Goal: Task Accomplishment & Management: Manage account settings

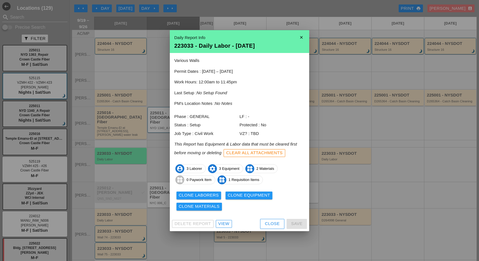
scroll to position [74, 0]
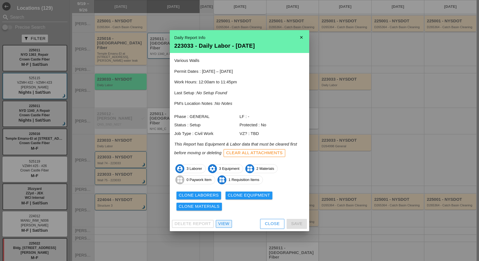
drag, startPoint x: 226, startPoint y: 227, endPoint x: 223, endPoint y: 225, distance: 3.2
click at [226, 227] on link "View" at bounding box center [224, 224] width 16 height 8
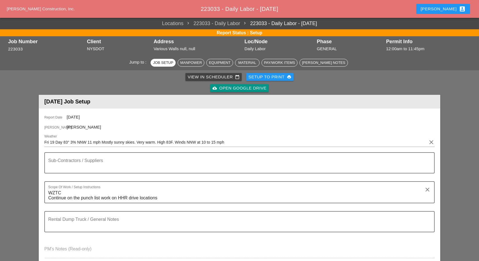
click at [281, 60] on div "Pay/Work Items" at bounding box center [279, 63] width 31 height 6
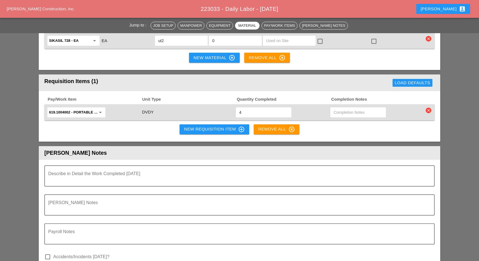
scroll to position [404, 0]
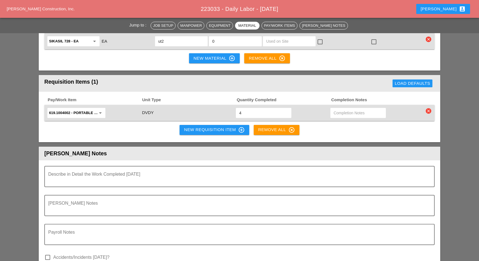
click at [193, 127] on div "New Requisition Item control_point" at bounding box center [214, 129] width 61 height 7
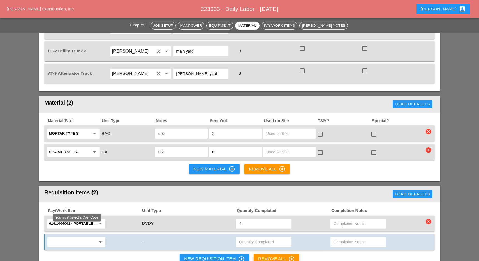
scroll to position [499, 0]
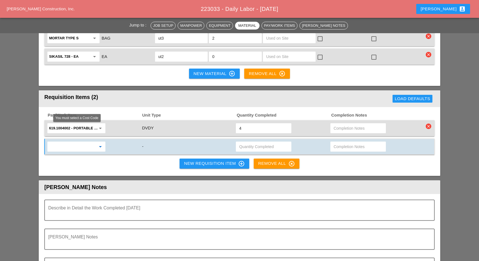
click at [76, 142] on input "text" at bounding box center [72, 146] width 47 height 9
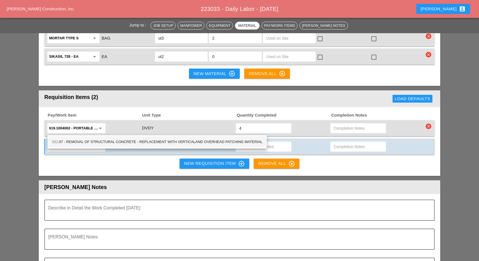
click at [90, 141] on div "582 .07 - REMOVAL OF STRUCTURAL CONCRETE - REPLACEMENT WITH VERTICALAND OVERHEA…" at bounding box center [157, 141] width 210 height 7
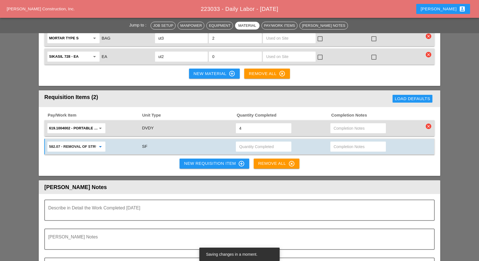
type input "582.07 - REMOVAL OF STRUCTURAL CONCRETE - REPLACEMENT WITH VERTICALAND OVERHEAD…"
click at [344, 142] on input "text" at bounding box center [357, 146] width 49 height 9
type input "w"
type input "wall 63"
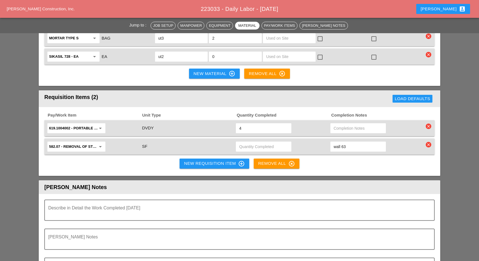
click at [188, 159] on button "New Requisition Item control_point" at bounding box center [214, 164] width 70 height 10
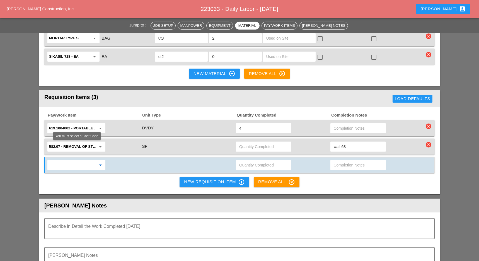
click at [63, 160] on input "text" at bounding box center [72, 164] width 47 height 9
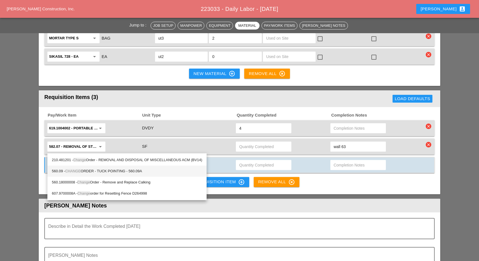
click at [103, 169] on div "560.09 - CHANGE ORDER - TUCK POINTING - 560.09A" at bounding box center [127, 171] width 150 height 7
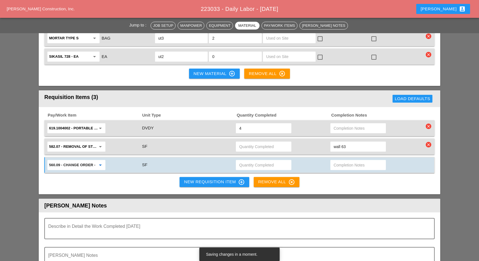
type input "560.09 - CHANGE ORDER - TUCK POINTING - 560.09A"
click at [333, 160] on div at bounding box center [357, 165] width 55 height 10
type input "wall 63"
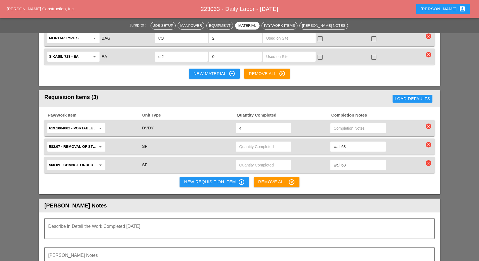
click at [216, 179] on div "New Requisition Item control_point" at bounding box center [214, 182] width 61 height 7
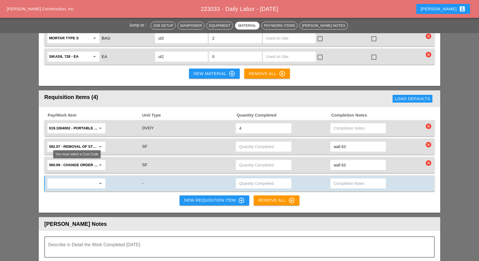
click at [72, 179] on input "text" at bounding box center [72, 183] width 47 height 9
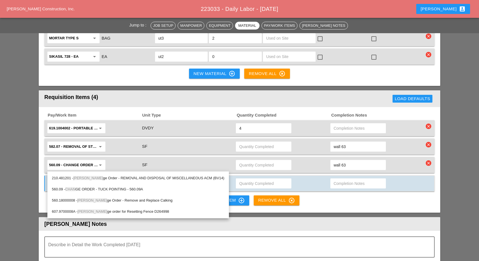
drag, startPoint x: 111, startPoint y: 189, endPoint x: 139, endPoint y: 182, distance: 29.1
click at [111, 189] on div "560.09 - CHAN GE ORDER - TUCK POINTING - 560.09A" at bounding box center [138, 189] width 172 height 7
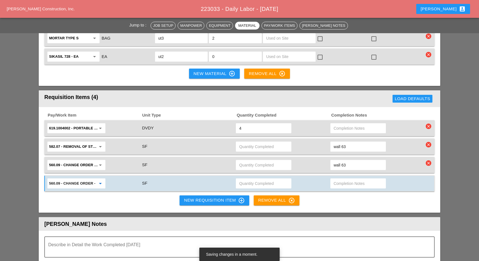
type input "560.09 - CHANGE ORDER - TUCK POINTING - 560.09A"
drag, startPoint x: 337, startPoint y: 166, endPoint x: 334, endPoint y: 168, distance: 3.5
click at [337, 179] on input "text" at bounding box center [357, 183] width 49 height 9
type input "wall 64"
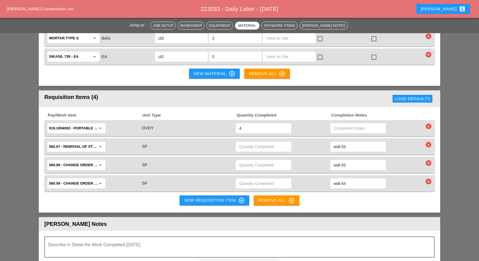
click at [221, 197] on div "New Requisition Item control_point" at bounding box center [214, 200] width 61 height 7
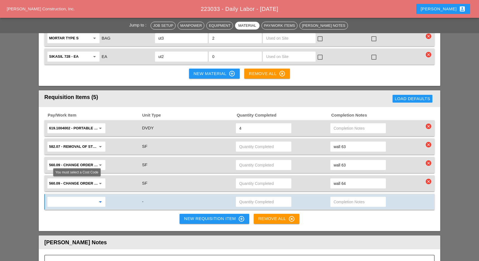
click at [83, 197] on input "text" at bounding box center [72, 201] width 47 height 9
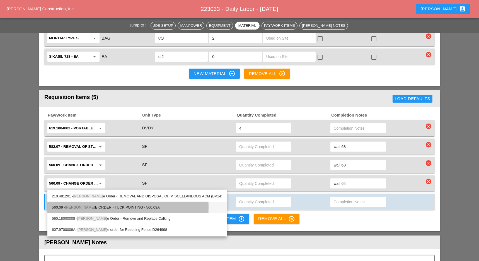
drag, startPoint x: 132, startPoint y: 208, endPoint x: 154, endPoint y: 201, distance: 22.9
click at [133, 208] on div "560.09 - CHANG E ORDER - TUCK POINTING - 560.09A" at bounding box center [137, 207] width 170 height 7
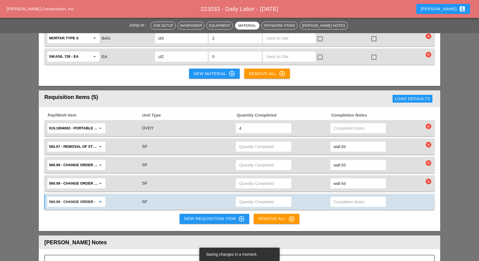
type input "560.09 - CHANGE ORDER - TUCK POINTING - 560.09A"
click at [338, 197] on input "text" at bounding box center [357, 201] width 49 height 9
type input "wall 65"
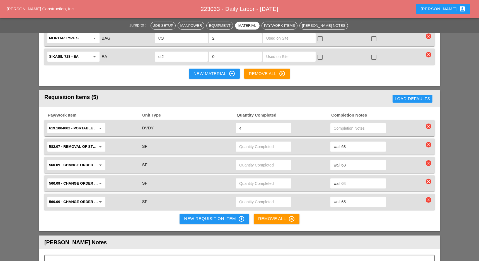
click at [216, 215] on div "New Requisition Item control_point" at bounding box center [214, 218] width 61 height 7
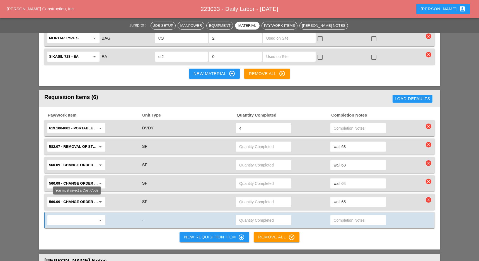
click at [68, 216] on input "text" at bounding box center [72, 220] width 47 height 9
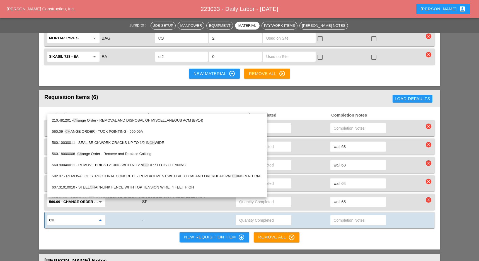
type input "ch"
click at [131, 217] on div "Pay/Work Item Unit Type Quantity Completed Completion Notes 619.1004002 - PORTA…" at bounding box center [239, 178] width 401 height 142
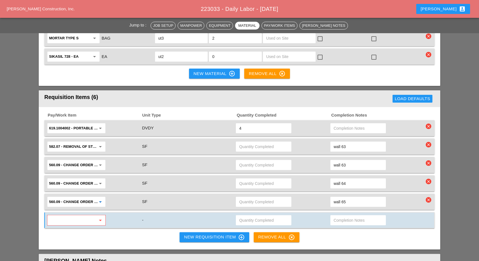
click at [84, 197] on input "560.09 - CHANGE ORDER - TUCK POINTING - 560.09A" at bounding box center [72, 201] width 47 height 9
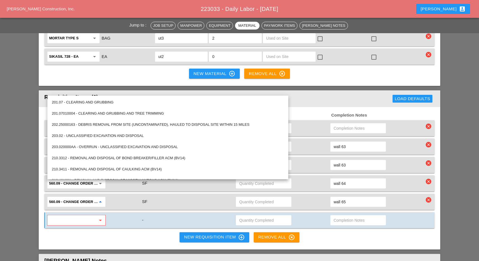
click at [82, 197] on input "560.09 - CHANGE ORDER - TUCK POINTING - 560.09A" at bounding box center [72, 201] width 47 height 9
drag, startPoint x: 127, startPoint y: 216, endPoint x: 84, endPoint y: 204, distance: 45.0
click at [127, 216] on div "Pay/Work Item Unit Type Quantity Completed Completion Notes 619.1004002 - PORTA…" at bounding box center [239, 178] width 401 height 142
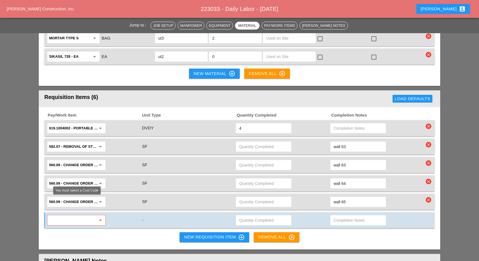
click at [77, 216] on input "text" at bounding box center [72, 220] width 47 height 9
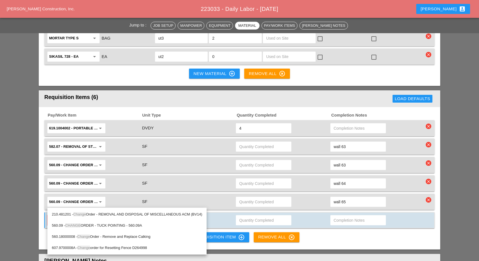
click at [103, 225] on div "560.09 - CHANGE ORDER - TUCK POINTING - 560.09A" at bounding box center [127, 225] width 150 height 7
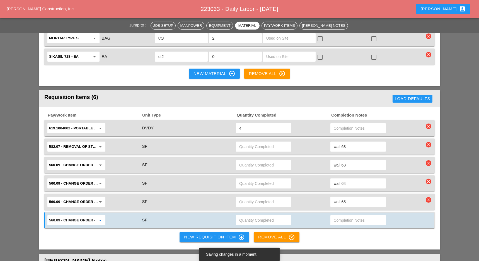
type input "560.09 - CHANGE ORDER - TUCK POINTING - 560.09A"
click at [340, 216] on input "text" at bounding box center [357, 220] width 49 height 9
type input "wall 66"
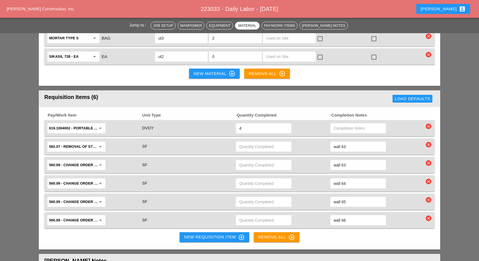
click at [202, 234] on div "New Requisition Item control_point" at bounding box center [214, 237] width 61 height 7
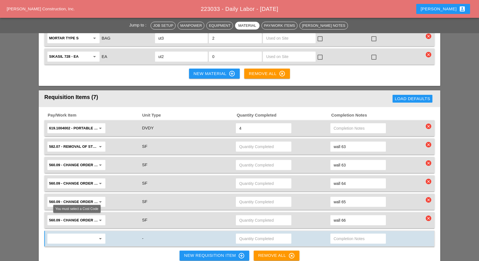
drag, startPoint x: 86, startPoint y: 224, endPoint x: 81, endPoint y: 223, distance: 4.8
click at [86, 234] on input "text" at bounding box center [72, 238] width 47 height 9
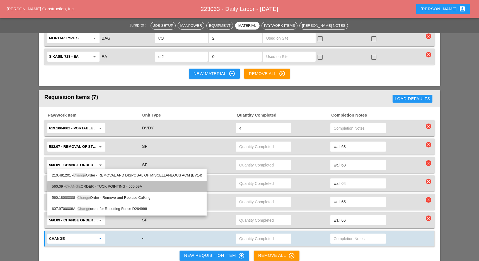
click at [93, 186] on div "560.09 - CHANGE ORDER - TUCK POINTING - 560.09A" at bounding box center [127, 186] width 150 height 7
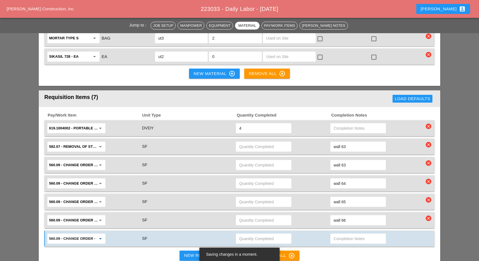
type input "560.09 - CHANGE ORDER - TUCK POINTING - 560.09A"
click at [335, 234] on input "text" at bounding box center [357, 238] width 49 height 9
type input "wall 67"
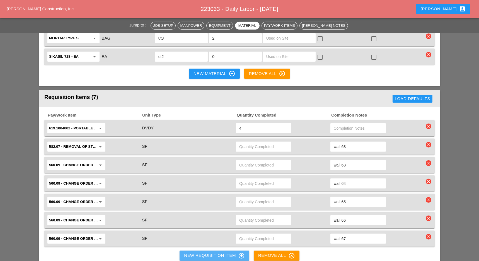
click at [204, 252] on div "New Requisition Item control_point" at bounding box center [214, 255] width 61 height 7
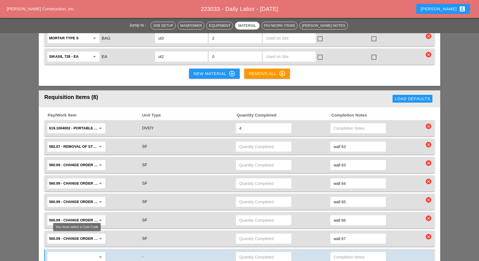
click at [73, 252] on input "text" at bounding box center [72, 256] width 47 height 9
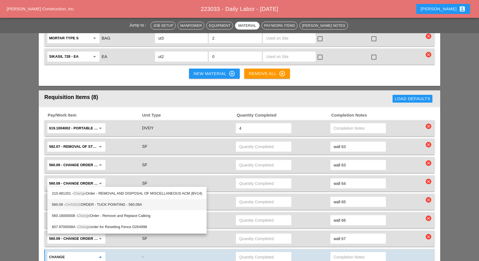
click at [123, 205] on div "560.09 - CHANGE ORDER - TUCK POINTING - 560.09A" at bounding box center [127, 204] width 150 height 7
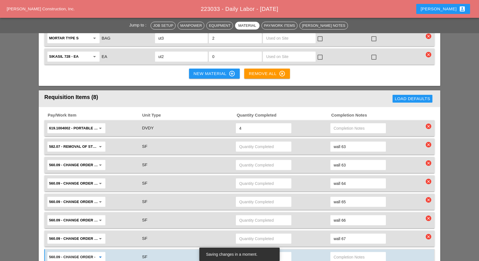
type input "560.09 - CHANGE ORDER - TUCK POINTING - 560.09A"
click at [339, 252] on input "text" at bounding box center [357, 256] width 49 height 9
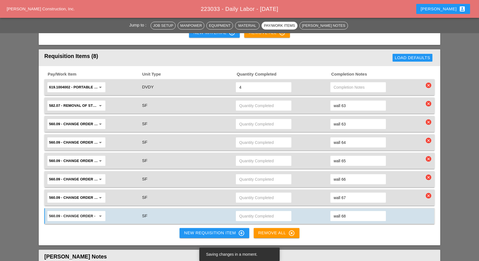
scroll to position [574, 0]
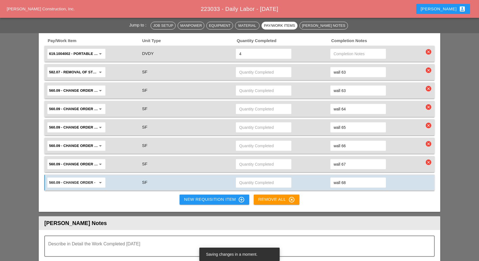
type input "wall 68"
click at [224, 196] on div "New Requisition Item control_point" at bounding box center [214, 199] width 61 height 7
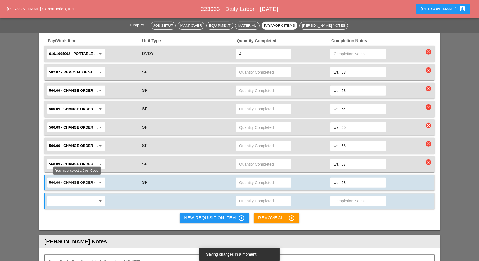
click at [62, 196] on input "text" at bounding box center [72, 200] width 47 height 9
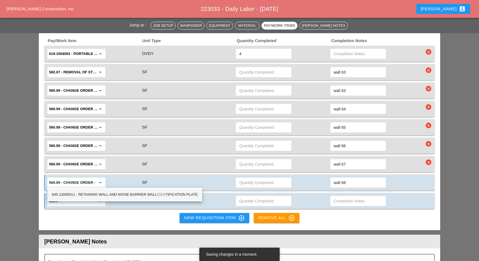
click at [120, 194] on div "645.13000011 - RETAINING WALL AND NOISE BARRIER WALL IDEN TIFICATION PLATE" at bounding box center [125, 194] width 146 height 7
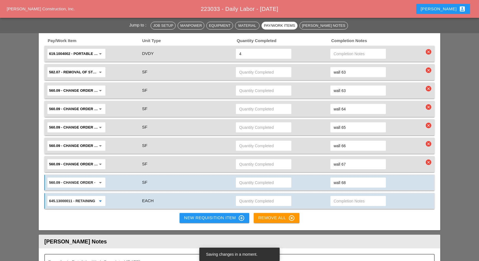
type input "645.13000011 - RETAINING WALL AND NOISE BARRIER WALL IDENTIFICATION PLATE"
click at [340, 196] on input "text" at bounding box center [357, 200] width 49 height 9
type input "wall"
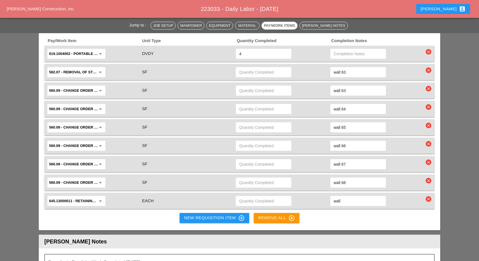
click at [352, 196] on input "wall" at bounding box center [357, 200] width 49 height 9
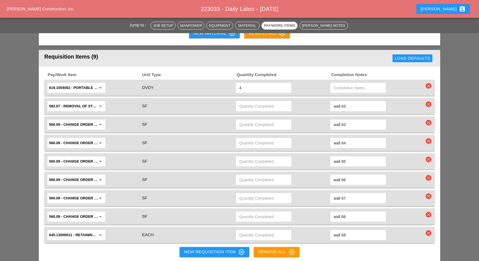
scroll to position [499, 0]
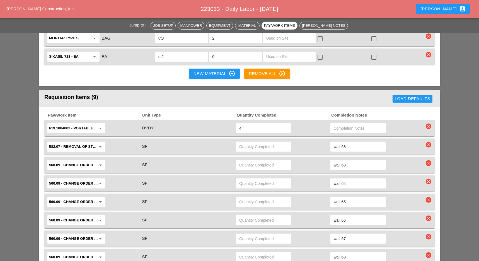
type input "wall 68"
click at [356, 142] on input "wall 63" at bounding box center [357, 146] width 49 height 9
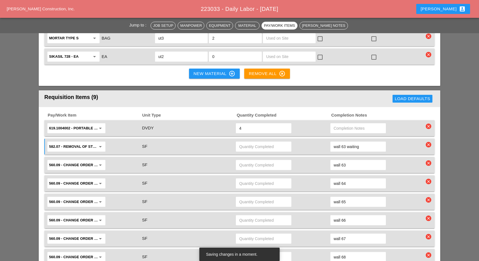
drag, startPoint x: 363, startPoint y: 128, endPoint x: 348, endPoint y: 129, distance: 15.3
click at [348, 142] on input "wall 63 waiting" at bounding box center [357, 146] width 49 height 9
type input "wall 63 waiting"
click at [354, 160] on input "wall 63" at bounding box center [357, 164] width 49 height 9
paste input "waiting"
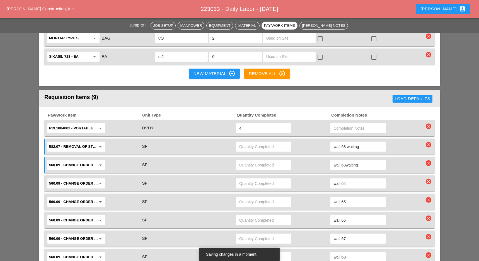
type input "wall 63waiting"
click at [353, 179] on input "wall 64" at bounding box center [357, 183] width 49 height 9
paste input "waiting"
type input "wall 64waiting"
click at [353, 197] on input "wall 65" at bounding box center [357, 201] width 49 height 9
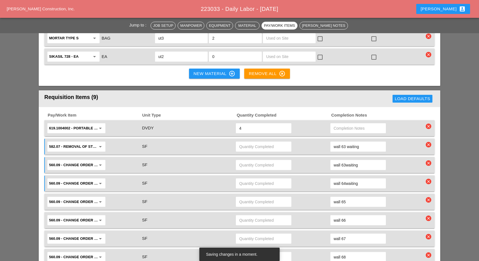
paste input "waiting"
type input "wall 65waiting"
click at [352, 216] on input "wall 66" at bounding box center [357, 220] width 49 height 9
paste input "waiting"
type input "wall 66waiting"
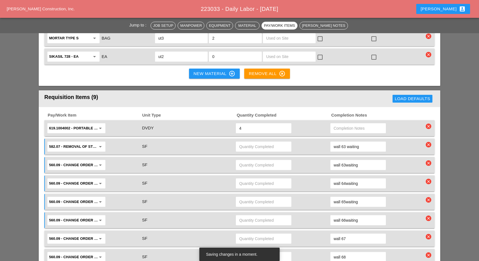
click at [352, 234] on input "wall 67" at bounding box center [357, 238] width 49 height 9
paste input "waiting"
type input "wall 67waiting"
click at [353, 252] on input "wall 68" at bounding box center [357, 256] width 49 height 9
paste input "waiting"
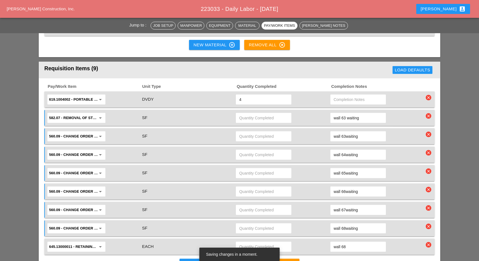
scroll to position [536, 0]
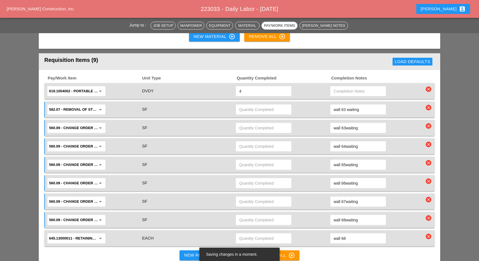
type input "wall 68waiting"
click at [353, 234] on input "wall 68" at bounding box center [357, 238] width 49 height 9
paste input "waiting"
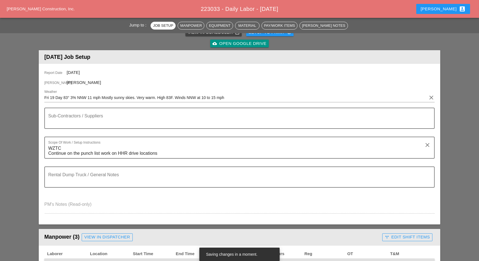
scroll to position [223, 0]
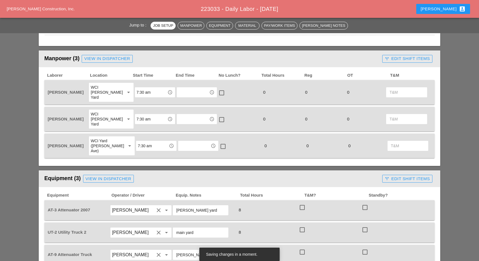
type input "wall 68waiting"
click at [418, 60] on div "call_split Edit Shift Items" at bounding box center [406, 58] width 45 height 6
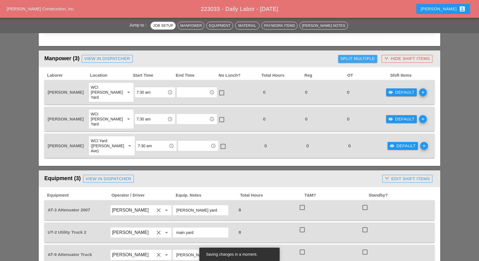
click at [360, 60] on div "Split Multiple" at bounding box center [357, 58] width 35 height 6
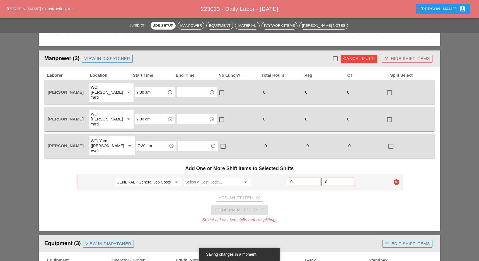
click at [335, 59] on div at bounding box center [334, 58] width 9 height 9
checkbox input "true"
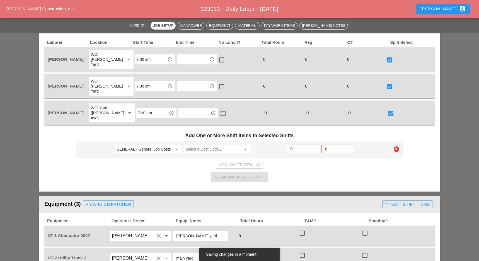
scroll to position [260, 0]
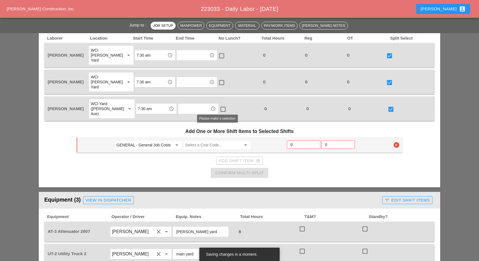
click at [198, 140] on input "Select a Cost Code..." at bounding box center [213, 144] width 56 height 9
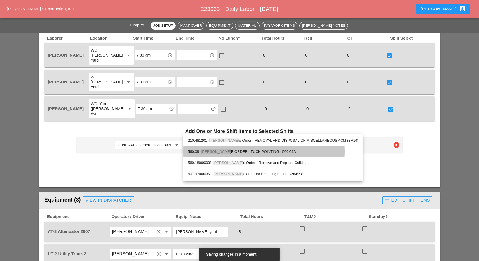
click at [245, 148] on div "560.09 - CHANG E ORDER - TUCK POINTING - 560.09A" at bounding box center [273, 151] width 170 height 11
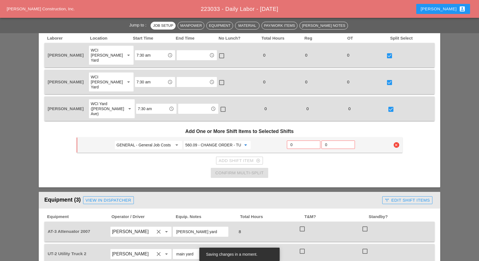
type input "560.09 - CHANGE ORDER - TUCK POINTING - 560.09A"
click at [295, 140] on input "0" at bounding box center [303, 144] width 26 height 9
type input "4"
click at [233, 157] on div "Add Shift Item add_circle_outline" at bounding box center [239, 160] width 42 height 6
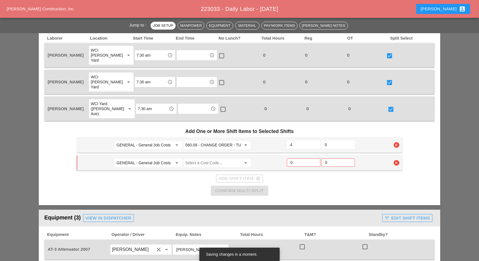
click at [160, 158] on input "GENERAL - General Job Costs" at bounding box center [144, 162] width 56 height 9
type input "5"
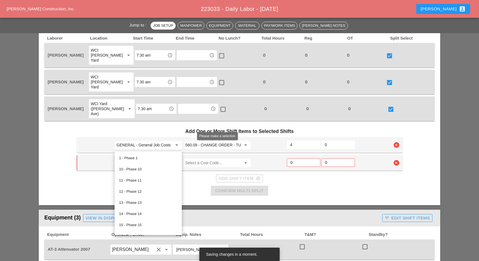
click at [199, 158] on input "Select a Cost Code..." at bounding box center [213, 162] width 56 height 9
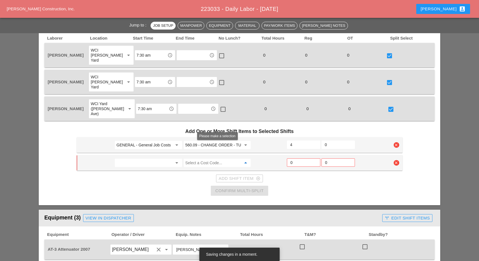
type input "GENERAL - General Job Costs"
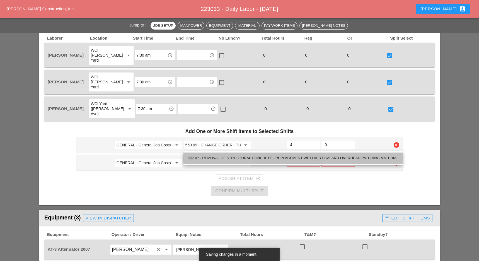
click at [232, 158] on div "582 .07 - REMOVAL OF STRUCTURAL CONCRETE - REPLACEMENT WITH VERTICALAND OVERHEA…" at bounding box center [293, 158] width 210 height 7
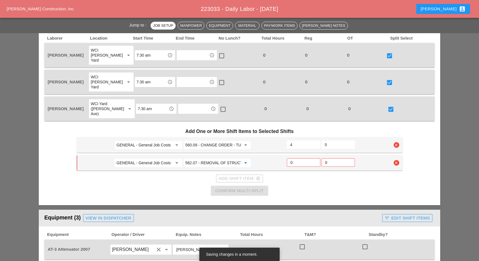
type input "582.07 - REMOVAL OF STRUCTURAL CONCRETE - REPLACEMENT WITH VERTICALAND OVERHEAD…"
click at [292, 158] on input "0" at bounding box center [303, 162] width 26 height 9
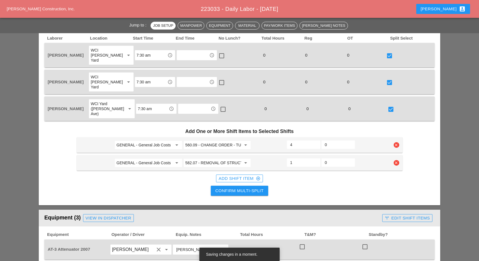
type input "1"
click at [249, 175] on div "Add Shift Item add_circle_outline" at bounding box center [239, 178] width 42 height 6
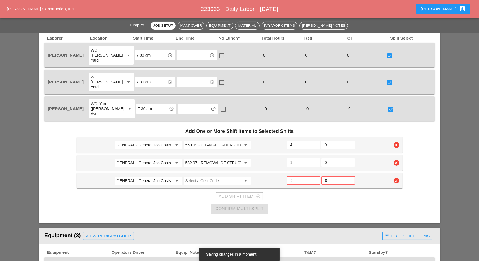
click at [156, 176] on input "GENERAL - General Job Costs" at bounding box center [144, 180] width 56 height 9
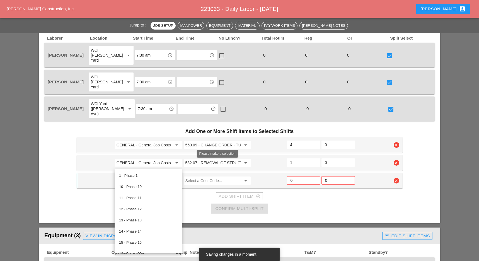
click at [197, 176] on input "Select a Cost Code..." at bounding box center [213, 180] width 56 height 9
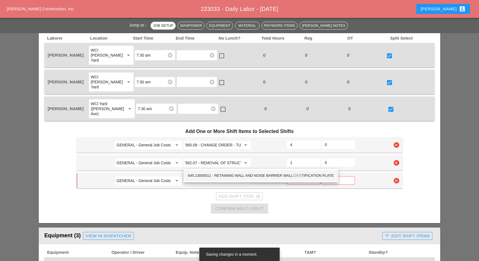
click at [272, 173] on div "645.13000011 - RETAINING WALL AND NOISE BARRIER WALL IDEN TIFICATION PLATE" at bounding box center [261, 175] width 146 height 7
type input "645.13000011 - RETAINING WALL AND NOISE BARRIER WALL IDENTIFICATION PLATE"
click at [293, 176] on input "0" at bounding box center [303, 180] width 26 height 9
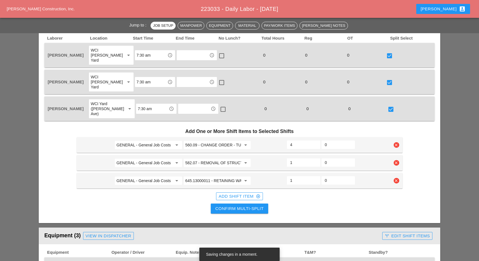
type input "1"
click at [240, 205] on div "Confirm Multi-Split" at bounding box center [239, 208] width 48 height 6
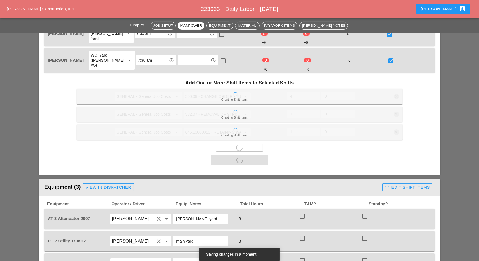
scroll to position [371, 0]
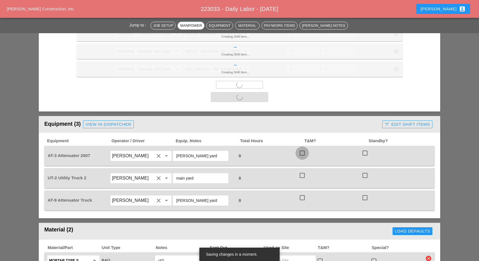
drag, startPoint x: 301, startPoint y: 135, endPoint x: 301, endPoint y: 141, distance: 6.1
click at [302, 148] on div at bounding box center [301, 152] width 9 height 9
checkbox input "true"
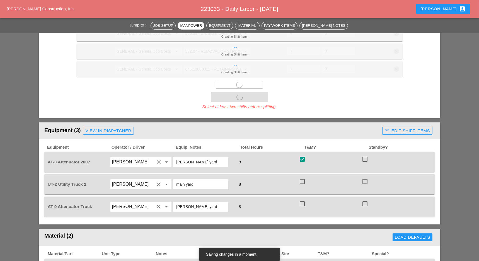
checkbox input "false"
click at [301, 174] on div "UT-2 Utility Truck 2 Hugo Zambrano clear arrow_drop_down main yard 8 check_box_…" at bounding box center [239, 184] width 390 height 20
drag, startPoint x: 301, startPoint y: 163, endPoint x: 299, endPoint y: 172, distance: 9.1
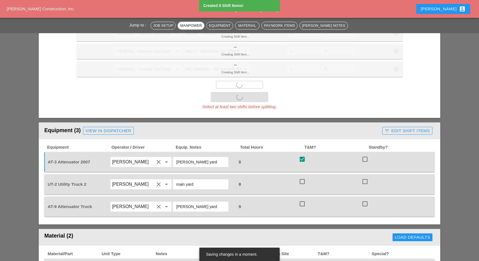
click at [301, 177] on div at bounding box center [301, 181] width 9 height 9
checkbox input "true"
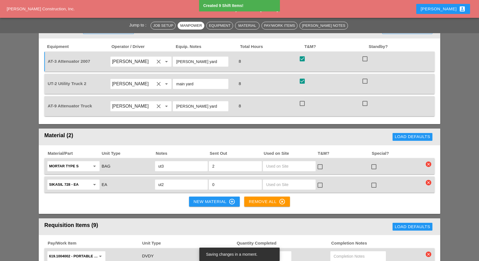
click at [303, 190] on div "Material/Part Unit Type Notes Sent Out Used on Site T&M? Special? Mortar Type S…" at bounding box center [239, 179] width 401 height 69
click at [303, 99] on div at bounding box center [301, 103] width 9 height 9
checkbox input "true"
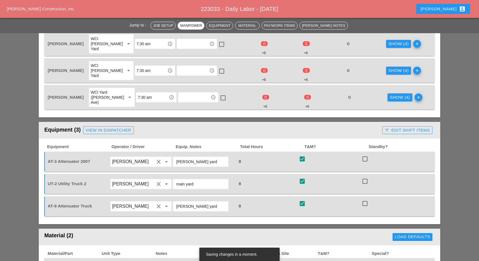
scroll to position [260, 0]
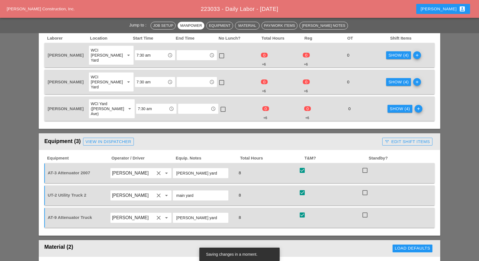
click at [390, 52] on div "Show (4)" at bounding box center [398, 55] width 20 height 6
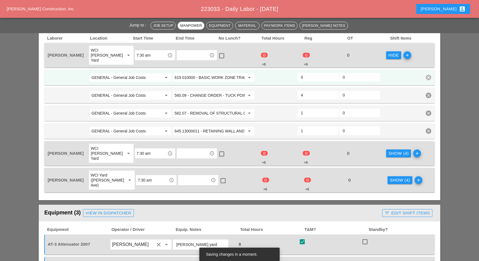
click at [311, 74] on input "0" at bounding box center [318, 77] width 34 height 9
type input "2"
click at [388, 150] on div "Show (4)" at bounding box center [398, 153] width 20 height 6
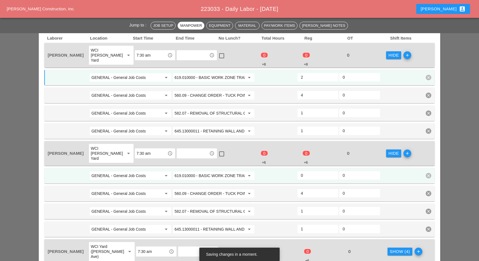
click at [316, 171] on input "0" at bounding box center [318, 175] width 34 height 9
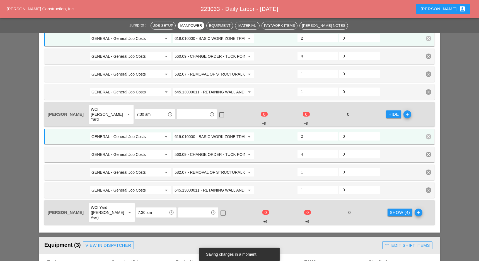
scroll to position [334, 0]
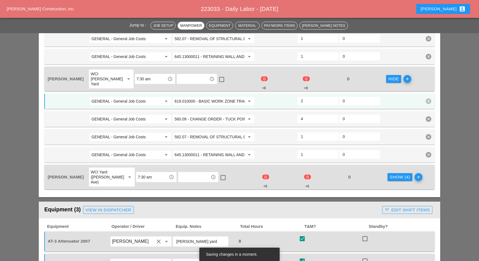
type input "2"
drag, startPoint x: 391, startPoint y: 159, endPoint x: 346, endPoint y: 164, distance: 45.4
click at [391, 174] on div "Show (4)" at bounding box center [399, 177] width 20 height 6
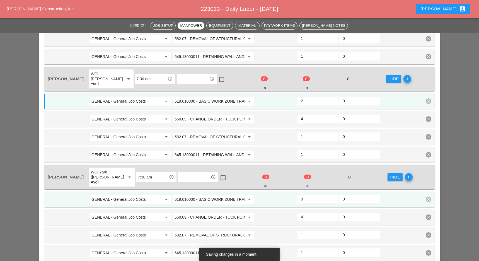
click at [310, 194] on input "0" at bounding box center [318, 198] width 34 height 9
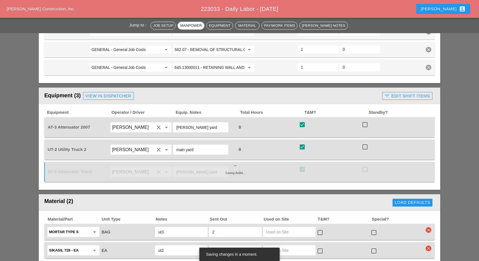
scroll to position [520, 0]
type input "2"
click at [418, 92] on div "call_split Edit Shift Items" at bounding box center [406, 95] width 45 height 6
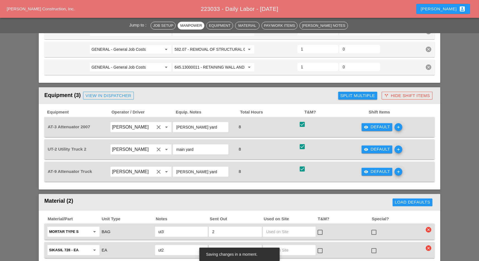
click at [380, 124] on div "visibility Default" at bounding box center [377, 127] width 26 height 6
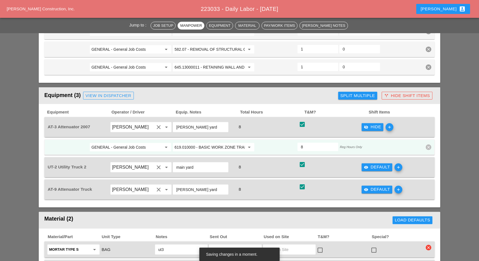
click at [371, 164] on div "visibility Default" at bounding box center [377, 167] width 26 height 6
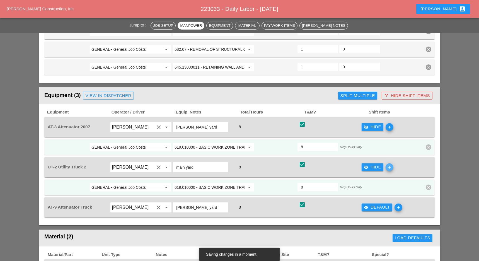
click at [392, 163] on icon "add" at bounding box center [389, 167] width 8 height 8
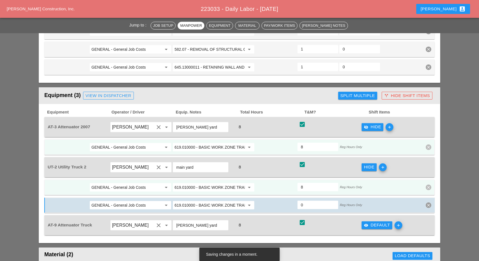
click at [385, 163] on icon "add" at bounding box center [383, 167] width 8 height 8
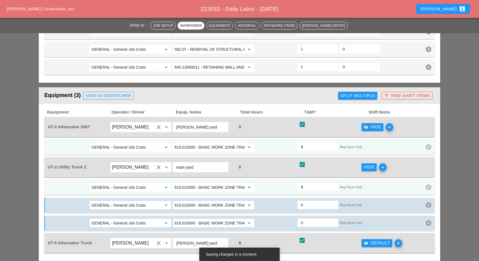
click at [190, 183] on input "619.010000 - BASIC WORK ZONE TRAFFIC CONTROL" at bounding box center [209, 187] width 70 height 9
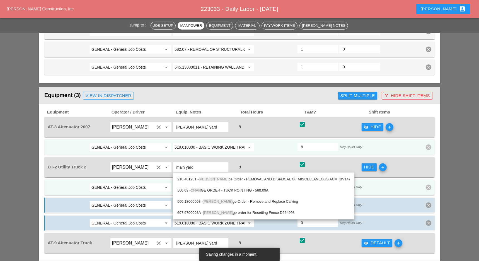
click at [231, 188] on div "560.09 - CHAN GE ORDER - TUCK POINTING - 560.09A" at bounding box center [263, 190] width 172 height 7
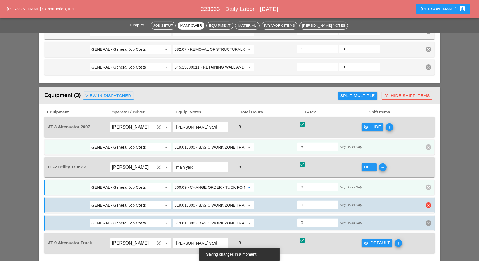
type input "560.09 - CHANGE ORDER - TUCK POINTING - 560.09A"
click at [209, 201] on input "619.010000 - BASIC WORK ZONE TRAFFIC CONTROL" at bounding box center [209, 205] width 70 height 9
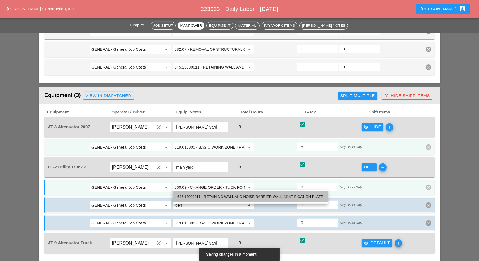
click at [221, 196] on div "645.13000011 - RETAINING WALL AND NOISE BARRIER WALL IDEN TIFICATION PLATE" at bounding box center [250, 196] width 146 height 7
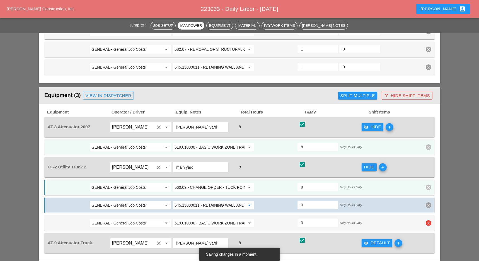
type input "645.13000011 - RETAINING WALL AND NOISE BARRIER WALL IDENTIFICATION PLATE"
click at [205, 218] on input "619.010000 - BASIC WORK ZONE TRAFFIC CONTROL" at bounding box center [209, 222] width 70 height 9
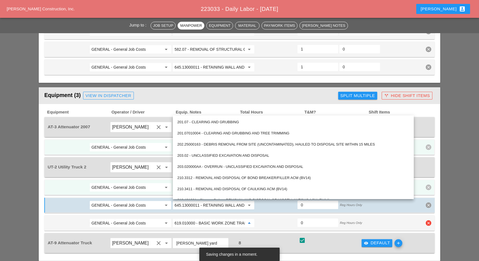
click at [163, 220] on icon "arrow_drop_down" at bounding box center [166, 223] width 7 height 7
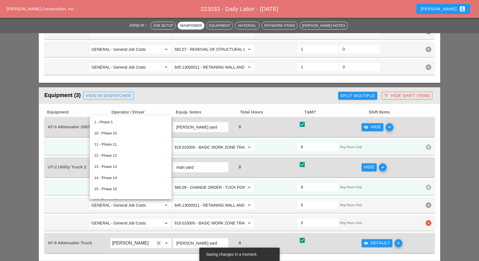
click at [209, 218] on input "619.010000 - BASIC WORK ZONE TRAFFIC CONTROL" at bounding box center [209, 222] width 70 height 9
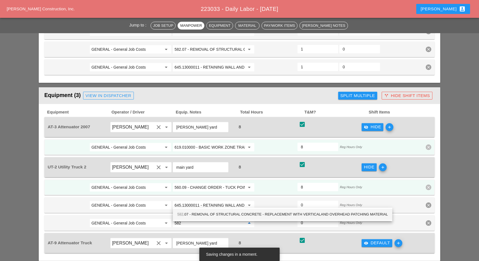
click at [226, 212] on div "582 .07 - REMOVAL OF STRUCTURAL CONCRETE - REPLACEMENT WITH VERTICALAND OVERHEA…" at bounding box center [282, 214] width 210 height 7
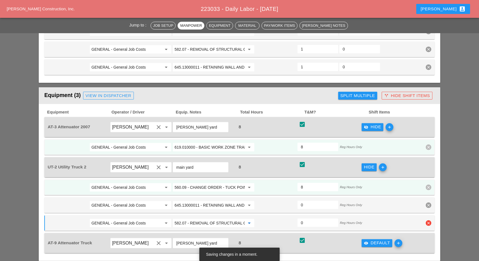
type input "582.07 - REMOVAL OF STRUCTURAL CONCRETE - REPLACEMENT WITH VERTICALAND OVERHEAD…"
click at [304, 218] on input "0" at bounding box center [318, 222] width 34 height 9
type input "1"
type input "7"
type input "1"
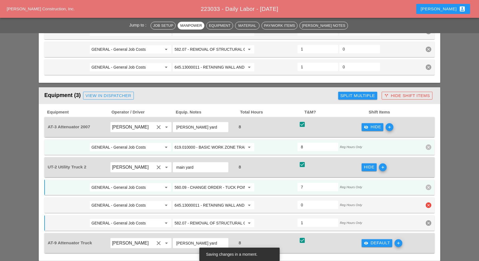
click at [307, 200] on input "0" at bounding box center [318, 204] width 34 height 9
type input "1"
type input "6"
type input "1.5"
click at [332, 200] on input "1.5" at bounding box center [318, 204] width 34 height 9
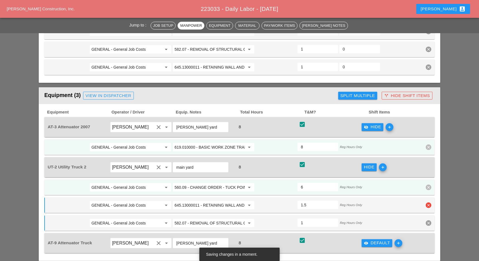
type input "5.5"
type input "1.5"
click at [332, 218] on input "1.5" at bounding box center [318, 222] width 34 height 9
type input "5"
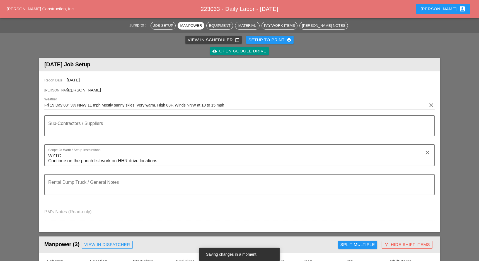
scroll to position [0, 0]
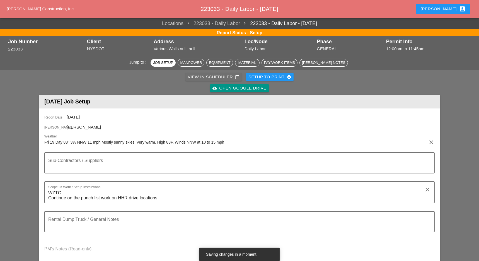
click at [198, 77] on div "View in Scheduler calendar_today" at bounding box center [214, 77] width 52 height 6
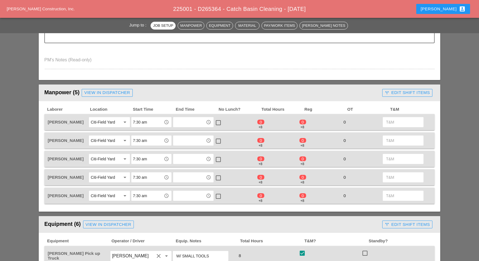
scroll to position [186, 0]
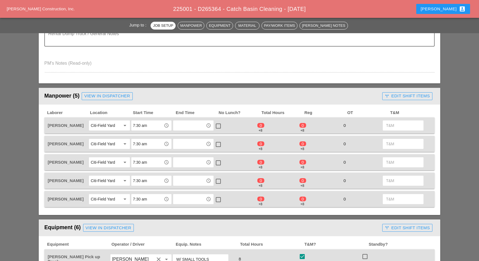
click at [401, 95] on div "call_split Edit Shift Items" at bounding box center [406, 96] width 45 height 6
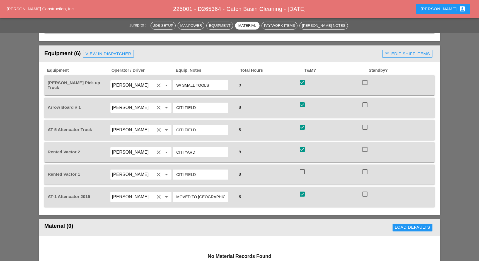
scroll to position [371, 0]
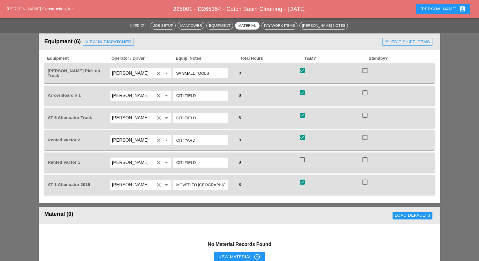
click at [303, 157] on div at bounding box center [301, 159] width 9 height 9
checkbox input "true"
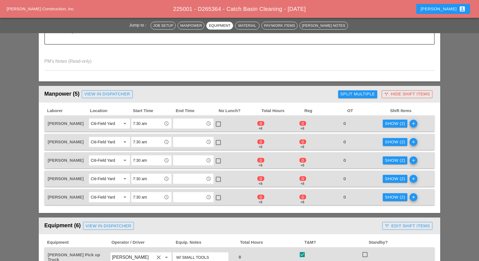
scroll to position [186, 0]
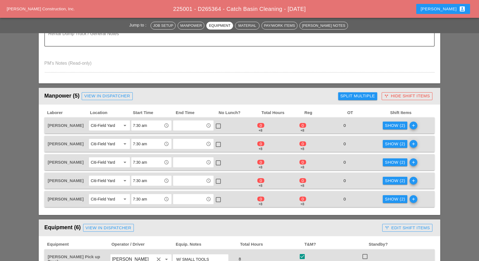
click at [392, 122] on div "Show (2)" at bounding box center [395, 125] width 20 height 6
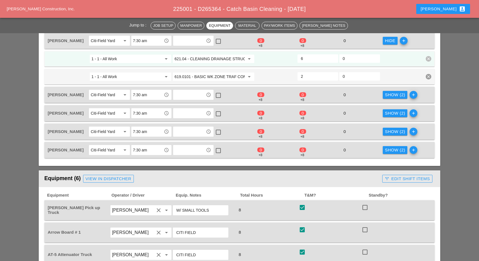
scroll to position [297, 0]
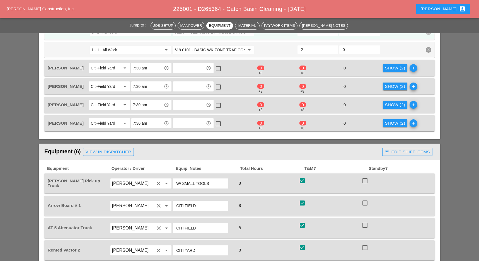
click at [396, 121] on div "Show (2)" at bounding box center [395, 123] width 20 height 6
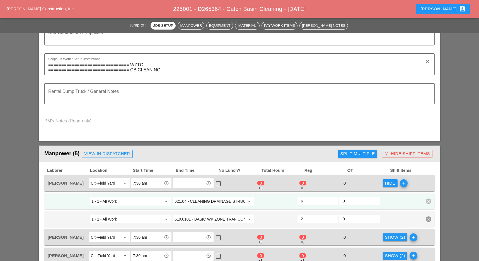
scroll to position [0, 0]
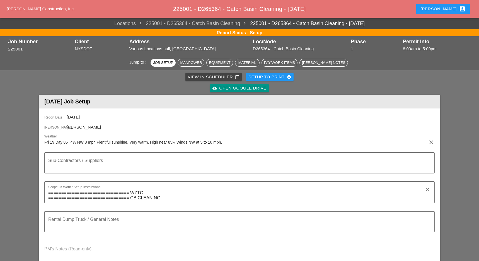
click at [204, 78] on div "View in Scheduler calendar_today" at bounding box center [214, 77] width 52 height 6
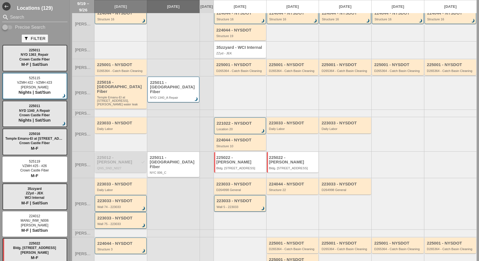
scroll to position [37, 0]
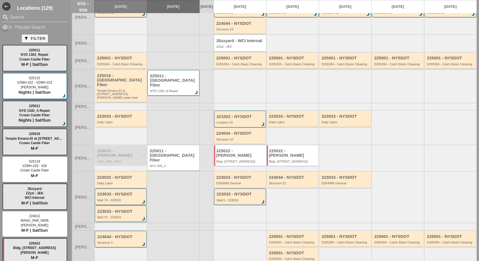
click at [118, 175] on div "223033 - NYSDOT" at bounding box center [121, 177] width 48 height 5
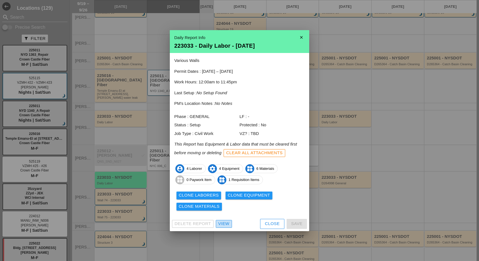
click at [221, 220] on link "View" at bounding box center [224, 224] width 16 height 8
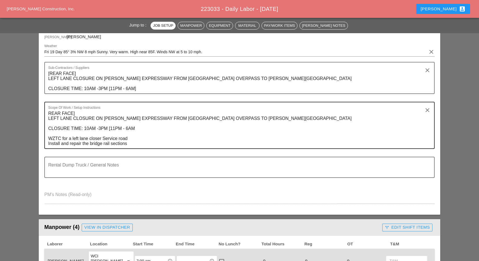
scroll to position [186, 0]
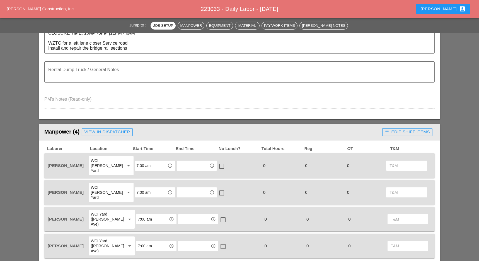
click at [401, 133] on div "call_split Edit Shift Items" at bounding box center [406, 132] width 45 height 6
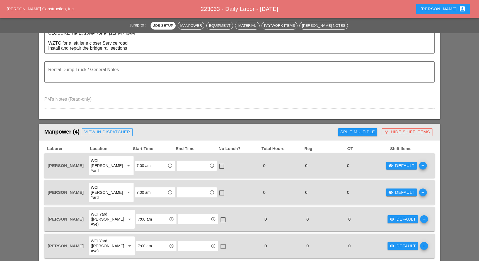
click at [364, 130] on div "Split Multiple" at bounding box center [357, 132] width 35 height 6
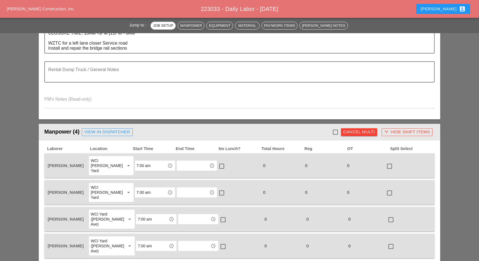
click at [336, 132] on div at bounding box center [334, 131] width 9 height 9
checkbox input "true"
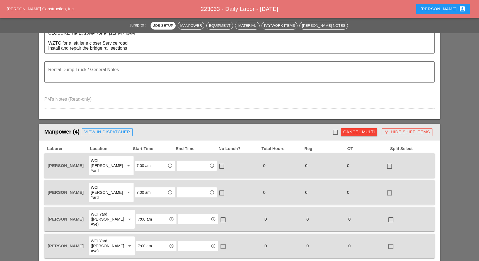
checkbox input "true"
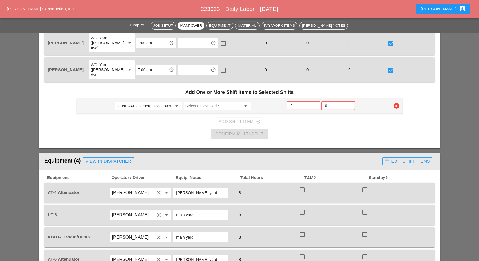
scroll to position [371, 0]
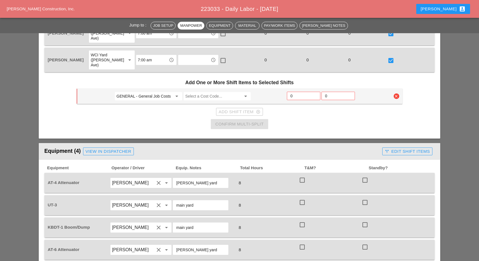
click at [304, 175] on div at bounding box center [301, 179] width 9 height 9
checkbox input "true"
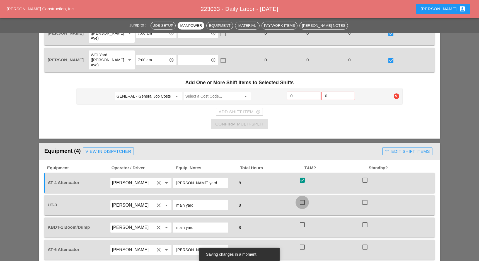
drag, startPoint x: 301, startPoint y: 179, endPoint x: 300, endPoint y: 182, distance: 3.3
click at [301, 198] on div at bounding box center [301, 202] width 9 height 9
checkbox input "true"
click at [301, 220] on div at bounding box center [301, 224] width 9 height 9
checkbox input "true"
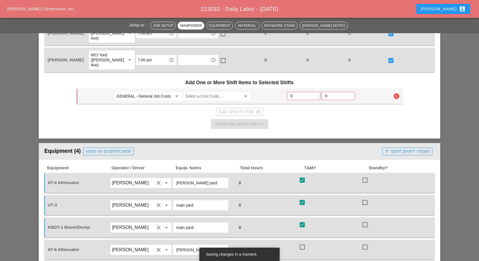
click at [302, 242] on div at bounding box center [301, 246] width 9 height 9
checkbox input "true"
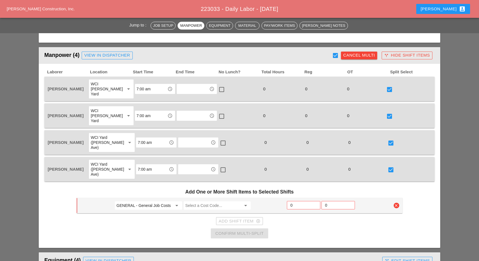
scroll to position [297, 0]
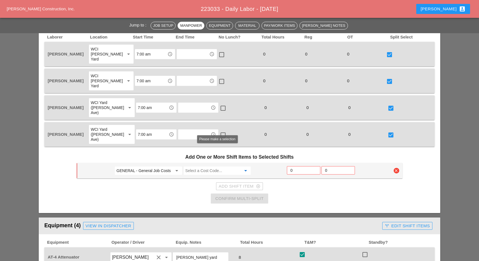
click at [212, 166] on input "Select a Cost Code..." at bounding box center [213, 170] width 56 height 9
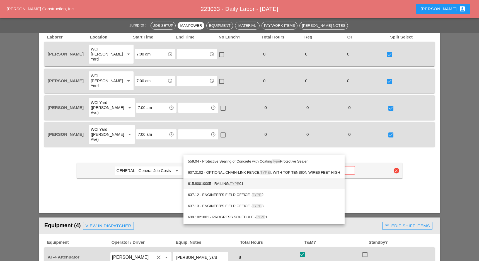
click at [234, 183] on span "TYPE" at bounding box center [234, 183] width 9 height 4
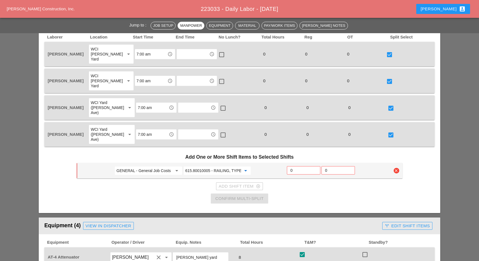
type input "615.80010005 - RAILING, TYPE 01"
click at [294, 166] on input "0" at bounding box center [303, 170] width 26 height 9
type input "3"
click at [244, 183] on div "Add Shift Item add_circle_outline" at bounding box center [239, 186] width 42 height 6
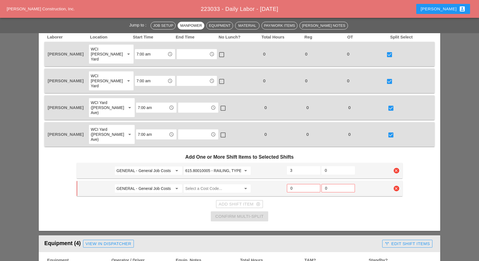
click at [162, 166] on input "GENERAL - General Job Costs" at bounding box center [144, 170] width 56 height 9
click at [144, 161] on div "74 - Phase 74" at bounding box center [148, 161] width 58 height 7
type input "74 - Phase 74"
click at [143, 184] on input "GENERAL - General Job Costs" at bounding box center [144, 188] width 56 height 9
drag, startPoint x: 140, startPoint y: 179, endPoint x: 144, endPoint y: 178, distance: 4.1
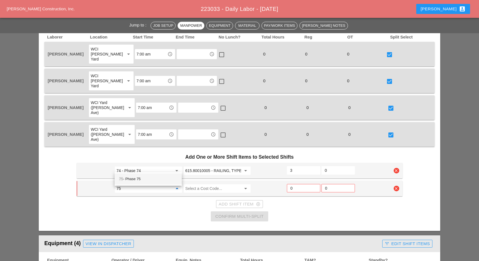
click at [141, 179] on div "75 - Phase 75" at bounding box center [148, 179] width 58 height 7
type input "75 - Phase 75"
click at [198, 184] on input "Select a Cost Code..." at bounding box center [213, 188] width 56 height 9
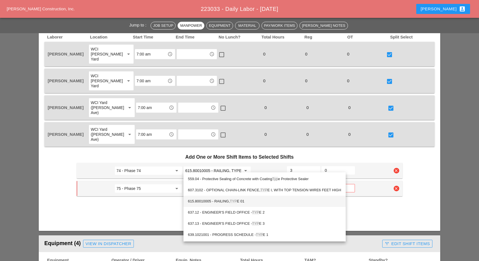
click at [224, 200] on div "615.80010005 - RAILING, TYP E 01" at bounding box center [264, 201] width 153 height 7
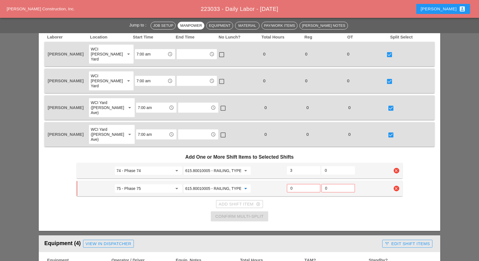
type input "615.80010005 - RAILING, TYPE 01"
click at [294, 184] on input "0" at bounding box center [303, 188] width 26 height 9
type input "3"
click at [247, 201] on div "Add Shift Item add_circle_outline" at bounding box center [239, 204] width 42 height 6
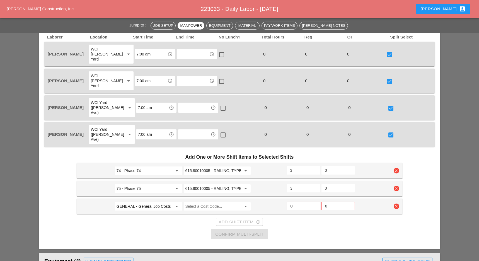
click at [157, 202] on input "GENERAL - General Job Costs" at bounding box center [144, 206] width 56 height 9
click at [196, 202] on input "Select a Cost Code..." at bounding box center [213, 206] width 56 height 9
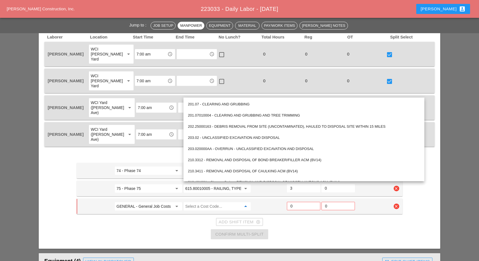
click at [154, 202] on input "GENERAL - General Job Costs" at bounding box center [144, 206] width 56 height 9
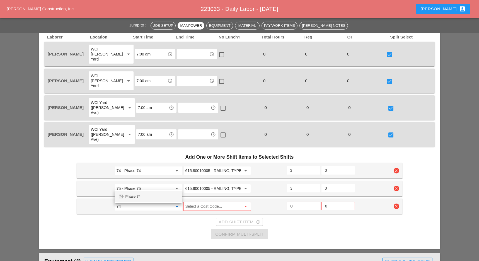
click at [143, 196] on div "74 - Phase 74" at bounding box center [148, 196] width 58 height 7
type input "74 - Phase 74"
click at [192, 202] on input "Select a Cost Code..." at bounding box center [213, 206] width 56 height 9
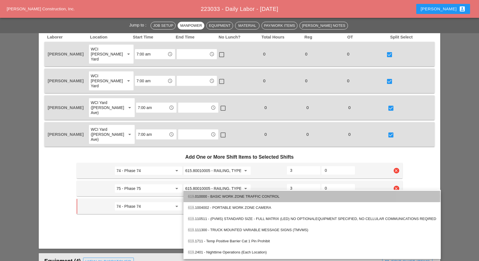
click at [218, 194] on div "619 .010000 - BASIC WORK ZONE TRAFFIC CONTROL" at bounding box center [312, 196] width 248 height 7
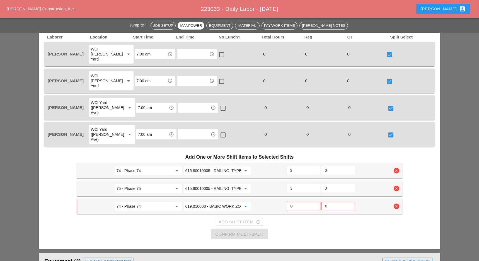
type input "619.010000 - BASIC WORK ZONE TRAFFIC CONTROL"
click at [298, 201] on input "0" at bounding box center [303, 205] width 26 height 9
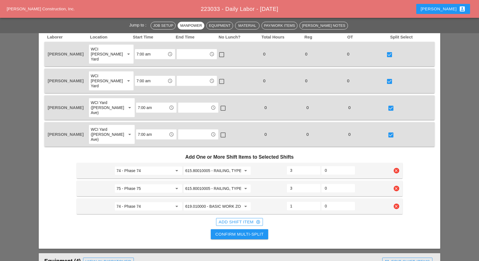
type input "1"
click at [254, 219] on div "Add Shift Item add_circle_outline" at bounding box center [239, 222] width 42 height 6
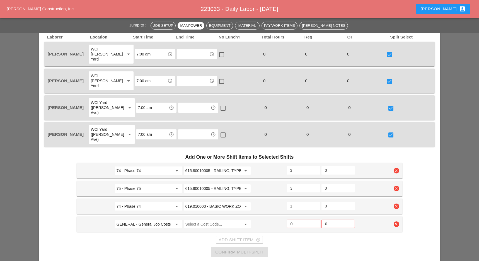
click at [396, 221] on icon "clear" at bounding box center [396, 224] width 6 height 6
click at [395, 192] on div "Confirm delete" at bounding box center [396, 190] width 27 height 6
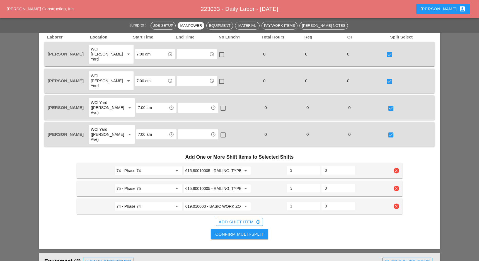
click at [239, 229] on button "Confirm Multi-Split" at bounding box center [239, 234] width 57 height 10
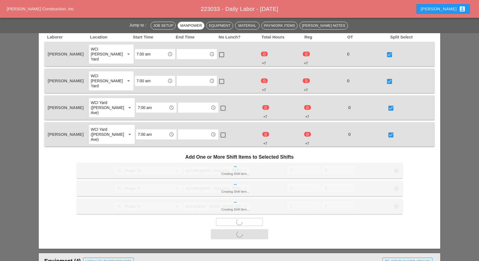
checkbox input "false"
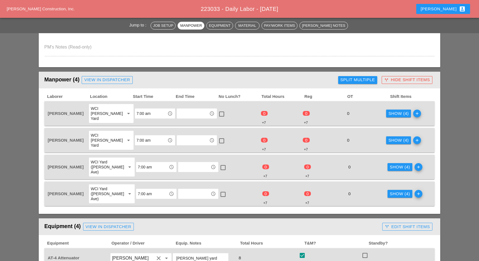
scroll to position [223, 0]
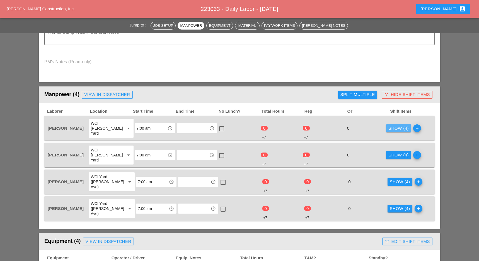
click at [395, 125] on div "Show (4)" at bounding box center [398, 128] width 20 height 6
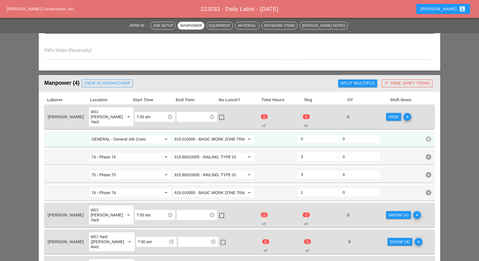
scroll to position [260, 0]
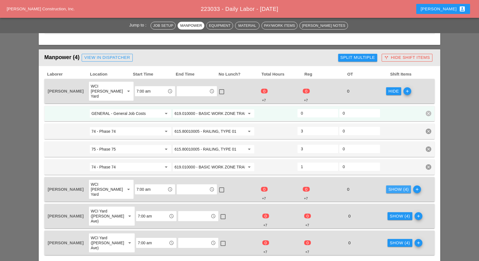
drag, startPoint x: 390, startPoint y: 178, endPoint x: 389, endPoint y: 191, distance: 13.2
click at [390, 186] on div "Show (4)" at bounding box center [398, 189] width 20 height 6
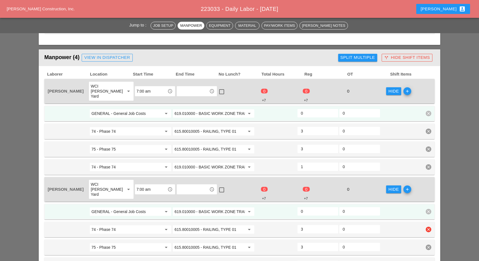
scroll to position [297, 0]
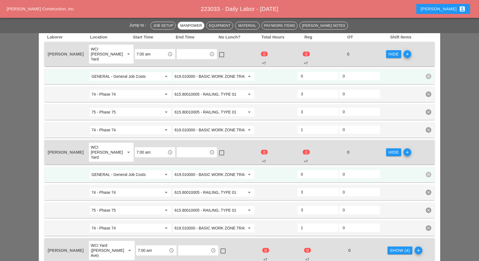
click at [391, 247] on div "Show (4)" at bounding box center [399, 250] width 20 height 6
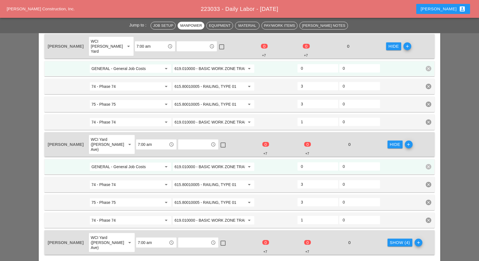
scroll to position [408, 0]
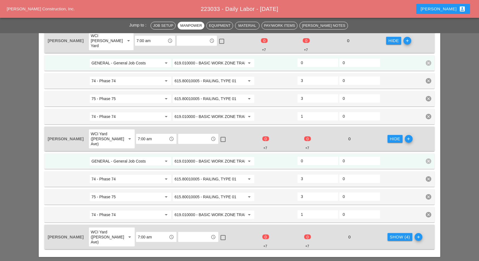
click at [390, 234] on div "Show (4)" at bounding box center [399, 237] width 20 height 6
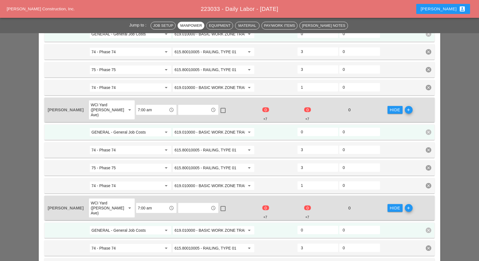
scroll to position [446, 0]
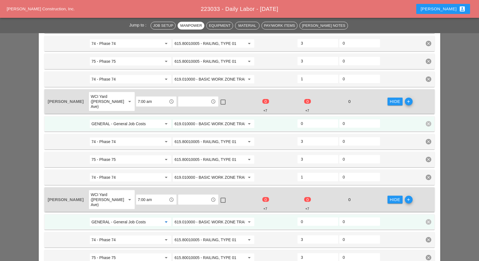
click at [129, 217] on input "GENERAL - General Job Costs" at bounding box center [126, 221] width 70 height 9
click at [115, 211] on div "75 - Phase 75" at bounding box center [130, 209] width 73 height 7
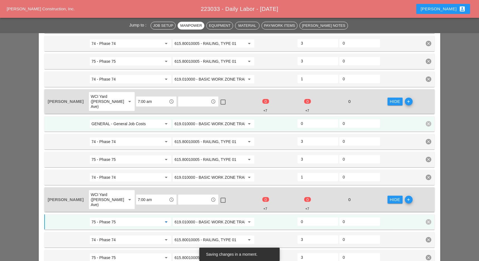
type input "75 - Phase 75"
click at [305, 217] on input "0" at bounding box center [318, 221] width 34 height 9
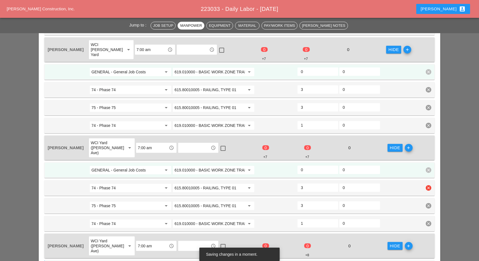
scroll to position [371, 0]
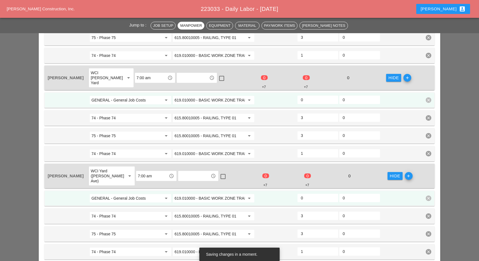
type input "1"
click at [113, 194] on input "GENERAL - General Job Costs" at bounding box center [126, 198] width 70 height 9
drag, startPoint x: 108, startPoint y: 193, endPoint x: 209, endPoint y: 191, distance: 100.9
click at [109, 192] on div "75 - Phase 75" at bounding box center [130, 191] width 73 height 7
type input "75 - Phase 75"
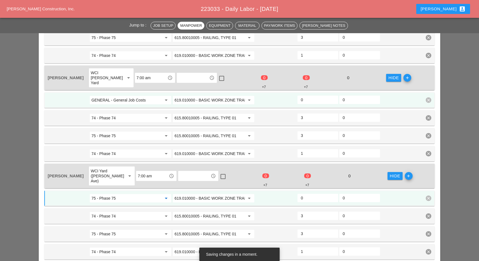
click at [306, 193] on input "0" at bounding box center [318, 197] width 34 height 9
type input "1"
click at [116, 96] on input "GENERAL - General Job Costs" at bounding box center [126, 100] width 70 height 9
click at [114, 101] on div "75 - Phase 75" at bounding box center [130, 99] width 73 height 7
type input "75 - Phase 75"
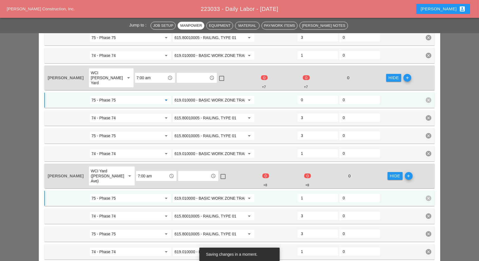
click at [305, 95] on input "0" at bounding box center [318, 99] width 34 height 9
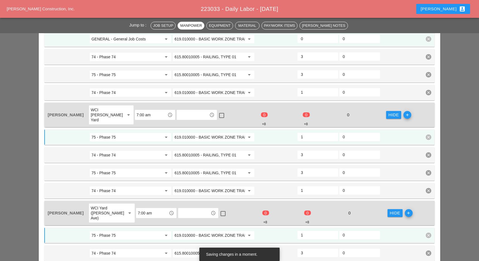
scroll to position [297, 0]
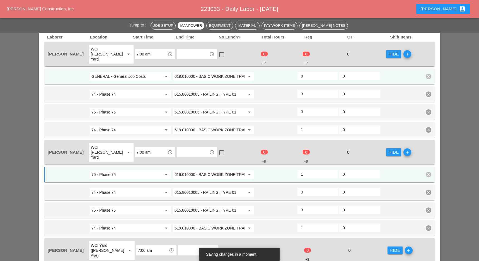
type input "1"
click at [123, 72] on input "GENERAL - General Job Costs" at bounding box center [126, 76] width 70 height 9
click at [115, 81] on div "75 - Phase 75" at bounding box center [130, 82] width 73 height 7
type input "75 - Phase 75"
click at [309, 72] on input "0" at bounding box center [318, 76] width 34 height 9
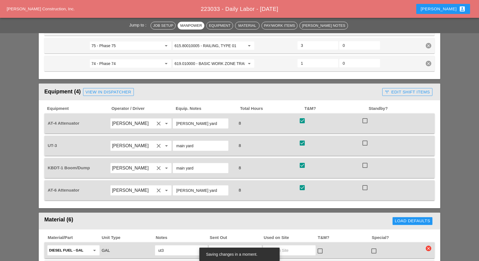
scroll to position [669, 0]
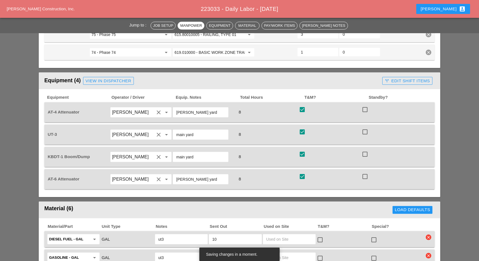
type input "1"
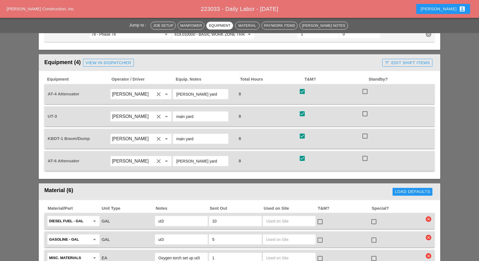
scroll to position [631, 0]
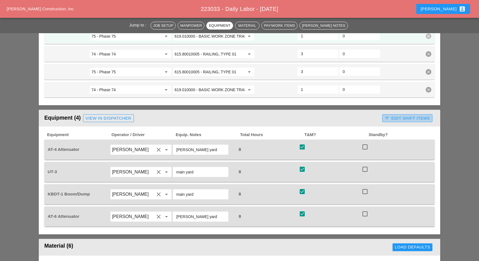
click at [405, 115] on div "call_split Edit Shift Items" at bounding box center [406, 118] width 45 height 6
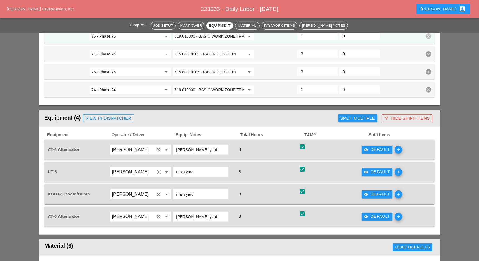
click at [360, 115] on div "Split Multiple" at bounding box center [357, 118] width 35 height 6
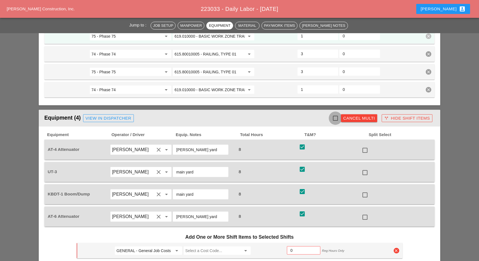
click at [336, 113] on div at bounding box center [334, 117] width 9 height 9
checkbox input "true"
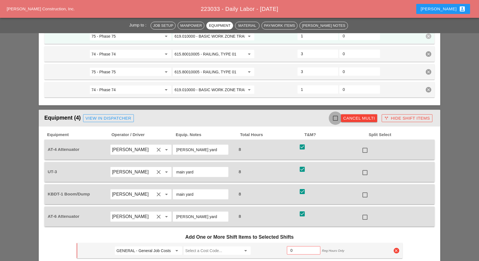
checkbox input "true"
click at [367, 145] on div at bounding box center [364, 149] width 9 height 9
checkbox input "false"
click at [365, 212] on div at bounding box center [364, 216] width 9 height 9
checkbox input "false"
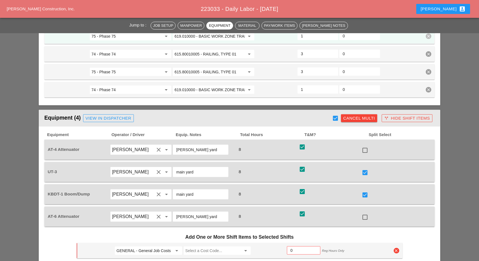
click at [159, 246] on input "GENERAL - General Job Costs" at bounding box center [144, 250] width 56 height 9
drag, startPoint x: 135, startPoint y: 234, endPoint x: 167, endPoint y: 235, distance: 32.9
click at [137, 234] on div "74 - Phase 74" at bounding box center [148, 236] width 58 height 7
type input "74 - Phase 74"
click at [195, 246] on input "Select a Cost Code..." at bounding box center [213, 250] width 56 height 9
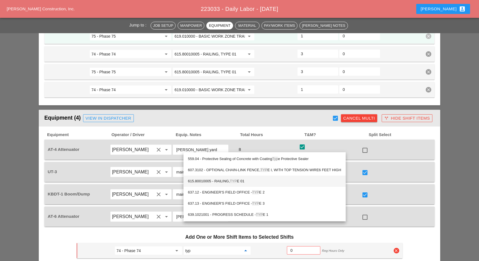
click at [224, 179] on div "615.80010005 - RAILING, TYP E 01" at bounding box center [264, 181] width 153 height 7
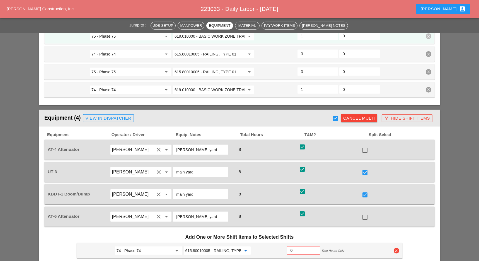
type input "615.80010005 - RAILING, TYPE 01"
click at [294, 246] on input "0" at bounding box center [303, 250] width 26 height 9
type input "4"
checkbox input "false"
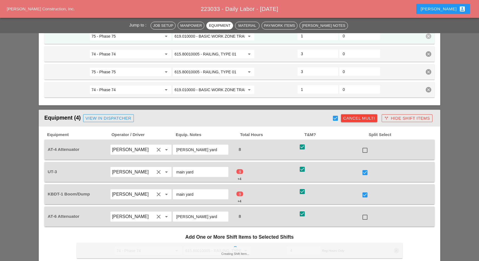
checkbox input "false"
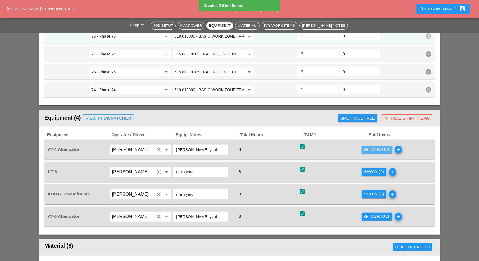
click at [379, 146] on div "visibility Default" at bounding box center [377, 149] width 26 height 6
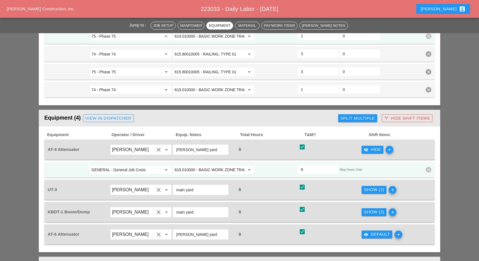
click at [140, 165] on input "GENERAL - General Job Costs" at bounding box center [126, 169] width 70 height 9
click at [124, 154] on div "74 - Phase 74" at bounding box center [130, 155] width 73 height 7
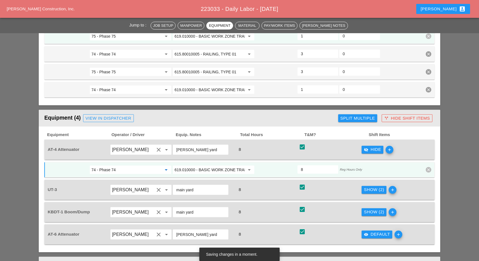
type input "74 - Phase 74"
click at [390, 146] on icon "add" at bounding box center [389, 150] width 8 height 8
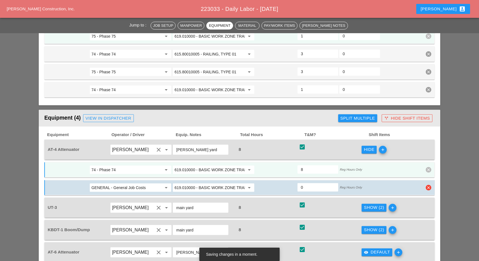
click at [196, 183] on input "619.010000 - BASIC WORK ZONE TRAFFIC CONTROL" at bounding box center [209, 187] width 70 height 9
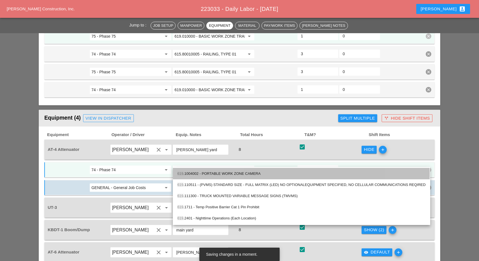
click at [197, 172] on div "619 .1004002 - PORTABLE WORK ZONE CAMERA" at bounding box center [301, 173] width 248 height 7
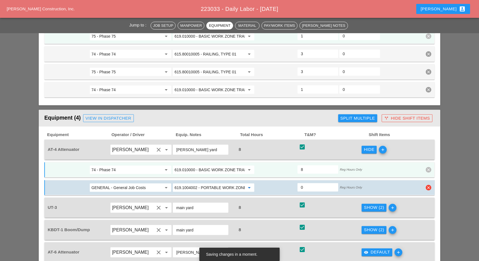
click at [202, 183] on input "619.1004002 - PORTABLE WORK ZONE CAMERA" at bounding box center [209, 187] width 70 height 9
click at [158, 183] on input "GENERAL - General Job Costs" at bounding box center [126, 187] width 70 height 9
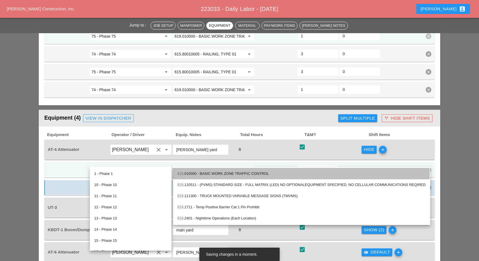
click at [226, 174] on div "619 .010000 - BASIC WORK ZONE TRAFFIC CONTROL" at bounding box center [301, 173] width 248 height 7
type input "619.010000 - BASIC WORK ZONE TRAFFIC CONTROL"
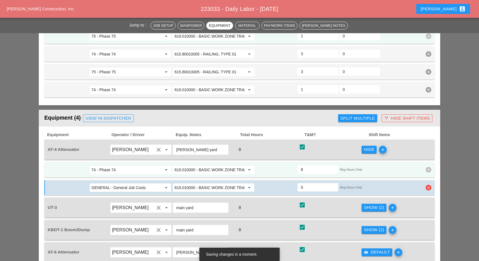
click at [306, 183] on input "0" at bounding box center [318, 187] width 34 height 9
type input "4"
click at [372, 204] on div "Show (2)" at bounding box center [374, 207] width 20 height 6
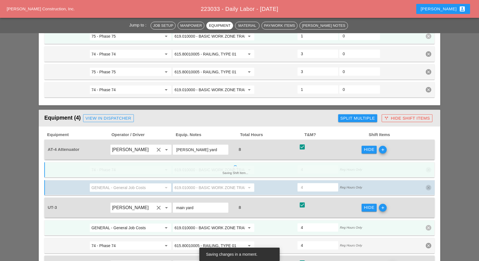
scroll to position [669, 0]
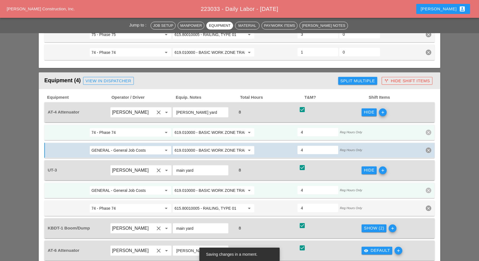
click at [134, 186] on input "GENERAL - General Job Costs" at bounding box center [126, 190] width 70 height 9
click at [125, 176] on div "75 - Phase 75" at bounding box center [130, 175] width 73 height 7
type input "75 - Phase 75"
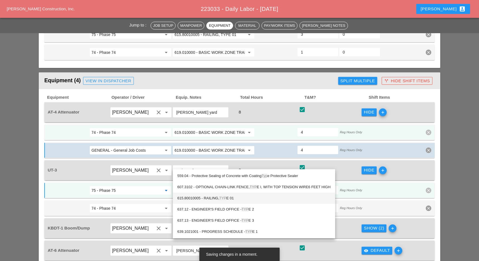
click at [215, 198] on div "615.80010005 - RAILING, TYP E 01" at bounding box center [253, 198] width 153 height 7
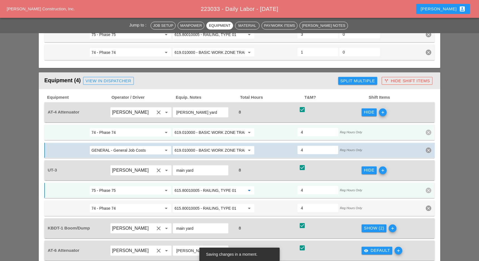
type input "615.80010005 - RAILING, TYPE 01"
click at [370, 225] on div "Show (2)" at bounding box center [374, 228] width 20 height 6
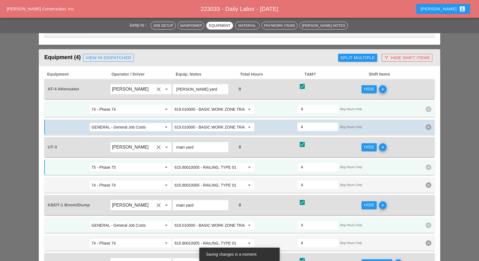
scroll to position [706, 0]
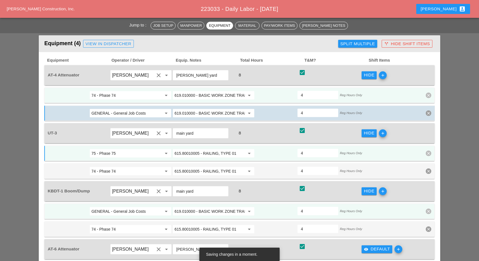
click at [203, 207] on input "619.010000 - BASIC WORK ZONE TRAFFIC CONTROL" at bounding box center [209, 211] width 70 height 9
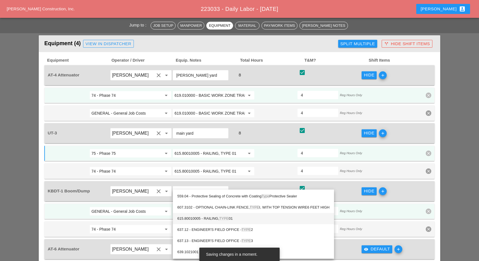
click at [211, 217] on div "615.80010005 - RAILING, TYPE 01" at bounding box center [253, 218] width 152 height 7
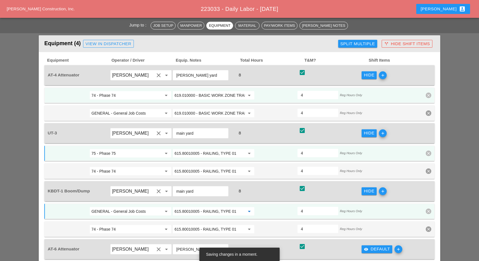
type input "615.80010005 - RAILING, TYPE 01"
click at [126, 207] on input "GENERAL - General Job Costs" at bounding box center [126, 211] width 70 height 9
drag, startPoint x: 113, startPoint y: 197, endPoint x: 193, endPoint y: 196, distance: 79.4
click at [113, 197] on div "75 - Phase 75" at bounding box center [130, 196] width 73 height 7
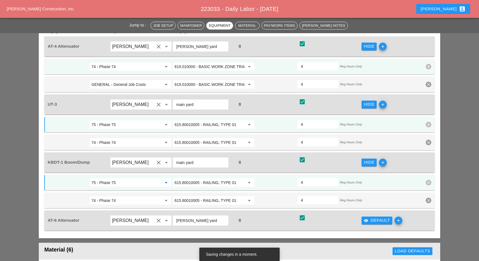
scroll to position [743, 0]
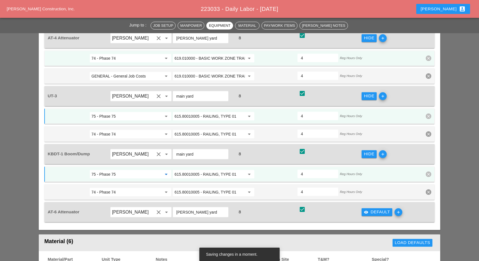
type input "75 - Phase 75"
click at [376, 209] on div "visibility Default" at bounding box center [377, 212] width 26 height 6
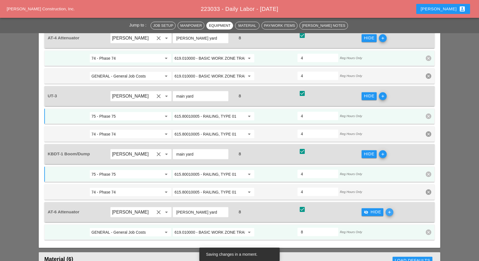
click at [390, 208] on icon "add" at bounding box center [389, 212] width 8 height 8
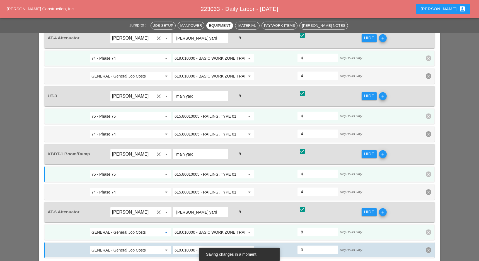
click at [145, 228] on input "GENERAL - General Job Costs" at bounding box center [126, 232] width 70 height 9
click at [122, 216] on div "74 - Phase 74" at bounding box center [130, 216] width 73 height 7
type input "74 - Phase 74"
click at [127, 245] on input "GENERAL - General Job Costs" at bounding box center [126, 249] width 70 height 9
drag, startPoint x: 117, startPoint y: 236, endPoint x: 168, endPoint y: 225, distance: 52.7
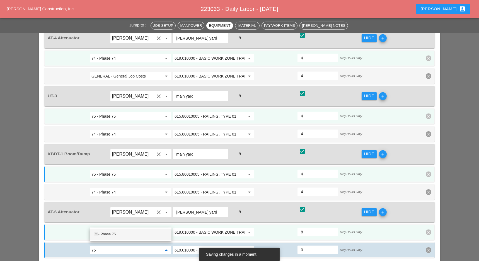
click at [118, 236] on div "75 - Phase 75" at bounding box center [130, 234] width 73 height 7
type input "75 - Phase 75"
click at [303, 245] on input "0" at bounding box center [318, 249] width 34 height 9
type input "4"
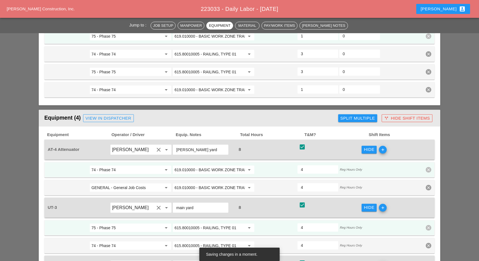
type input "4"
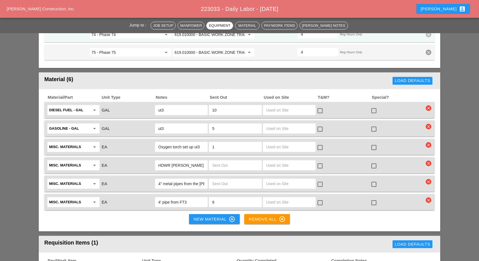
scroll to position [1040, 0]
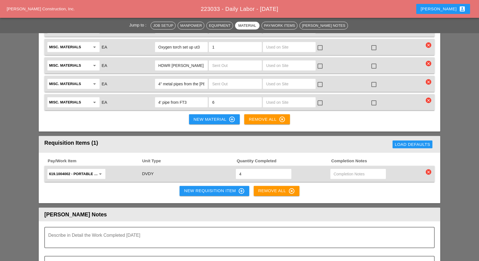
click at [430, 169] on icon "clear" at bounding box center [428, 172] width 6 height 6
click at [423, 131] on div "Are you Sure?" at bounding box center [428, 130] width 35 height 6
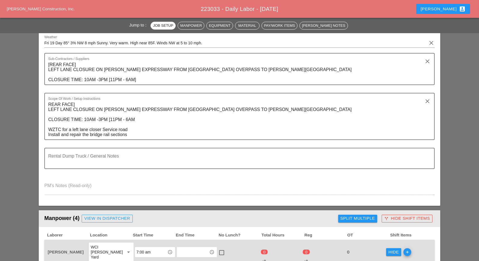
scroll to position [0, 0]
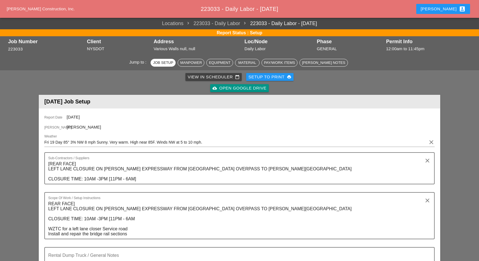
click at [197, 78] on div "View in Scheduler calendar_today" at bounding box center [214, 77] width 52 height 6
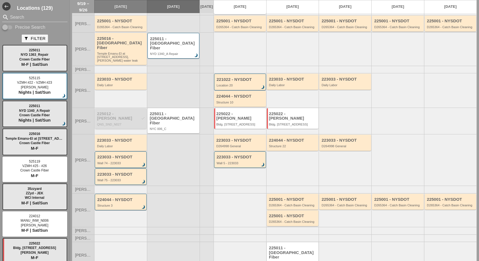
scroll to position [90, 0]
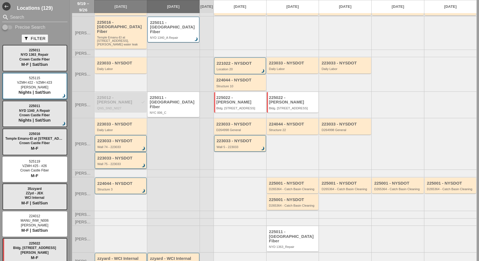
click at [118, 162] on div "Wall 75 - 223033" at bounding box center [121, 163] width 48 height 3
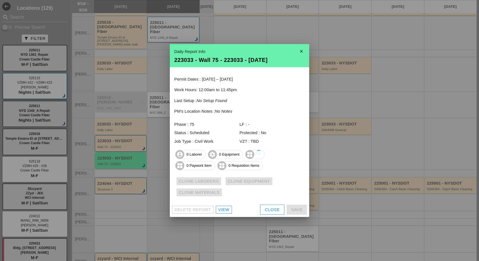
click at [227, 212] on div "View" at bounding box center [223, 209] width 11 height 6
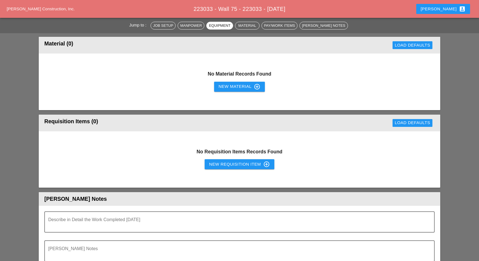
scroll to position [371, 0]
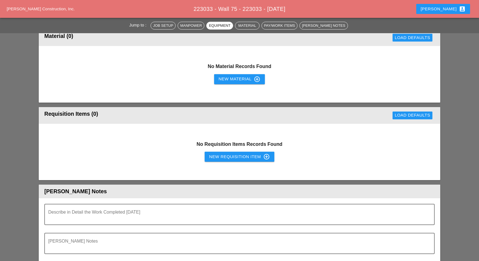
drag, startPoint x: 218, startPoint y: 154, endPoint x: 216, endPoint y: 156, distance: 3.2
click at [216, 156] on div "New Requisition Item control_point" at bounding box center [239, 156] width 61 height 7
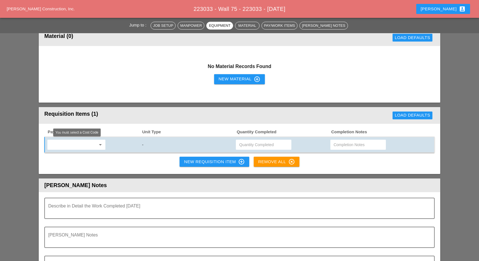
click at [82, 147] on input "text" at bounding box center [72, 144] width 47 height 9
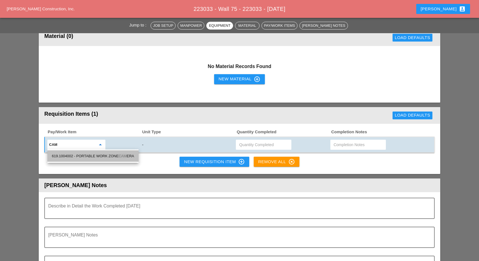
drag, startPoint x: 89, startPoint y: 156, endPoint x: 149, endPoint y: 155, distance: 59.6
click at [90, 156] on div "619.1004002 - PORTABLE WORK ZONE CAM ERA" at bounding box center [93, 156] width 82 height 7
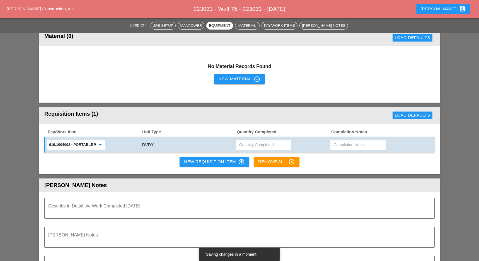
type input "619.1004002 - PORTABLE WORK ZONE CAMERA"
drag, startPoint x: 250, startPoint y: 147, endPoint x: 245, endPoint y: 146, distance: 4.5
click at [249, 146] on input "text" at bounding box center [263, 144] width 49 height 9
type input "2"
click at [77, 211] on textarea "Describe in Detail the Work Completed Today" at bounding box center [237, 211] width 378 height 13
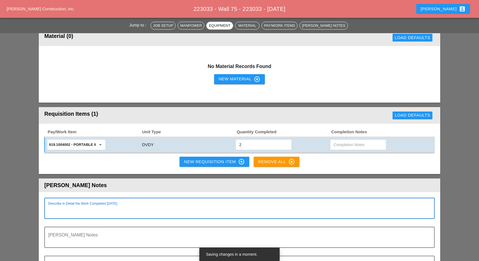
paste textarea "WZTC for a local left lane closure on the service road Installed the terminal s…"
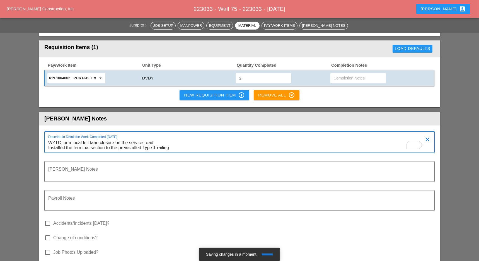
scroll to position [446, 0]
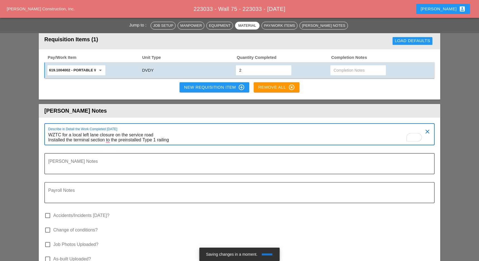
type textarea "WZTC for a local left lane closure on the service road Installed the terminal s…"
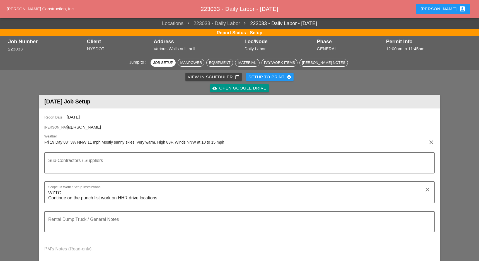
scroll to position [148, 0]
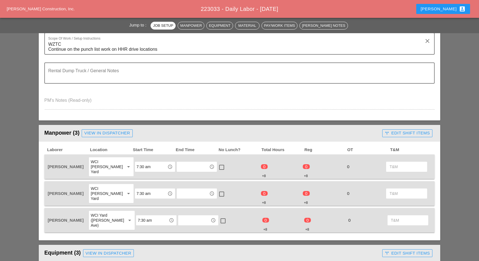
click at [416, 131] on div "call_split Edit Shift Items" at bounding box center [406, 133] width 45 height 6
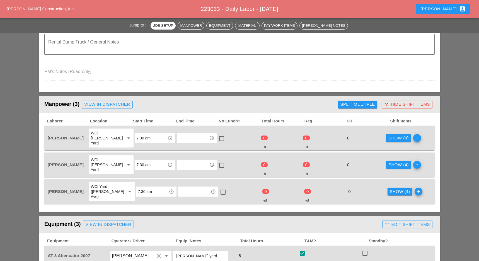
scroll to position [223, 0]
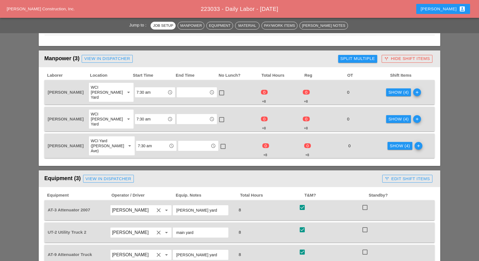
click at [389, 90] on div "Show (4)" at bounding box center [398, 92] width 20 height 6
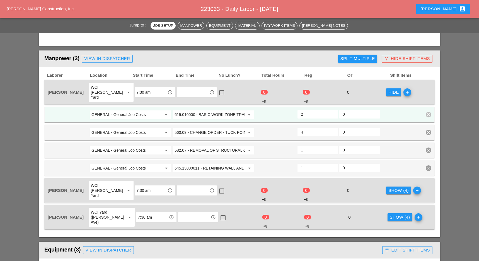
click at [389, 187] on div "Show (4)" at bounding box center [398, 190] width 20 height 6
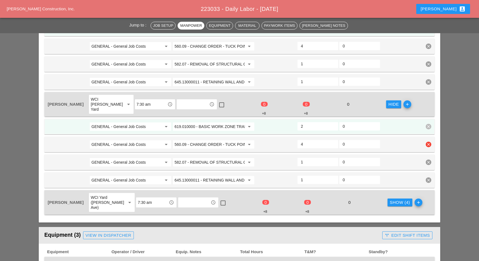
scroll to position [334, 0]
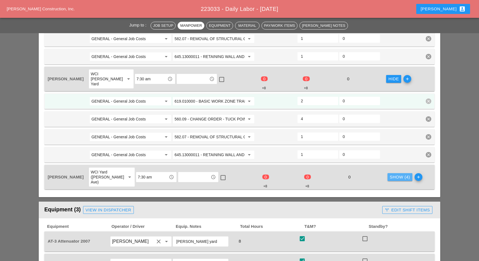
click at [391, 174] on div "Show (4)" at bounding box center [399, 177] width 20 height 6
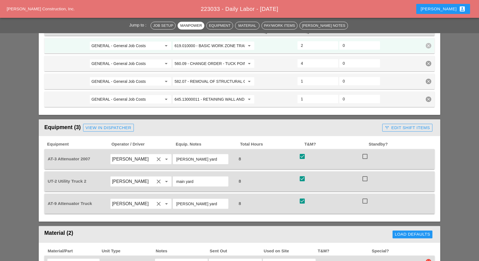
scroll to position [520, 0]
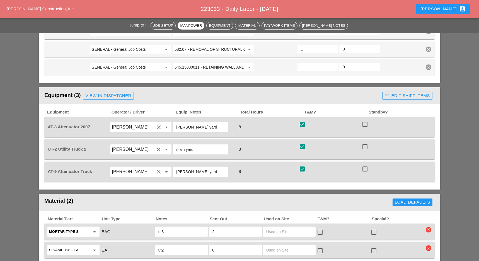
click at [408, 92] on div "call_split Edit Shift Items" at bounding box center [406, 95] width 45 height 6
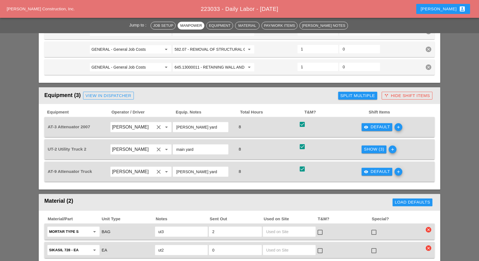
click at [376, 146] on div "Show (3)" at bounding box center [374, 149] width 20 height 6
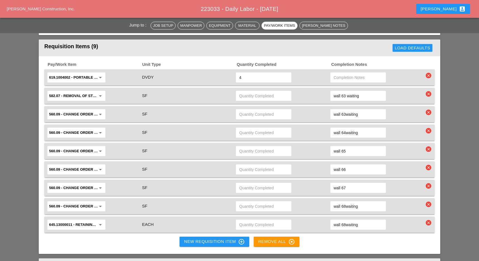
scroll to position [817, 0]
click at [348, 147] on input "wall 65" at bounding box center [357, 151] width 49 height 9
paste input "waiting"
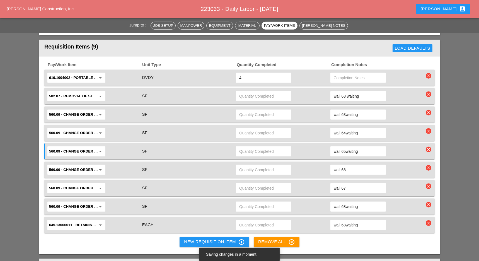
type input "wall 65waiting"
drag, startPoint x: 350, startPoint y: 144, endPoint x: 349, endPoint y: 148, distance: 3.6
click at [349, 165] on input "wall 66" at bounding box center [357, 169] width 49 height 9
paste input "waiting"
type input "wall 66waiting"
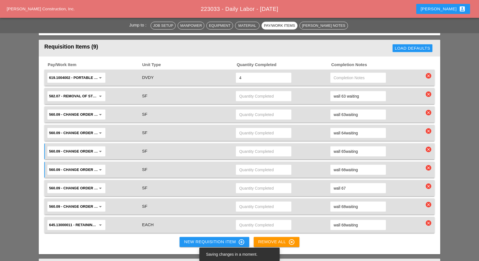
click at [352, 184] on input "wall 67" at bounding box center [357, 188] width 49 height 9
paste input "waiting"
type input "wall 67waiting"
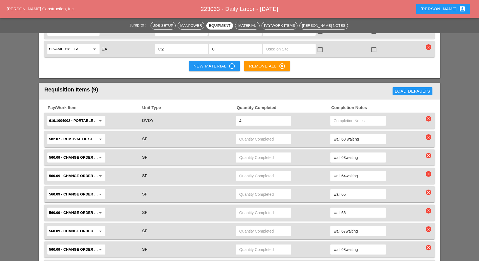
scroll to position [520, 0]
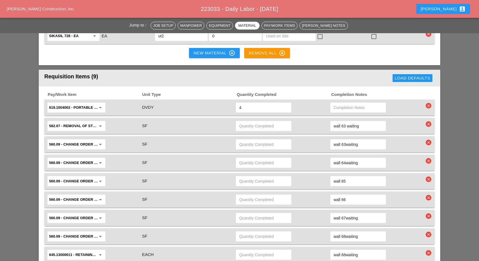
click at [347, 177] on input "wall 65" at bounding box center [357, 181] width 49 height 9
paste input "waiting"
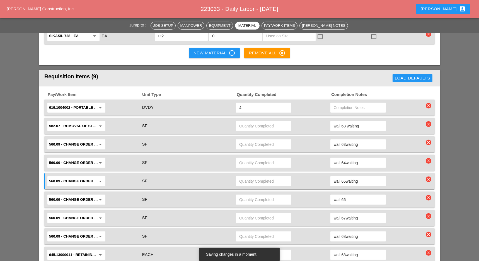
type input "wall 65waiting"
click at [351, 195] on input "wall 66" at bounding box center [357, 199] width 49 height 9
paste input "waiting"
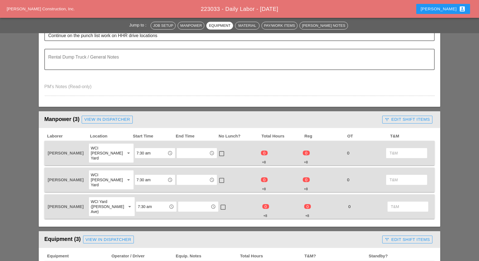
scroll to position [0, 0]
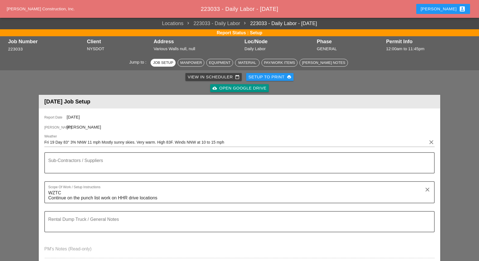
type input "wall 66waiting"
click at [214, 78] on div "View in Scheduler calendar_today" at bounding box center [214, 77] width 52 height 6
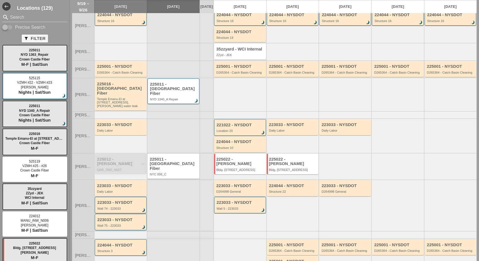
scroll to position [37, 0]
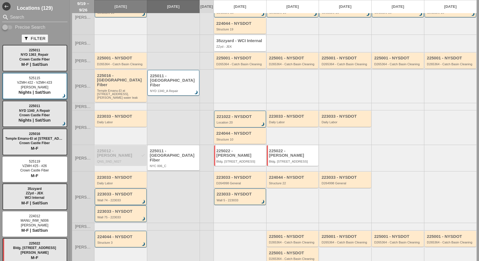
click at [116, 192] on div "223033 - NYSDOT Wall 74 - 223033 brightness_3" at bounding box center [121, 197] width 48 height 10
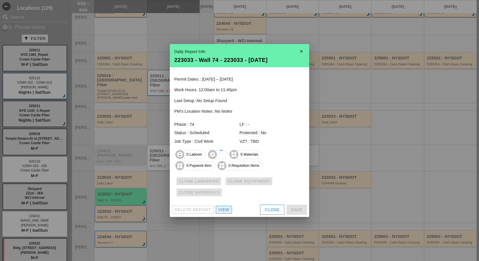
click at [222, 211] on div "View" at bounding box center [223, 209] width 11 height 6
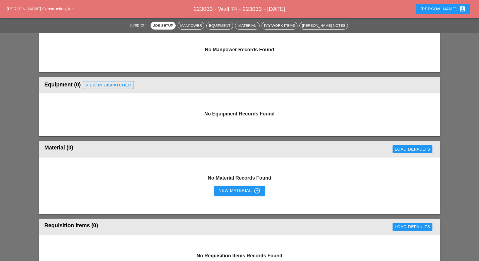
scroll to position [297, 0]
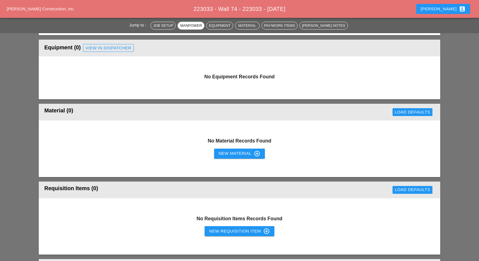
click at [223, 232] on div "New Requisition Item control_point" at bounding box center [239, 231] width 61 height 7
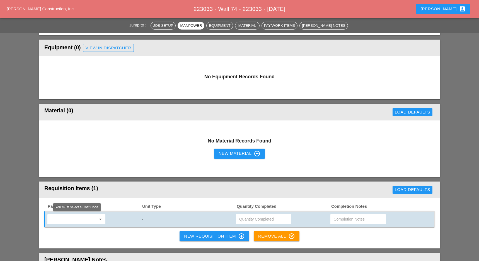
click at [84, 214] on div "arrow_drop_down" at bounding box center [76, 219] width 58 height 10
click at [81, 216] on input "text" at bounding box center [72, 219] width 47 height 9
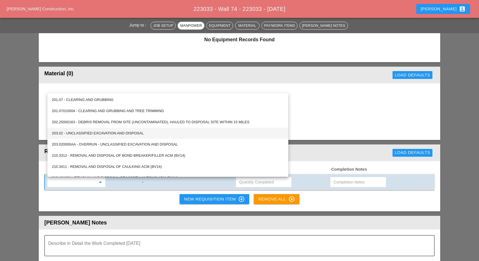
scroll to position [334, 0]
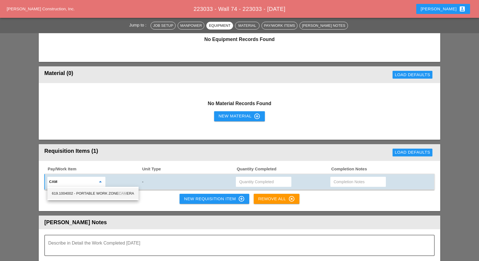
drag, startPoint x: 107, startPoint y: 193, endPoint x: 119, endPoint y: 189, distance: 12.3
click at [108, 193] on div "619.1004002 - PORTABLE WORK ZONE CAM ERA" at bounding box center [93, 193] width 82 height 7
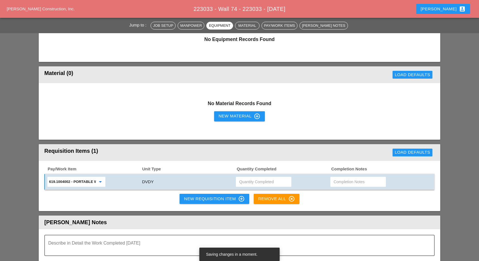
type input "619.1004002 - PORTABLE WORK ZONE CAMERA"
click at [247, 181] on input "text" at bounding box center [263, 181] width 49 height 9
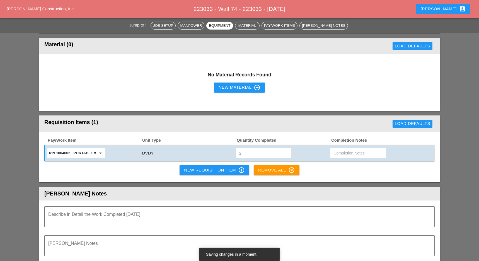
scroll to position [408, 0]
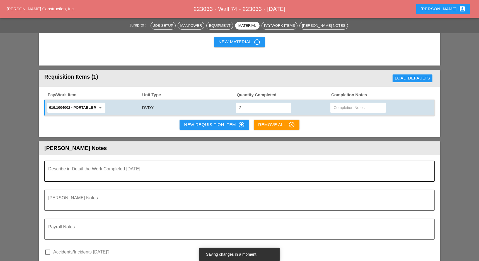
type input "2"
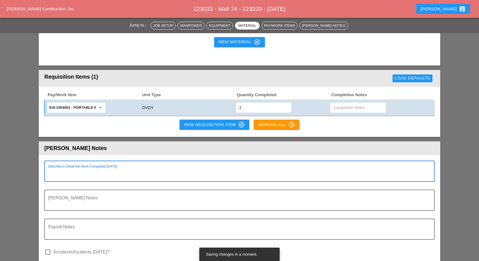
click at [78, 172] on textarea "Describe in Detail the Work Completed Today" at bounding box center [237, 174] width 378 height 13
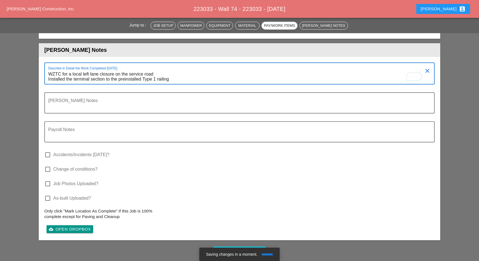
scroll to position [520, 0]
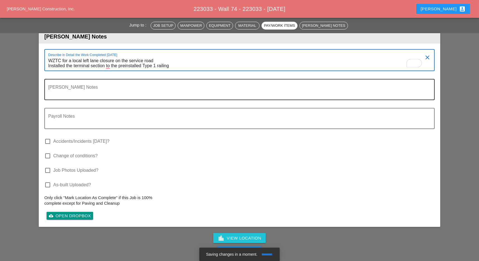
type textarea "WZTC for a local left lane closure on the service road Installed the terminal s…"
click at [73, 94] on textarea "Foreman's Notes" at bounding box center [237, 92] width 378 height 13
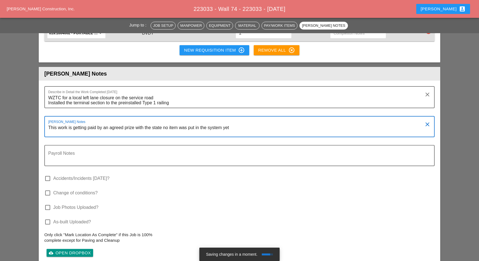
scroll to position [483, 0]
type textarea "This work is getting paid by an agreed prize with the state no item was put in …"
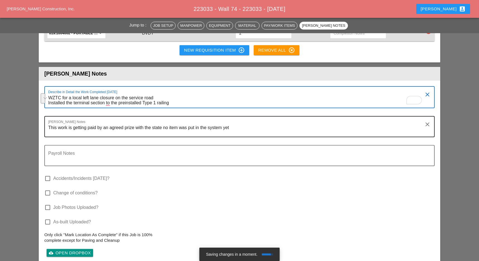
drag, startPoint x: 49, startPoint y: 96, endPoint x: 233, endPoint y: 134, distance: 187.3
click at [233, 134] on div "Describe in Detail the Work Completed [DATE] WZTC for a local left lane closure…" at bounding box center [239, 172] width 401 height 183
click at [233, 127] on textarea "This work is getting paid by an agreed prize with the state no item was put in …" at bounding box center [237, 129] width 378 height 13
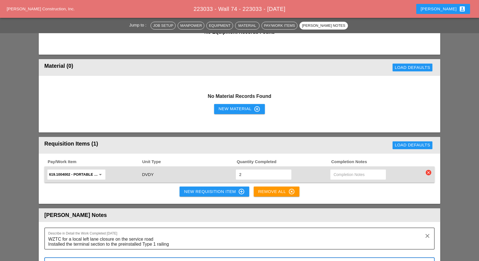
scroll to position [446, 0]
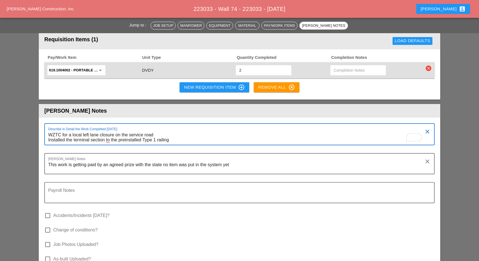
drag, startPoint x: 49, startPoint y: 132, endPoint x: 172, endPoint y: 141, distance: 123.7
click at [172, 141] on textarea "WZTC for a local left lane closure on the service road Installed the terminal s…" at bounding box center [237, 137] width 378 height 14
drag, startPoint x: 48, startPoint y: 164, endPoint x: 240, endPoint y: 169, distance: 191.5
click at [240, 169] on textarea "This work is getting paid by an agreed prize with the state no item was put in …" at bounding box center [237, 166] width 378 height 13
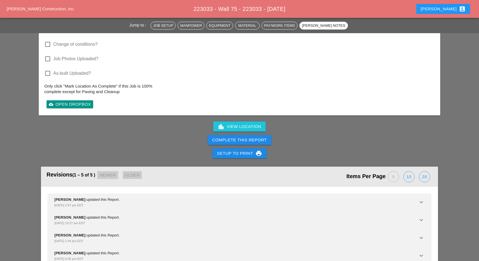
scroll to position [665, 0]
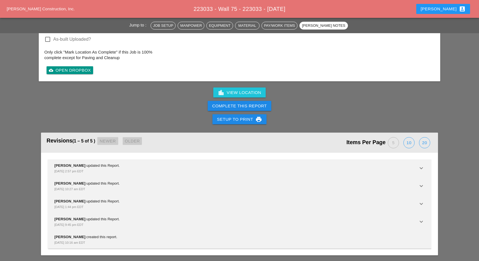
click at [237, 103] on div "Complete This Report" at bounding box center [239, 106] width 55 height 6
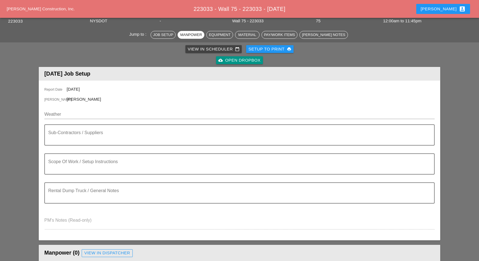
scroll to position [0, 0]
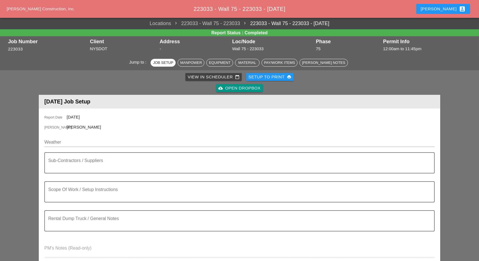
click at [207, 76] on div "View in Scheduler calendar_today" at bounding box center [214, 77] width 52 height 6
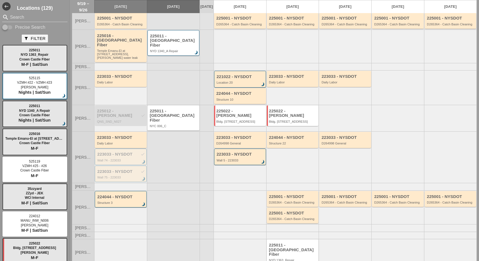
scroll to position [90, 0]
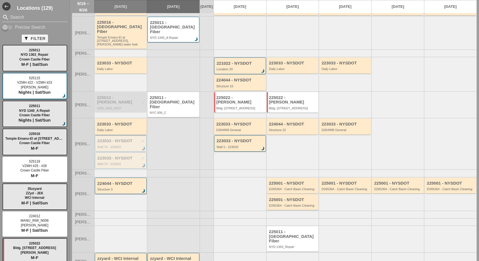
click at [121, 122] on div "223033 - NYSDOT Daily Labor" at bounding box center [121, 127] width 48 height 10
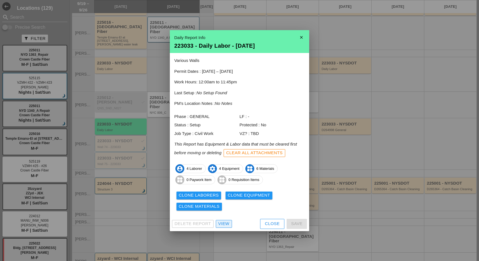
click at [224, 226] on div "View" at bounding box center [223, 223] width 11 height 6
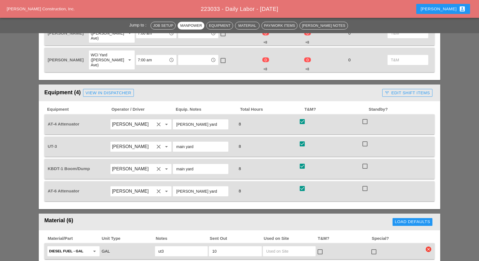
scroll to position [260, 0]
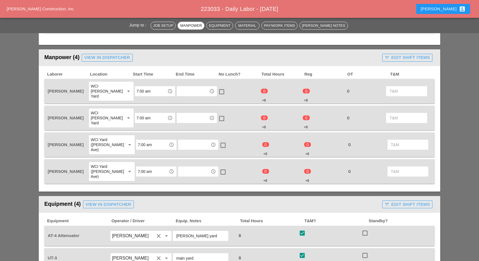
click at [192, 87] on input "text" at bounding box center [192, 91] width 29 height 9
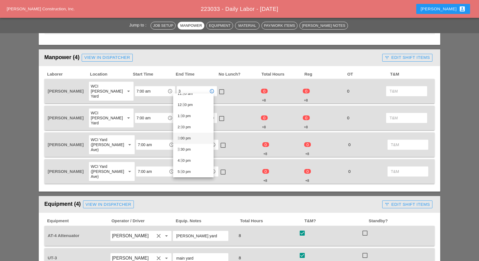
scroll to position [148, 0]
click at [183, 140] on div "3 :30 pm" at bounding box center [192, 141] width 31 height 7
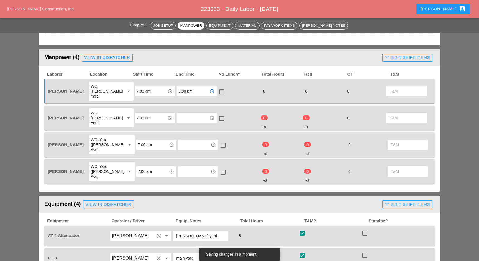
drag, startPoint x: 193, startPoint y: 86, endPoint x: 167, endPoint y: 86, distance: 25.6
click at [167, 86] on div "Cristian Morillon WCI Bruckner Yard arrow_drop_down 7:00 am access_time 3:30 pm…" at bounding box center [235, 91] width 377 height 20
click at [187, 87] on input "3:30 pm" at bounding box center [192, 91] width 29 height 9
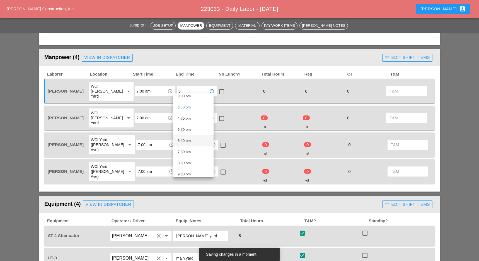
scroll to position [171, 0]
click at [186, 108] on div "3 :00 pm" at bounding box center [192, 107] width 31 height 7
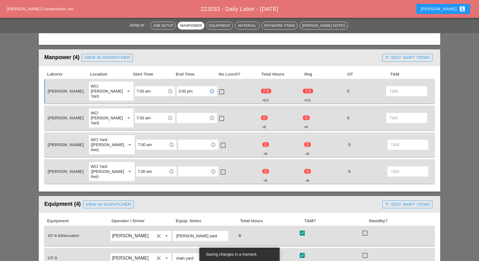
type input "3:00 pm"
click at [185, 113] on input "text" at bounding box center [192, 117] width 29 height 9
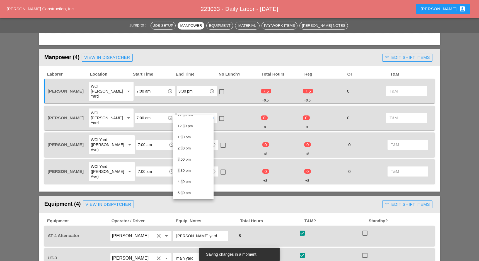
scroll to position [141, 0]
type input "3"
click at [188, 113] on input "3" at bounding box center [192, 117] width 29 height 9
drag, startPoint x: 182, startPoint y: 111, endPoint x: 164, endPoint y: 107, distance: 18.3
click at [165, 108] on div "Rafael Ceja Rodriguez WCI Bruckner Yard arrow_drop_down 7:00 am access_time 3 a…" at bounding box center [235, 118] width 377 height 20
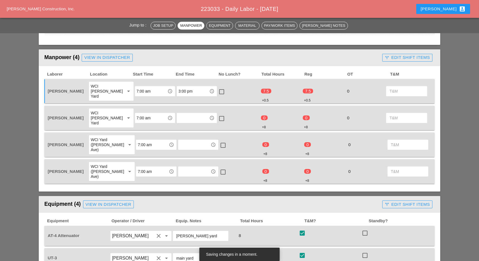
click at [182, 113] on input "text" at bounding box center [192, 117] width 29 height 9
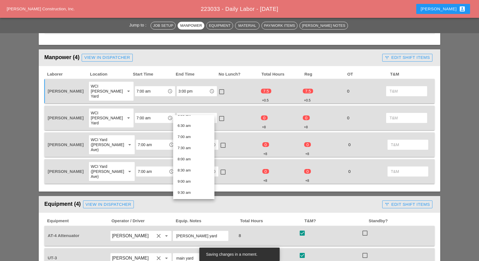
paste input "3:00 pm"
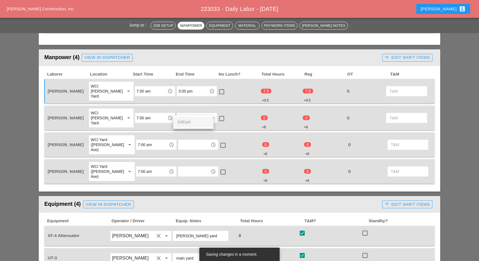
scroll to position [0, 0]
click at [182, 120] on span "3:00 pm" at bounding box center [183, 122] width 13 height 4
type input "3:00 pm"
click at [183, 140] on input "text" at bounding box center [194, 144] width 29 height 9
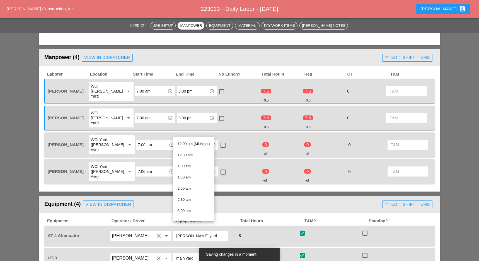
paste input "3:00 pm"
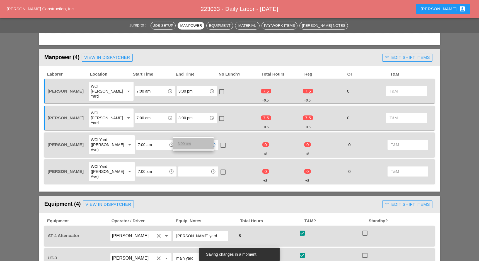
click at [182, 145] on span "3:00 pm" at bounding box center [183, 144] width 13 height 4
type input "3:00 pm"
click at [182, 167] on input "text" at bounding box center [194, 171] width 29 height 9
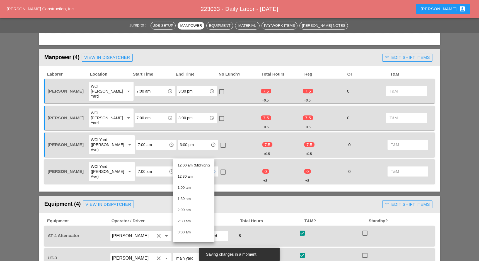
paste input "3:00 pm"
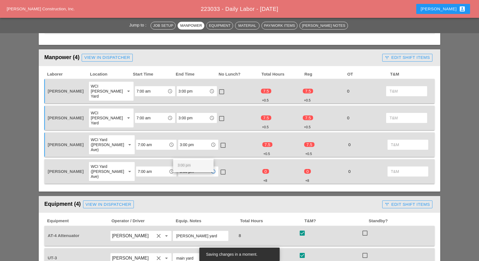
click at [182, 165] on span "3:00 pm" at bounding box center [183, 165] width 13 height 4
type input "3:00 pm"
click at [219, 167] on div at bounding box center [222, 171] width 9 height 9
checkbox input "true"
click at [213, 135] on div "3:00 pm access_time" at bounding box center [198, 145] width 42 height 20
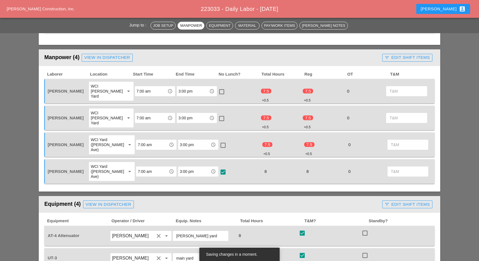
click at [218, 140] on div at bounding box center [222, 144] width 9 height 9
checkbox input "true"
click at [218, 114] on div at bounding box center [221, 118] width 9 height 9
checkbox input "true"
click at [217, 88] on div at bounding box center [221, 91] width 9 height 9
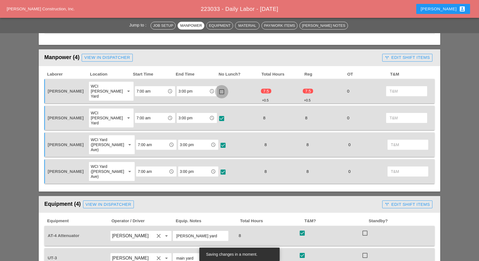
checkbox input "true"
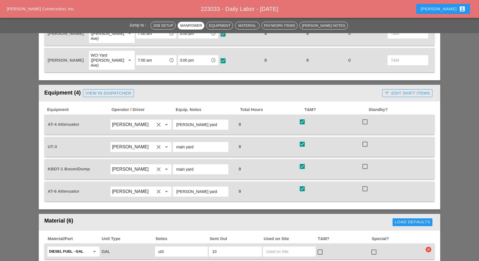
scroll to position [371, 0]
click at [400, 90] on div "call_split Edit Shift Items" at bounding box center [406, 93] width 45 height 6
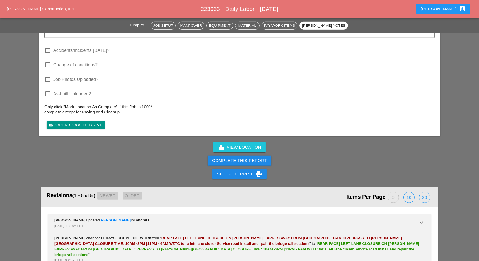
scroll to position [892, 0]
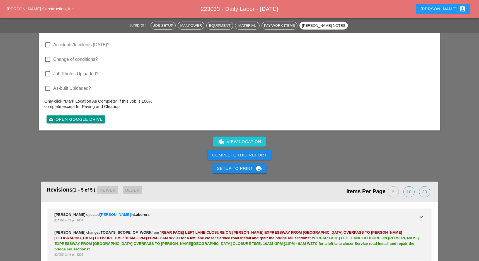
click at [250, 150] on button "Complete This Report" at bounding box center [240, 155] width 64 height 10
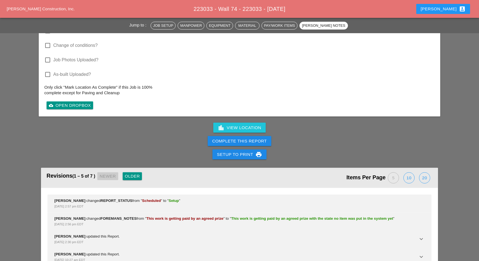
scroll to position [631, 0]
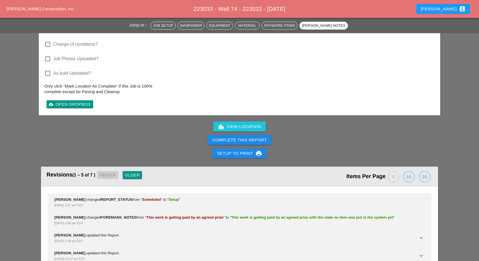
click at [226, 139] on div "Complete This Report" at bounding box center [239, 140] width 55 height 6
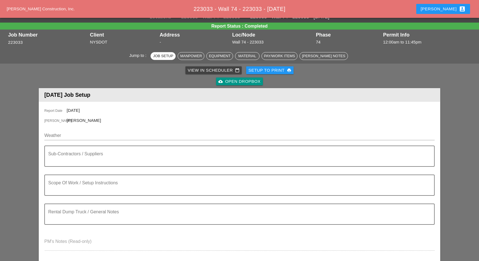
scroll to position [0, 0]
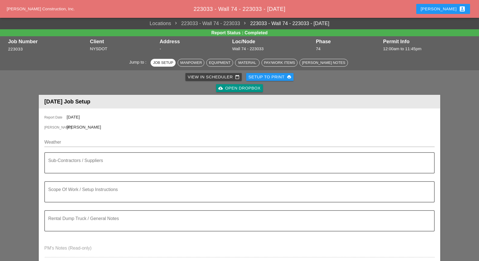
click at [196, 74] on div "View in Scheduler calendar_today" at bounding box center [214, 77] width 52 height 6
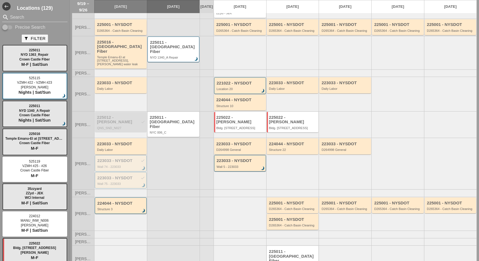
scroll to position [74, 0]
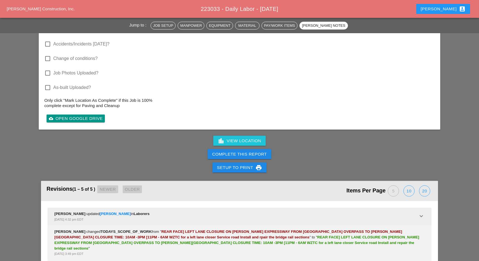
scroll to position [896, 0]
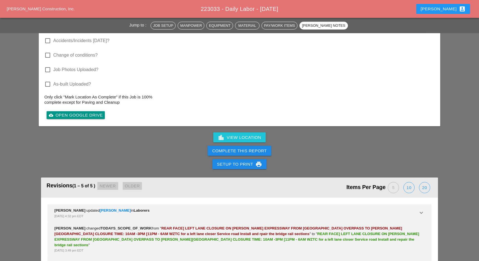
click at [256, 146] on button "Complete This Report" at bounding box center [240, 151] width 64 height 10
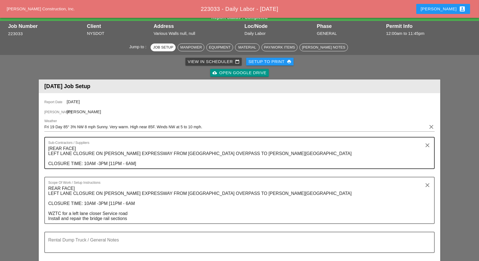
scroll to position [0, 0]
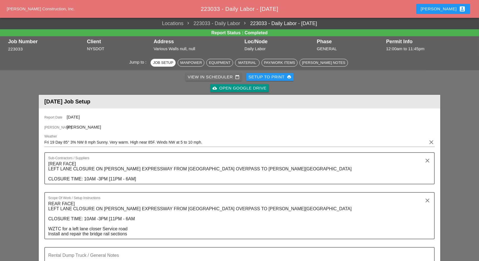
click at [196, 76] on div "View in Scheduler calendar_today" at bounding box center [214, 77] width 52 height 6
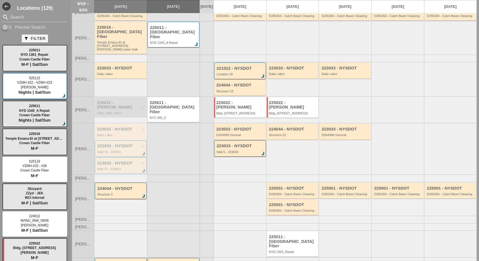
scroll to position [90, 0]
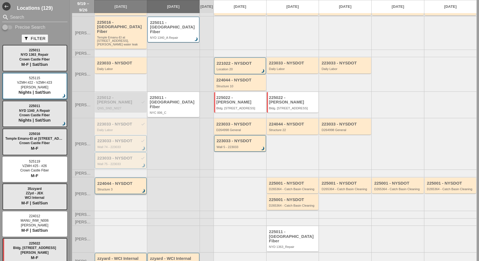
click at [115, 181] on div "224044 - NYSDOT" at bounding box center [121, 183] width 48 height 5
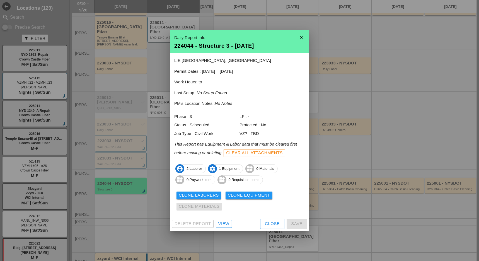
click at [229, 225] on div "View" at bounding box center [223, 223] width 11 height 6
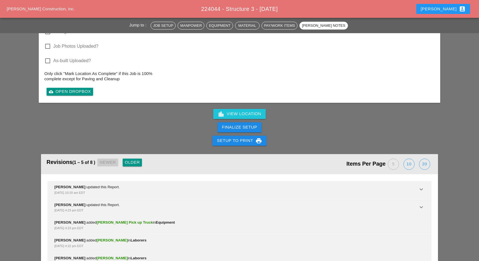
scroll to position [680, 0]
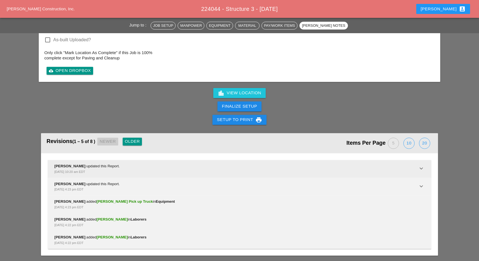
click at [420, 165] on icon "keyboard_arrow_down" at bounding box center [421, 168] width 7 height 7
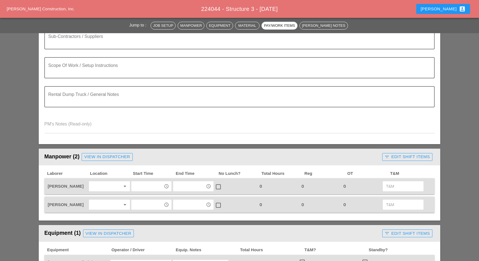
scroll to position [47, 0]
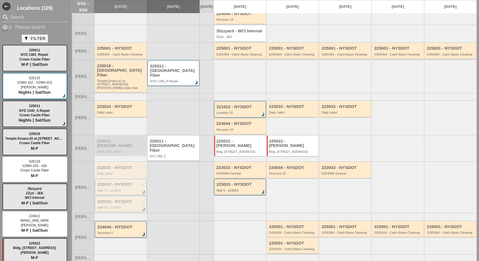
scroll to position [90, 0]
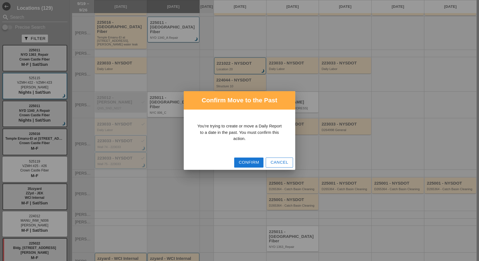
click at [242, 161] on div "Confirm" at bounding box center [248, 162] width 20 height 6
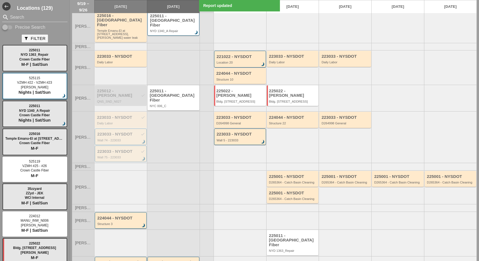
scroll to position [101, 0]
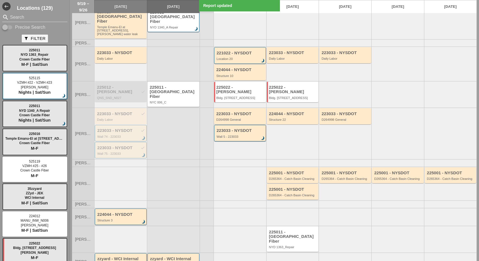
click at [132, 260] on div "All ZZyard" at bounding box center [121, 264] width 48 height 3
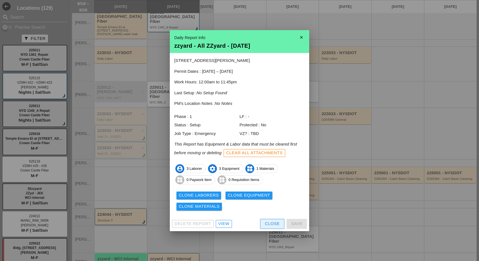
drag, startPoint x: 266, startPoint y: 225, endPoint x: 260, endPoint y: 225, distance: 6.4
click at [267, 225] on div "Close" at bounding box center [272, 223] width 15 height 6
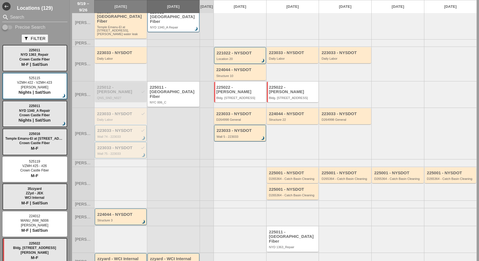
click at [123, 256] on div "zzyard - WCI Internal All ZZyard brightness_3" at bounding box center [121, 261] width 48 height 10
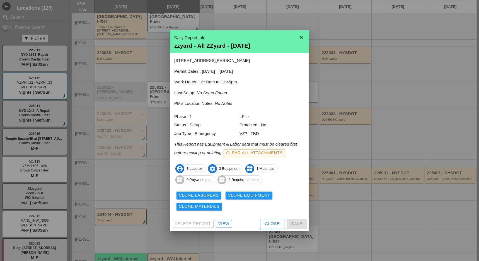
click at [220, 219] on div "Delete Report View Close Save" at bounding box center [239, 223] width 139 height 14
click at [222, 222] on div "View" at bounding box center [223, 223] width 11 height 6
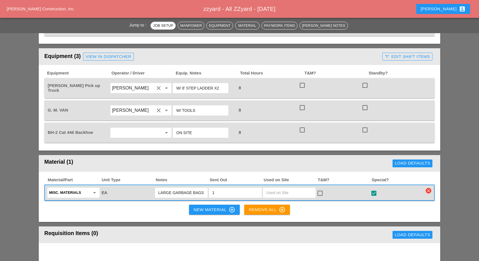
scroll to position [371, 0]
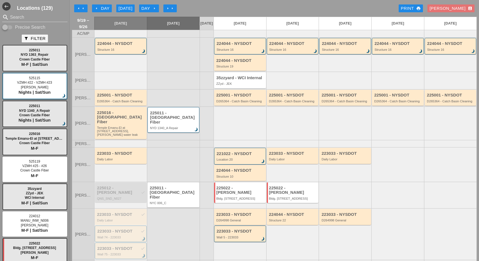
click at [10, 26] on input "Precise Search" at bounding box center [7, 27] width 11 height 7
checkbox input "true"
click at [13, 17] on input "Search" at bounding box center [35, 17] width 50 height 9
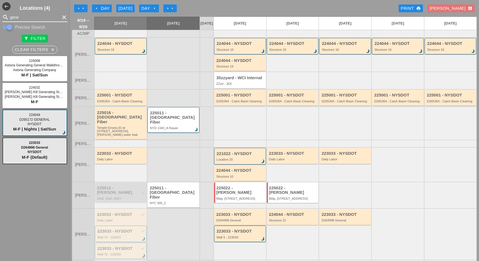
type input "gene"
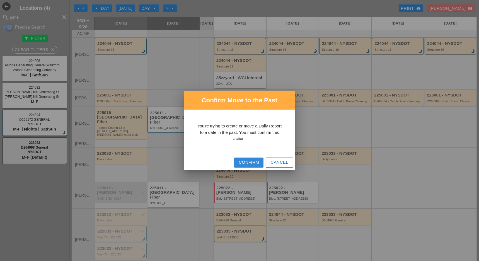
click at [242, 159] on div "Confirm" at bounding box center [248, 162] width 20 height 6
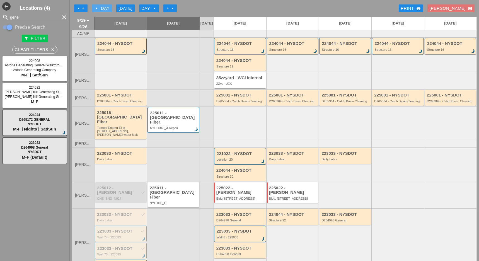
click at [107, 9] on div "arrow_left Day" at bounding box center [101, 8] width 15 height 6
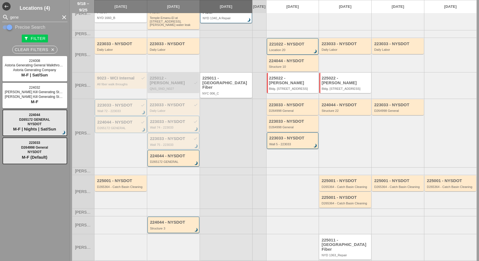
scroll to position [118, 0]
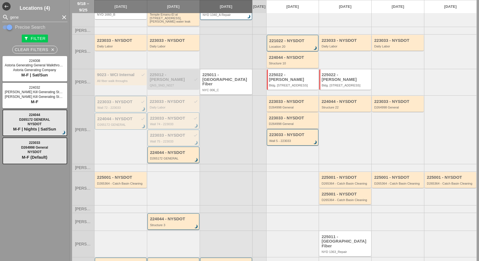
click at [279, 116] on div "223033 - NYSDOT" at bounding box center [293, 118] width 48 height 5
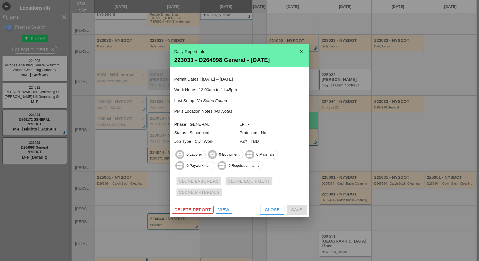
click at [302, 51] on icon "close" at bounding box center [301, 51] width 11 height 11
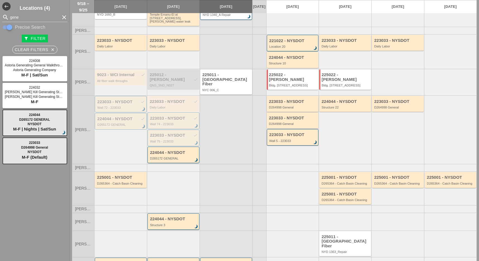
click at [293, 99] on div "223033 - NYSDOT D264998 General" at bounding box center [293, 104] width 48 height 10
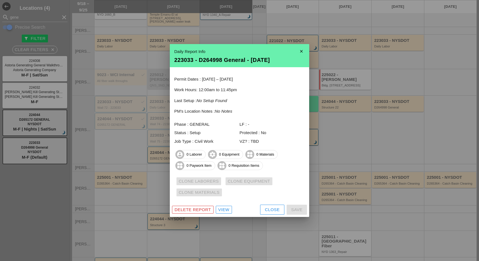
click at [302, 49] on icon "close" at bounding box center [301, 51] width 11 height 11
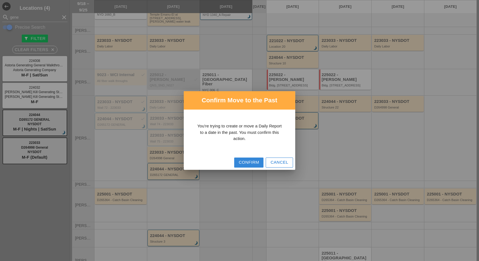
click at [244, 161] on div "Confirm" at bounding box center [248, 162] width 20 height 6
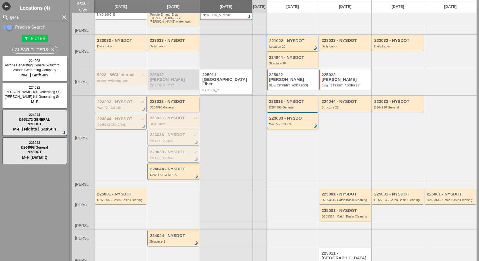
click at [168, 106] on div "D264998 General" at bounding box center [174, 107] width 48 height 3
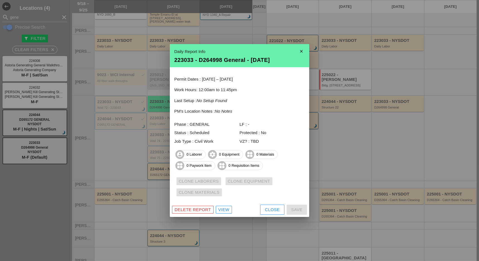
click at [223, 209] on div "View" at bounding box center [223, 209] width 11 height 6
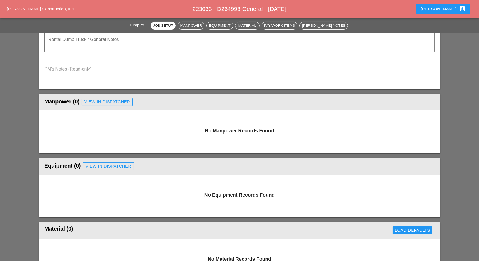
scroll to position [186, 0]
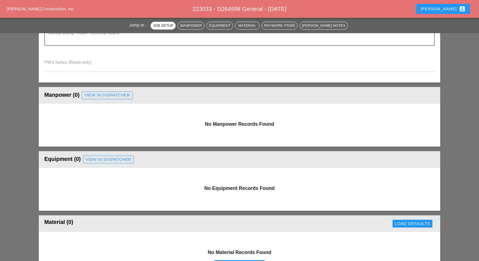
click at [109, 94] on div "View in Dispatcher" at bounding box center [107, 95] width 46 height 6
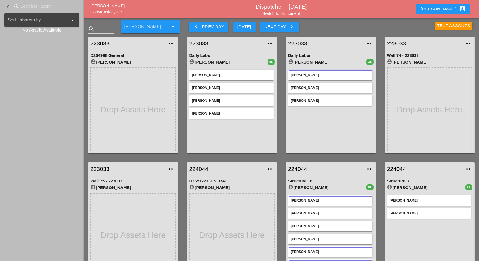
click at [30, 7] on input "Search for laborer" at bounding box center [46, 6] width 51 height 9
type input "[PERSON_NAME]"
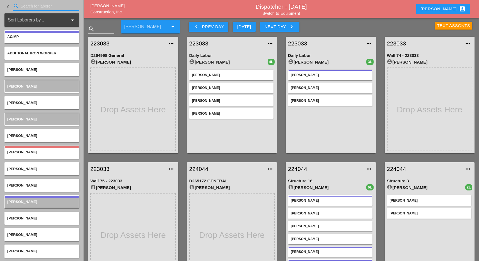
click at [33, 2] on input "Search for laborer" at bounding box center [46, 6] width 51 height 9
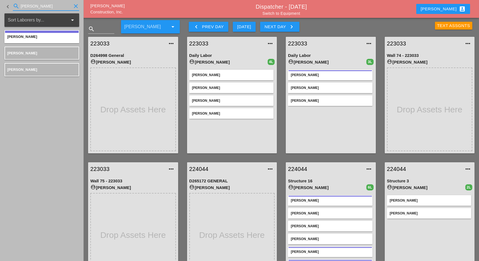
type input "[PERSON_NAME]"
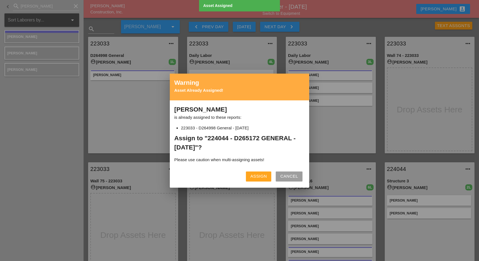
drag, startPoint x: 266, startPoint y: 173, endPoint x: 263, endPoint y: 174, distance: 3.0
click at [265, 173] on div "Assign" at bounding box center [258, 176] width 16 height 6
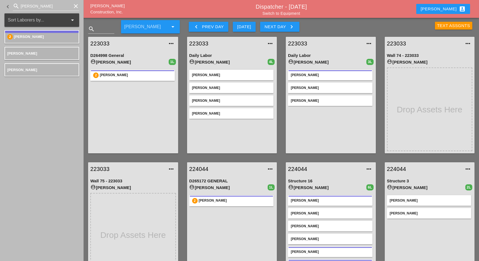
drag, startPoint x: 103, startPoint y: 44, endPoint x: 106, endPoint y: 51, distance: 7.2
click at [103, 44] on link "223033" at bounding box center [127, 43] width 74 height 8
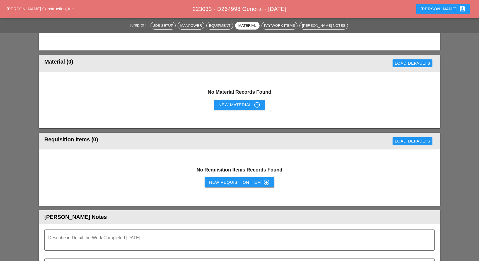
scroll to position [334, 0]
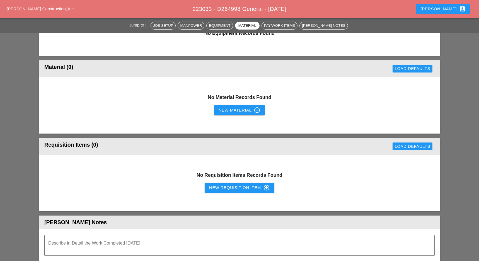
click at [214, 186] on div "New Requisition Item control_point" at bounding box center [239, 187] width 61 height 7
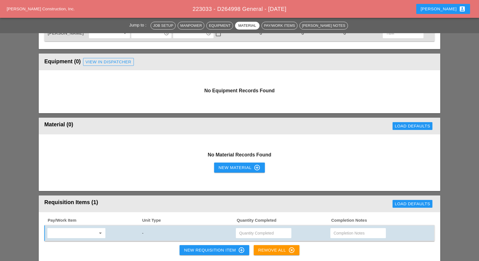
scroll to position [260, 0]
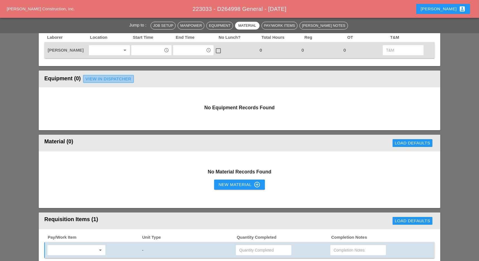
click at [104, 78] on div "View in Dispatcher" at bounding box center [109, 79] width 46 height 6
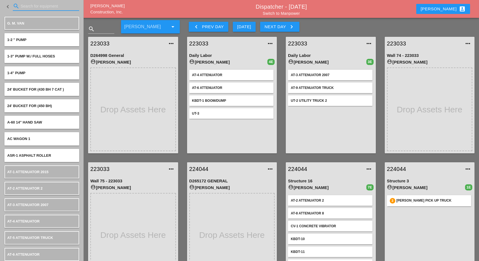
click at [35, 6] on input "Search for equipment" at bounding box center [46, 6] width 51 height 9
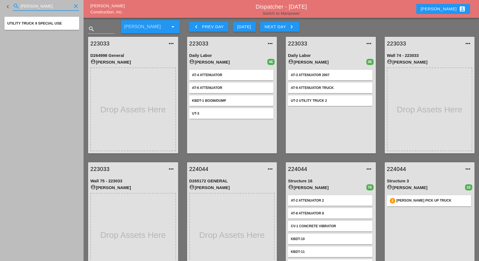
type input "[PERSON_NAME]"
click at [300, 11] on link "Switch to Manpower" at bounding box center [280, 13] width 37 height 4
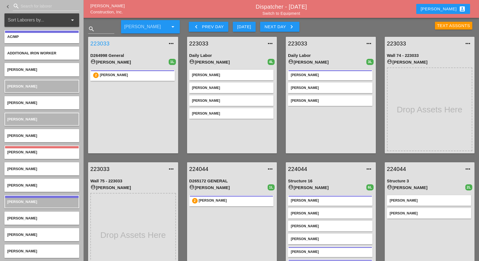
click at [108, 42] on link "223033" at bounding box center [127, 43] width 74 height 8
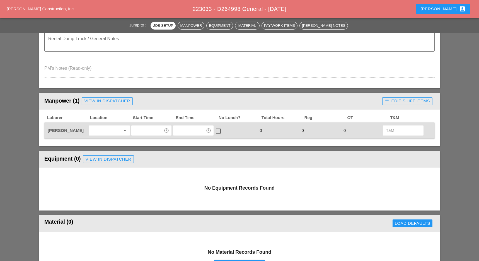
scroll to position [186, 0]
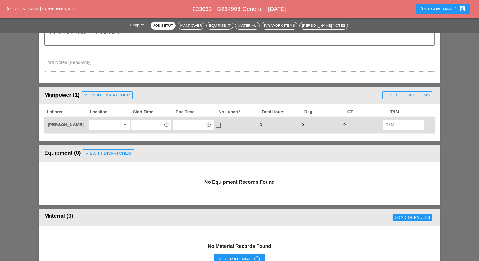
click at [145, 121] on input "text" at bounding box center [147, 124] width 29 height 9
click at [145, 137] on div "7 :00 am" at bounding box center [151, 136] width 31 height 7
type input "7:00 am"
click at [182, 123] on input "text" at bounding box center [189, 124] width 29 height 9
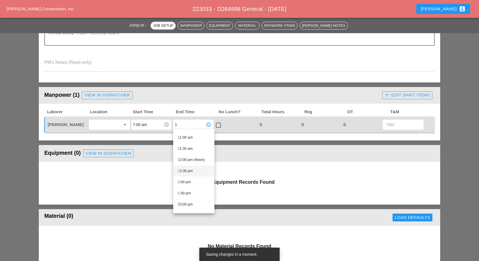
scroll to position [74, 0]
click at [186, 172] on div "1 :00 pm" at bounding box center [193, 173] width 32 height 7
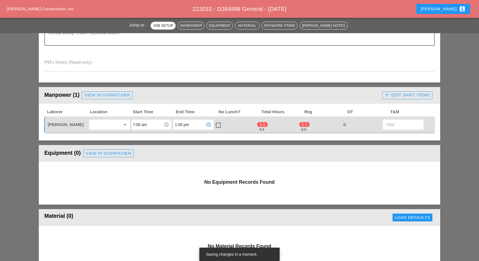
type input "1:00 pm"
click at [216, 126] on div at bounding box center [217, 124] width 9 height 9
checkbox input "true"
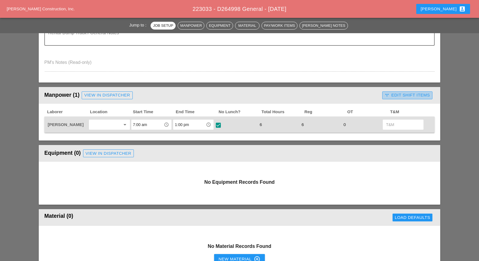
click at [405, 95] on div "call_split Edit Shift Items" at bounding box center [406, 95] width 45 height 6
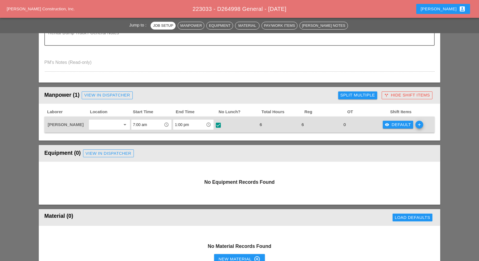
click at [399, 122] on div "visibility Default" at bounding box center [398, 124] width 26 height 6
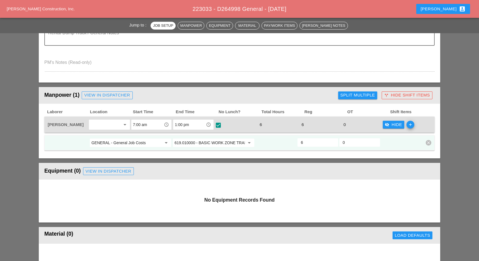
click at [127, 142] on input "GENERAL - General Job Costs" at bounding box center [126, 142] width 70 height 9
drag, startPoint x: 116, startPoint y: 154, endPoint x: 131, endPoint y: 150, distance: 15.7
click at [119, 153] on div "74 - Phase 74" at bounding box center [130, 153] width 73 height 7
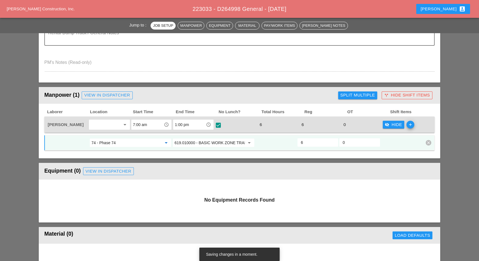
type input "74 - Phase 74"
click at [196, 143] on input "619.010000 - BASIC WORK ZONE TRAFFIC CONTROL" at bounding box center [209, 142] width 70 height 9
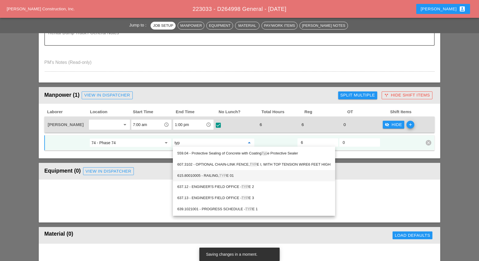
click at [216, 174] on div "615.80010005 - RAILING, TYP E 01" at bounding box center [253, 175] width 153 height 7
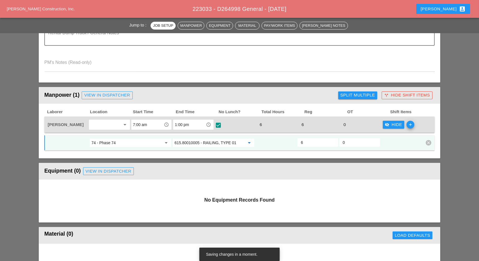
type input "615.80010005 - RAILING, TYPE 01"
click at [410, 122] on icon "add" at bounding box center [410, 125] width 8 height 8
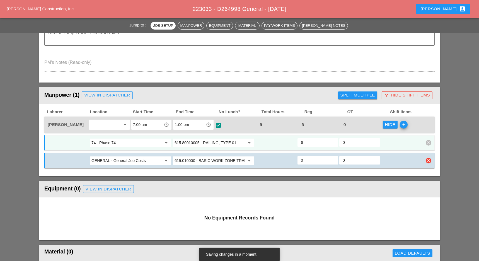
click at [130, 164] on input "GENERAL - General Job Costs" at bounding box center [126, 160] width 70 height 9
drag, startPoint x: 120, startPoint y: 173, endPoint x: 139, endPoint y: 172, distance: 19.0
click at [122, 173] on div "75 - Phase 75" at bounding box center [130, 171] width 73 height 7
type input "75 - Phase 75"
click at [195, 162] on input "619.010000 - BASIC WORK ZONE TRAFFIC CONTROL" at bounding box center [209, 160] width 70 height 9
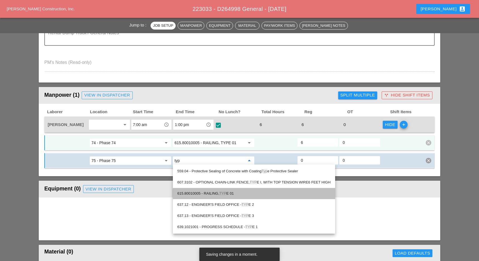
drag, startPoint x: 225, startPoint y: 192, endPoint x: 271, endPoint y: 179, distance: 47.9
click at [228, 192] on div "615.80010005 - RAILING, TYP E 01" at bounding box center [253, 193] width 153 height 7
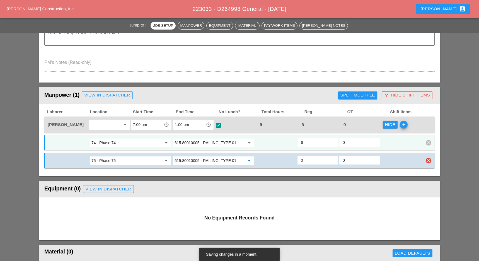
type input "615.80010005 - RAILING, TYPE 01"
click at [305, 160] on input "0" at bounding box center [318, 160] width 34 height 9
click at [405, 123] on icon "add" at bounding box center [404, 125] width 8 height 8
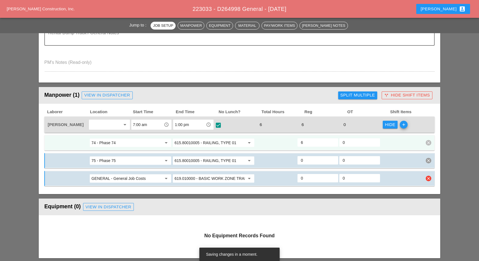
click at [305, 176] on input "0" at bounding box center [318, 178] width 34 height 9
type input "4"
type input "2"
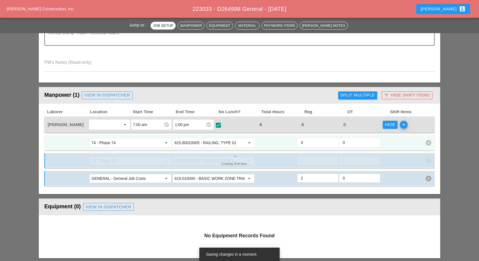
click at [305, 159] on div "0" at bounding box center [317, 160] width 41 height 8
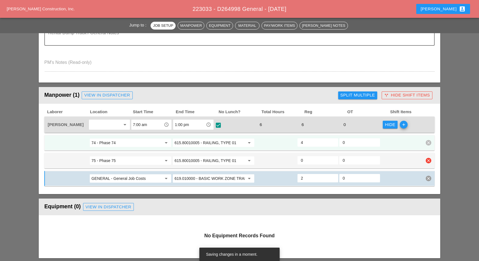
click at [305, 159] on input "0" at bounding box center [318, 160] width 34 height 9
type input "2"
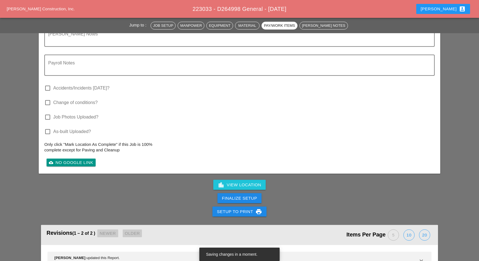
scroll to position [664, 0]
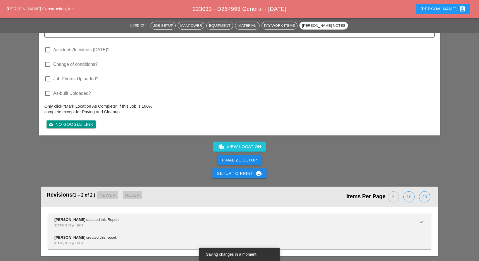
click at [259, 159] on button "Finalize Setup" at bounding box center [239, 160] width 44 height 10
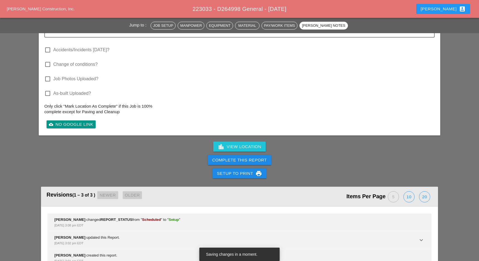
click at [261, 157] on div "Complete This Report" at bounding box center [239, 160] width 55 height 6
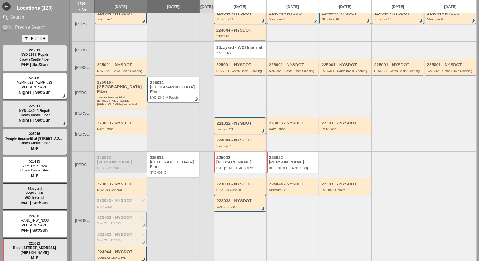
scroll to position [74, 0]
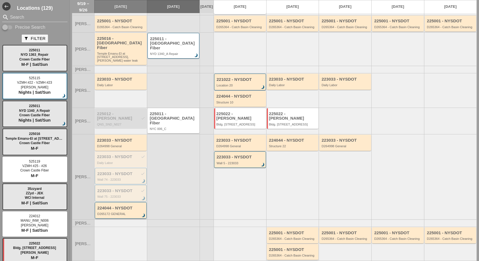
click at [128, 206] on div "224044 - NYSDOT" at bounding box center [121, 208] width 48 height 5
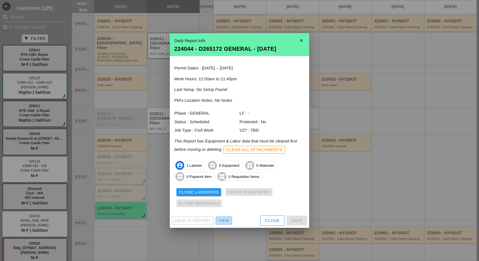
click at [225, 222] on div "View" at bounding box center [223, 220] width 11 height 6
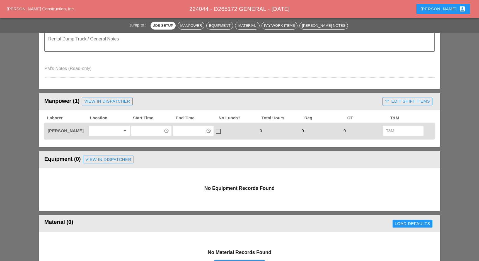
scroll to position [186, 0]
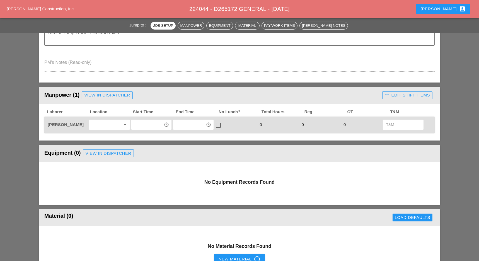
click at [143, 124] on input "text" at bounding box center [147, 124] width 29 height 9
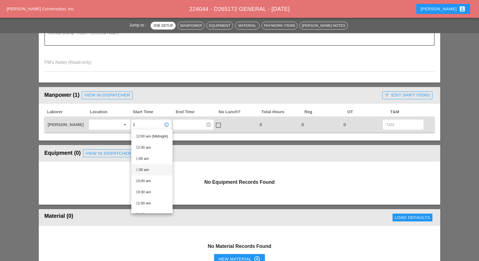
scroll to position [74, 0]
click at [143, 173] on div "1 :00 pm" at bounding box center [152, 173] width 32 height 7
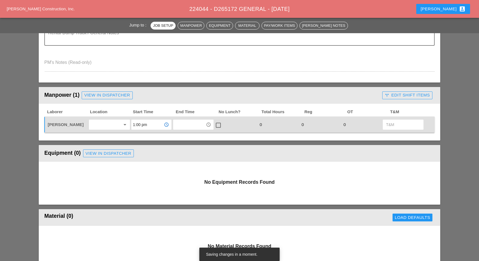
type input "1:00 pm"
click at [189, 122] on input "text" at bounding box center [189, 124] width 29 height 9
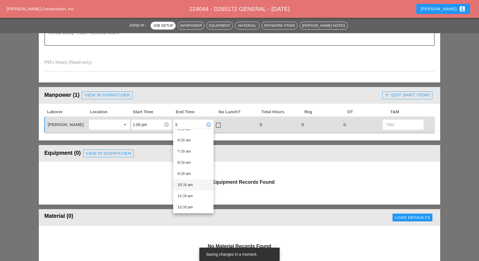
scroll to position [0, 0]
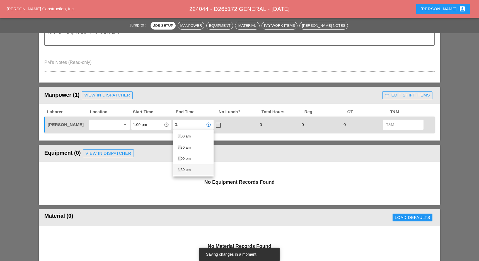
click at [186, 169] on div "3: 30 pm" at bounding box center [192, 169] width 31 height 7
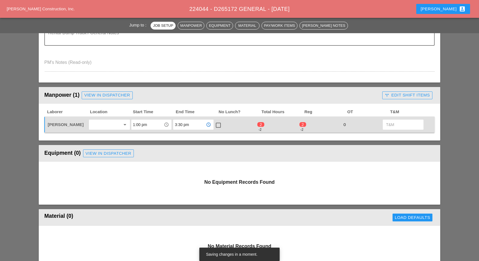
type input "3:30 pm"
click at [218, 126] on div at bounding box center [217, 124] width 9 height 9
checkbox input "true"
click at [179, 158] on div "Equipment (0) View in Dispatcher" at bounding box center [239, 153] width 390 height 11
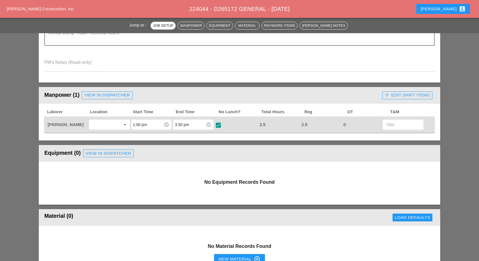
click at [394, 93] on div "call_split Edit Shift Items" at bounding box center [406, 95] width 45 height 6
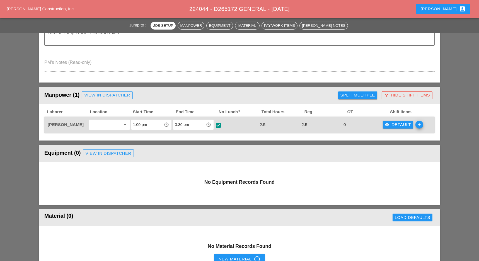
click at [393, 123] on div "visibility Default" at bounding box center [398, 124] width 26 height 6
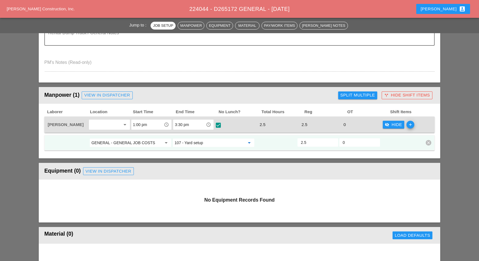
click at [212, 141] on input "107 - Yard setup" at bounding box center [209, 142] width 70 height 9
click at [198, 150] on div "1 - GEN ERAL" at bounding box center [213, 153] width 73 height 7
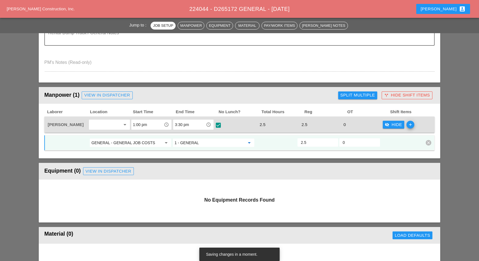
type input "1 - GENERAL"
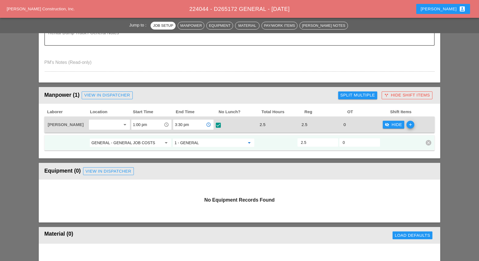
click at [182, 124] on input "3:30 pm" at bounding box center [189, 124] width 29 height 9
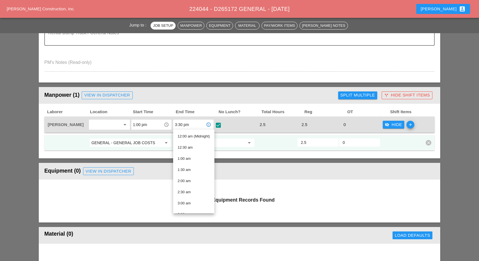
type input "5"
click at [185, 158] on div "4 :00 pm" at bounding box center [192, 158] width 31 height 7
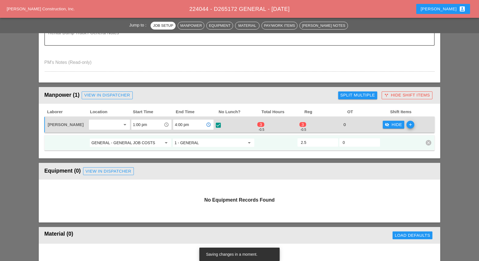
type input "4:00 pm"
type input "3"
click at [332, 140] on input "3" at bounding box center [318, 142] width 34 height 9
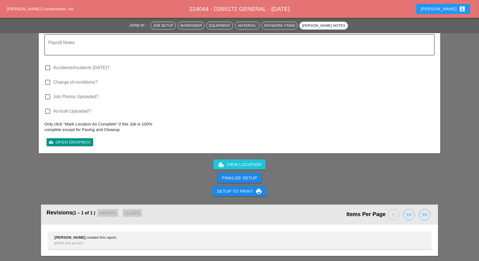
scroll to position [611, 0]
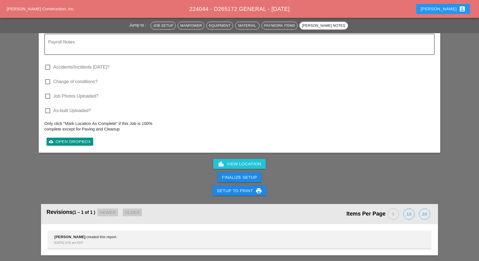
click at [255, 176] on div "Finalize Setup" at bounding box center [239, 177] width 35 height 6
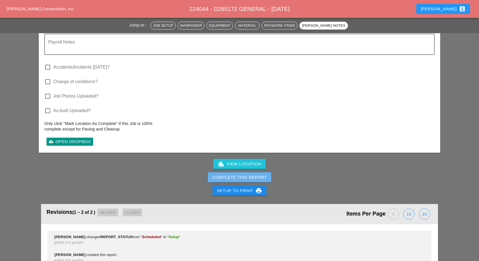
click at [250, 175] on div "Complete This Report" at bounding box center [239, 177] width 55 height 6
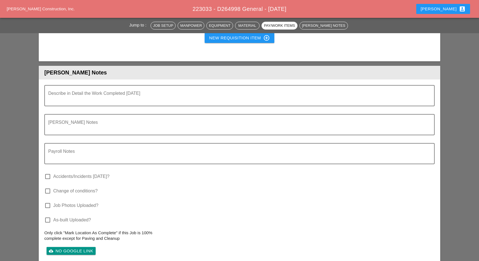
scroll to position [520, 0]
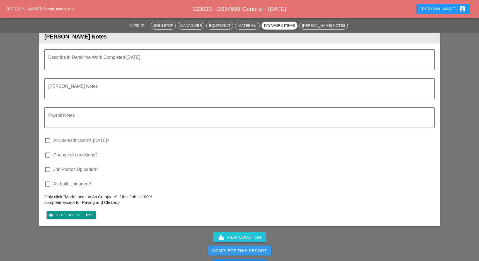
click at [249, 250] on div "Complete This Report" at bounding box center [239, 250] width 55 height 6
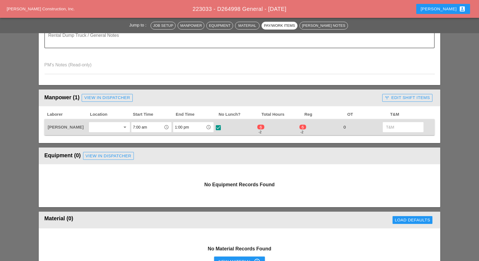
scroll to position [148, 0]
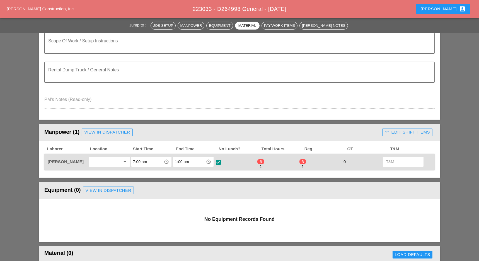
click at [406, 133] on div "call_split Edit Shift Items" at bounding box center [406, 132] width 45 height 6
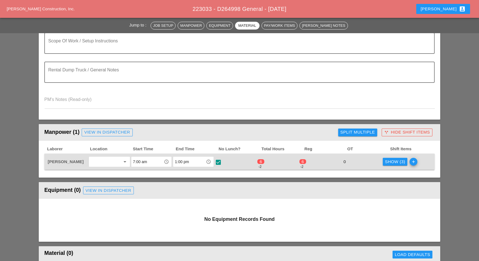
click at [392, 162] on div "Show (3)" at bounding box center [395, 162] width 20 height 6
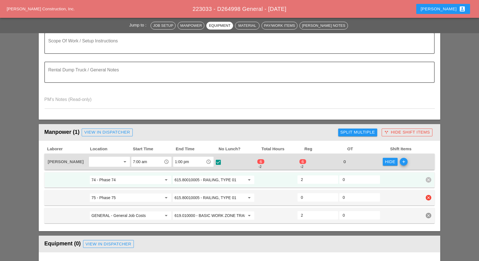
click at [311, 196] on input "0" at bounding box center [318, 197] width 34 height 9
type input "0"
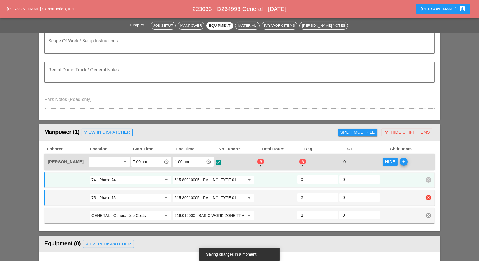
type input "2"
click at [310, 180] on input "0" at bounding box center [318, 179] width 34 height 9
type input "2"
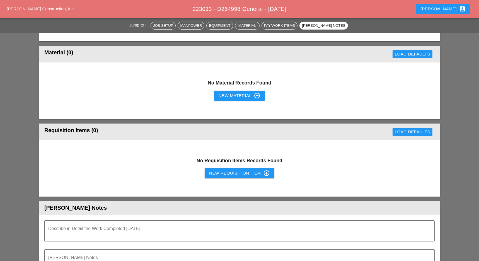
scroll to position [179, 0]
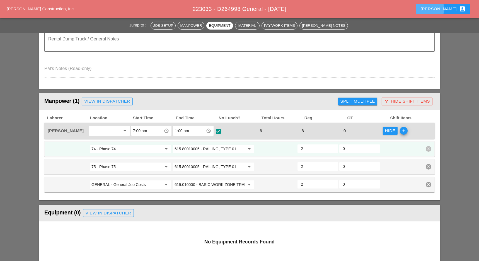
click at [454, 11] on div "Luca account_box" at bounding box center [442, 9] width 45 height 7
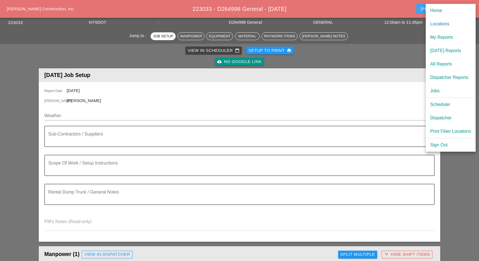
scroll to position [0, 0]
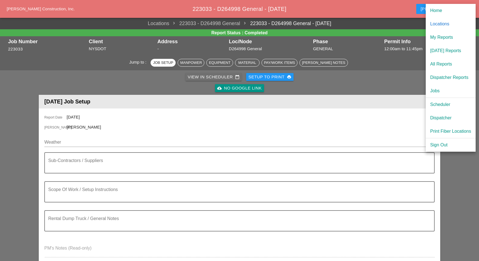
click at [199, 78] on div "View in Scheduler calendar_today" at bounding box center [214, 77] width 52 height 6
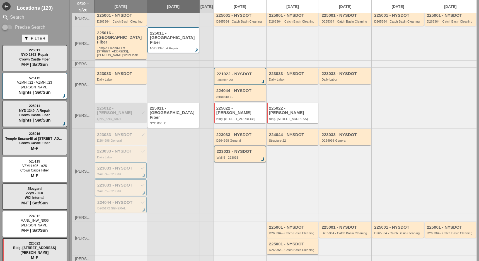
scroll to position [134, 0]
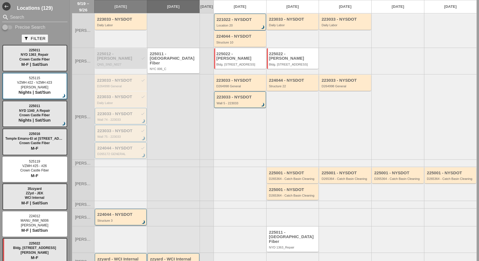
click at [114, 212] on div "224044 - NYSDOT Structure 3 brightness_3" at bounding box center [121, 217] width 48 height 10
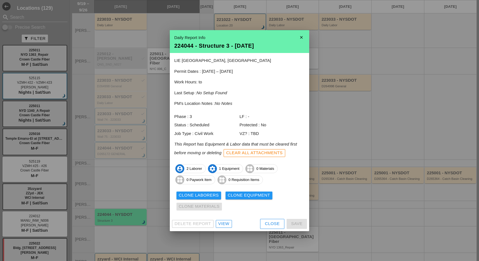
click at [221, 222] on div "View" at bounding box center [223, 223] width 11 height 6
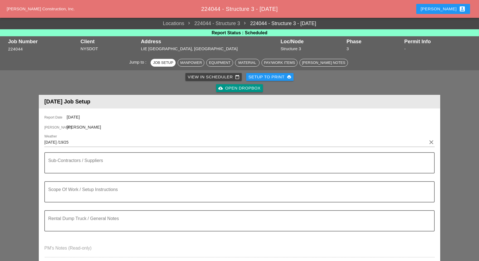
scroll to position [223, 0]
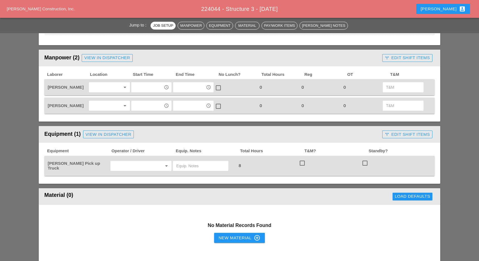
click at [394, 57] on div "call_split Edit Shift Items" at bounding box center [406, 58] width 45 height 6
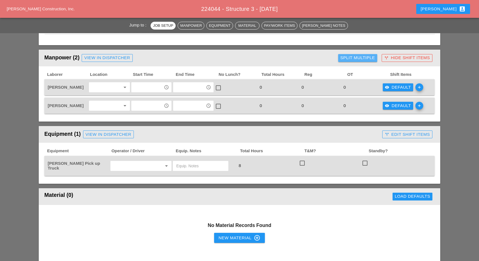
drag, startPoint x: 366, startPoint y: 58, endPoint x: 363, endPoint y: 59, distance: 3.1
click at [366, 58] on div "Split Multiple" at bounding box center [357, 58] width 35 height 6
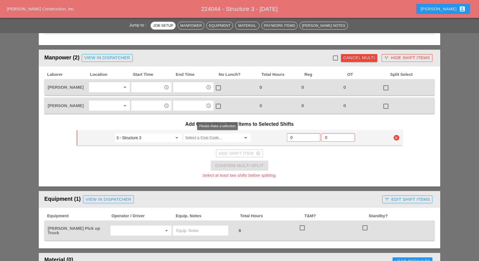
click at [198, 137] on input "Select a Cost Code..." at bounding box center [213, 137] width 56 height 9
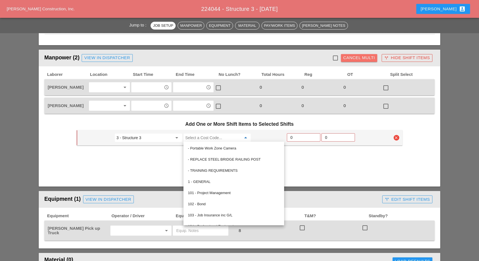
click at [351, 60] on div "Cancel Multi" at bounding box center [359, 58] width 32 height 6
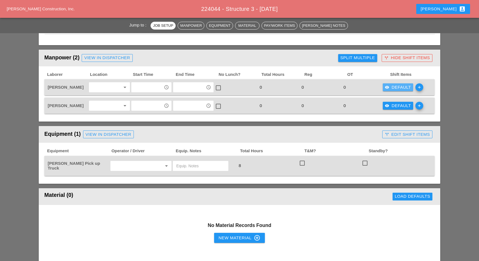
click at [389, 87] on div "visibility Default" at bounding box center [398, 87] width 26 height 6
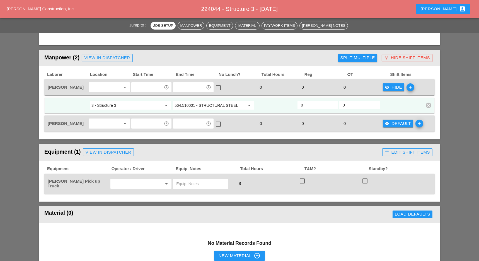
click at [333, 152] on div "Equipment (1) View in Dispatcher" at bounding box center [211, 152] width 335 height 11
click at [310, 238] on div "No Material Records Found New Material control_point" at bounding box center [239, 251] width 401 height 56
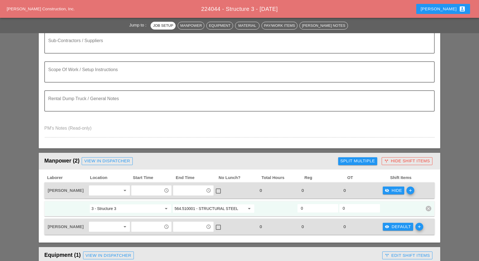
scroll to position [0, 0]
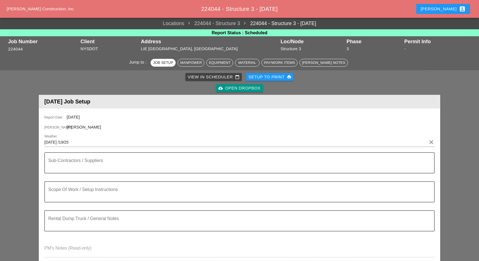
click at [202, 77] on div "View in Scheduler calendar_today" at bounding box center [214, 77] width 52 height 6
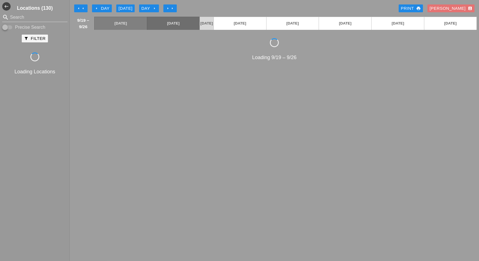
click at [106, 6] on div "arrow_left Day" at bounding box center [101, 8] width 15 height 6
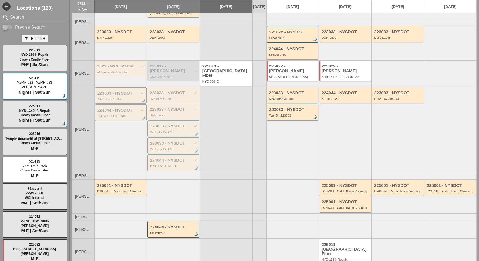
scroll to position [134, 0]
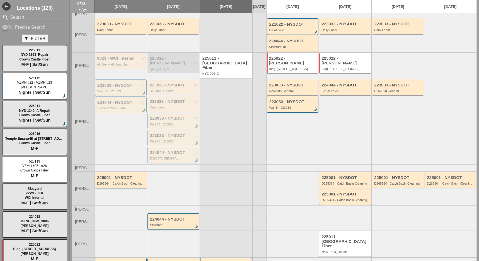
click at [126, 175] on div "225001 - NYSDOT" at bounding box center [121, 177] width 48 height 5
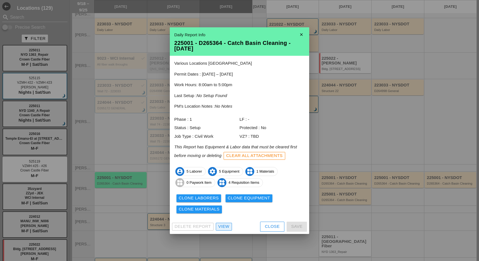
drag, startPoint x: 225, startPoint y: 227, endPoint x: 224, endPoint y: 223, distance: 4.5
click at [225, 227] on div "View" at bounding box center [223, 226] width 11 height 6
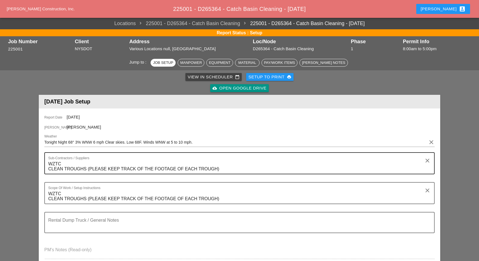
scroll to position [186, 0]
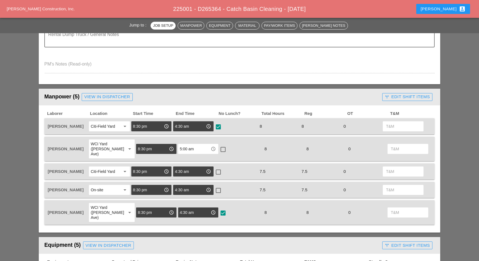
click at [400, 97] on div "call_split Edit Shift Items" at bounding box center [406, 97] width 45 height 6
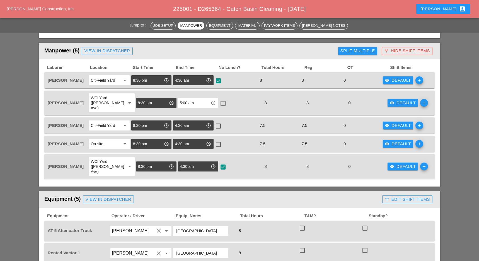
scroll to position [223, 0]
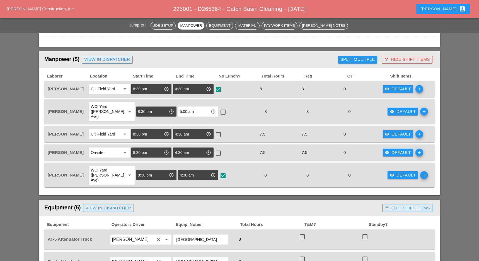
click at [219, 109] on div at bounding box center [222, 111] width 9 height 9
checkbox input "true"
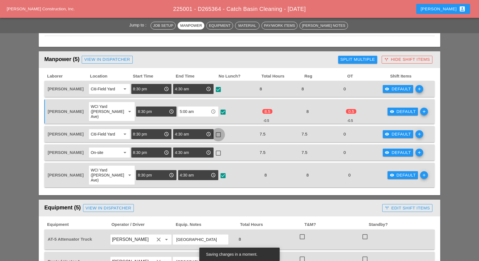
click at [218, 130] on div at bounding box center [217, 134] width 9 height 9
checkbox input "true"
click at [219, 150] on div at bounding box center [217, 152] width 9 height 9
checkbox input "true"
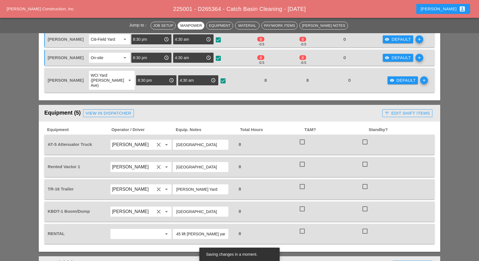
scroll to position [334, 0]
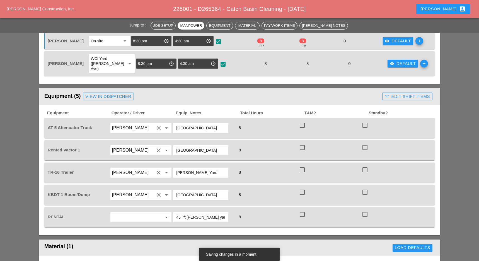
drag, startPoint x: 302, startPoint y: 107, endPoint x: 302, endPoint y: 112, distance: 5.0
click at [302, 118] on div "AT-5 Attenuator Truck Jessica Godoy clear arrow_drop_down City Field 8 check_bo…" at bounding box center [239, 128] width 390 height 20
click at [302, 120] on div at bounding box center [301, 124] width 9 height 9
checkbox input "true"
click at [301, 143] on div at bounding box center [301, 147] width 9 height 9
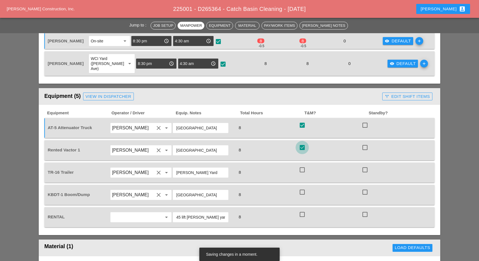
checkbox input "true"
click at [302, 165] on div at bounding box center [301, 169] width 9 height 9
checkbox input "true"
click at [302, 187] on div at bounding box center [301, 191] width 9 height 9
checkbox input "true"
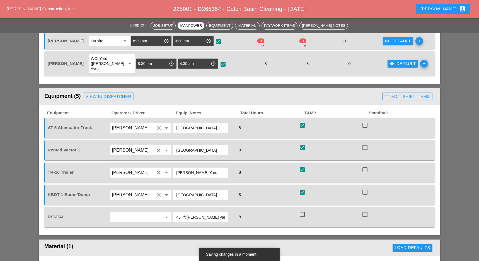
click at [303, 210] on div at bounding box center [301, 214] width 9 height 9
checkbox input "true"
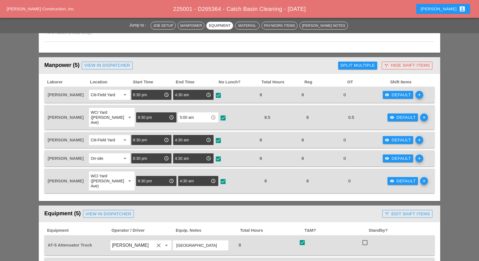
scroll to position [186, 0]
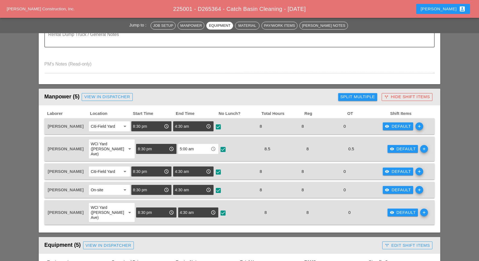
click at [360, 96] on div "Split Multiple" at bounding box center [357, 97] width 35 height 6
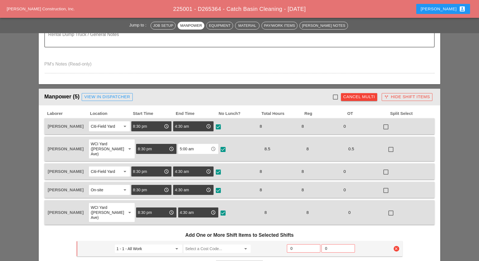
click at [360, 96] on div "Cancel Multi" at bounding box center [359, 97] width 32 height 6
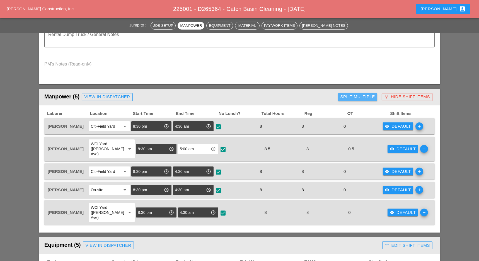
click at [362, 95] on div "Split Multiple" at bounding box center [357, 97] width 35 height 6
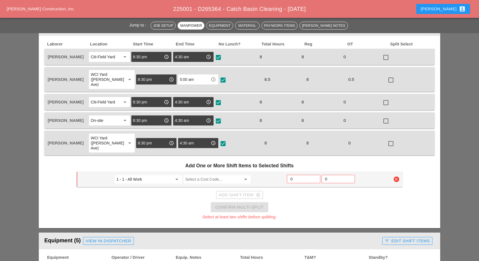
scroll to position [223, 0]
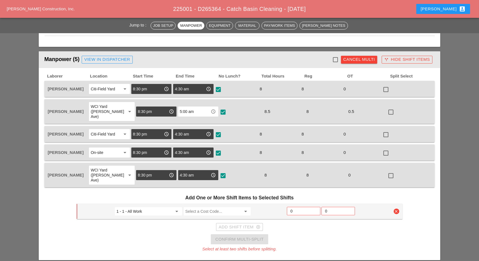
click at [360, 62] on div "Cancel Multi" at bounding box center [359, 59] width 32 height 6
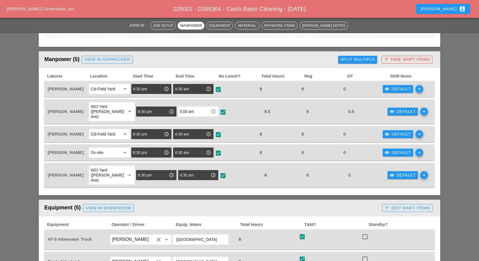
click at [360, 62] on div "Split Multiple" at bounding box center [357, 59] width 35 height 6
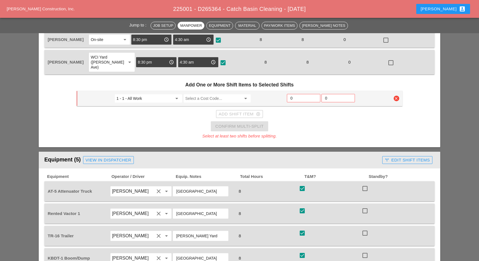
scroll to position [297, 0]
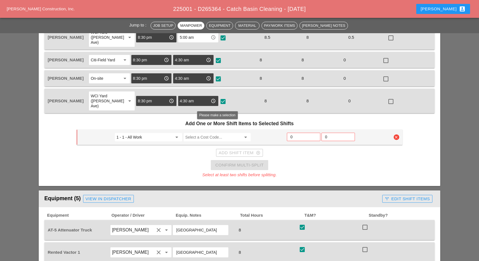
click at [193, 133] on input "Select a Cost Code..." at bounding box center [213, 137] width 56 height 9
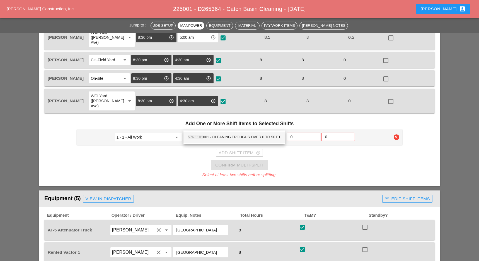
click at [213, 138] on div "576.1101 001 - CLEANING TROUGHS OVER 0 TO 50 FT" at bounding box center [234, 137] width 92 height 7
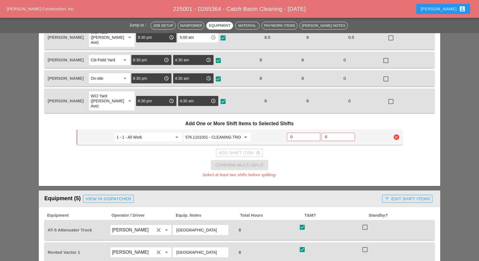
type input "576.1101001 - CLEANING TROUGHS OVER 0 TO 50 FT"
click at [293, 132] on input "0" at bounding box center [303, 136] width 26 height 9
type input "2"
click at [254, 150] on div "Add Shift Item add_circle_outline" at bounding box center [239, 153] width 42 height 6
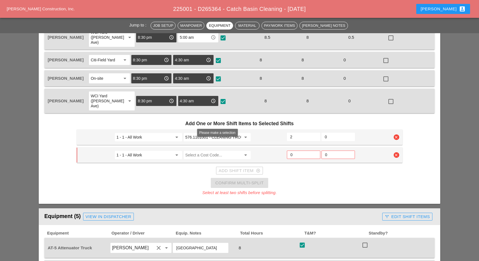
click at [193, 150] on input "Select a Cost Code..." at bounding box center [213, 154] width 56 height 9
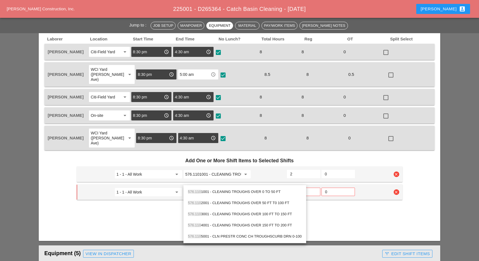
scroll to position [0, 0]
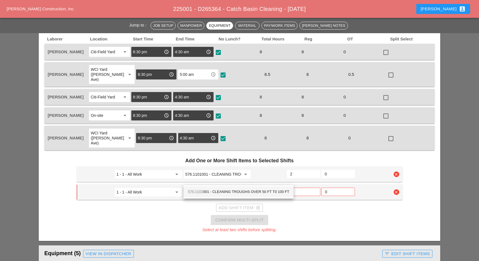
click at [220, 190] on div "576.1102 001 - CLEANING TROUGHS OVER 50 FT T0 100 FT" at bounding box center [238, 191] width 101 height 7
type input "576.1102001 - CLEANING TROUGHS OVER 50 FT T0 100 FT"
click at [296, 187] on input "0" at bounding box center [303, 191] width 26 height 9
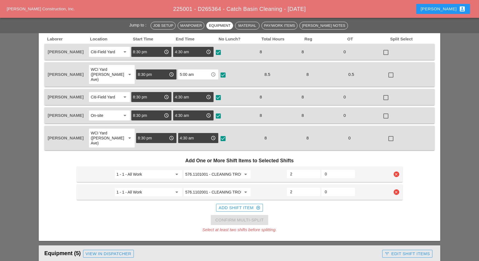
type input "2"
click at [244, 204] on div "Add Shift Item add_circle_outline" at bounding box center [239, 207] width 42 height 6
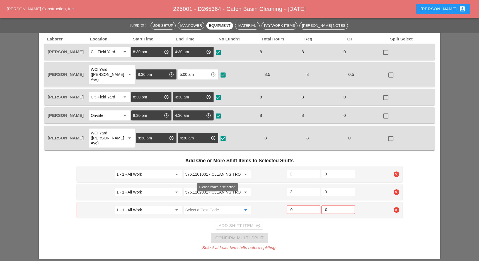
click at [196, 205] on input "Select a Cost Code..." at bounding box center [213, 209] width 56 height 9
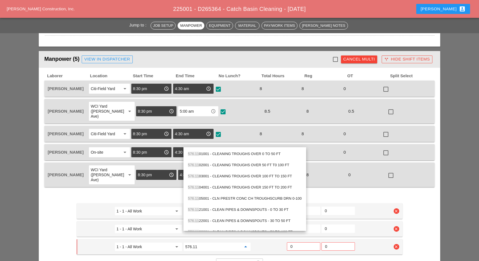
scroll to position [223, 0]
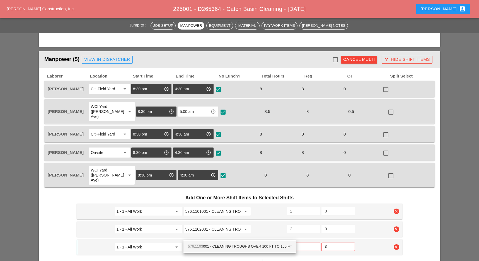
type input "576.1103"
click at [298, 242] on input "0" at bounding box center [303, 246] width 26 height 9
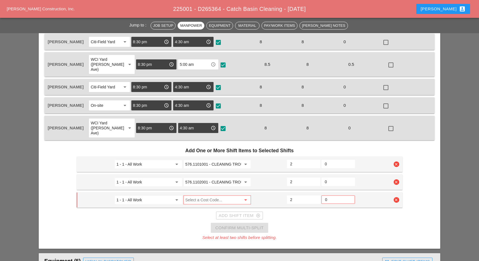
scroll to position [297, 0]
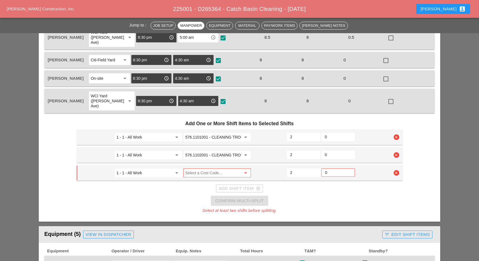
type input "2"
type input "2.5"
click at [314, 150] on input "2.5" at bounding box center [303, 154] width 27 height 9
click at [202, 168] on input "Select a Cost Code..." at bounding box center [213, 172] width 56 height 9
click at [215, 173] on div "576.1103 001 - CLEANING TROUGHS OVER 100 FT TO 150 FT" at bounding box center [240, 172] width 104 height 7
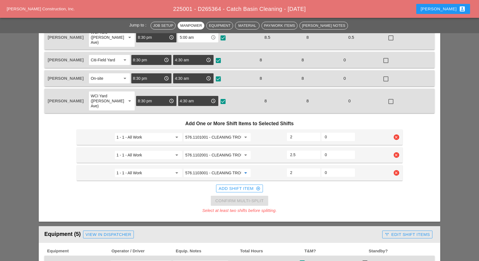
type input "576.1103001 - CLEANING TROUGHS OVER 100 FT TO 150 FT"
type input "3"
click at [316, 150] on input "3" at bounding box center [303, 154] width 27 height 9
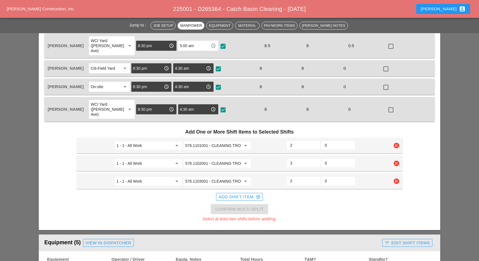
scroll to position [223, 0]
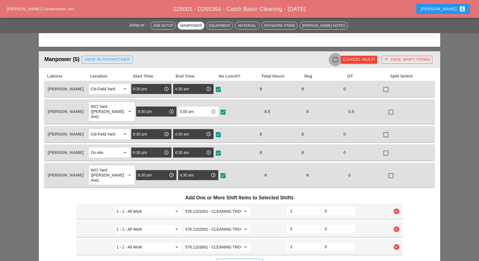
click at [334, 59] on div at bounding box center [334, 59] width 9 height 9
checkbox input "true"
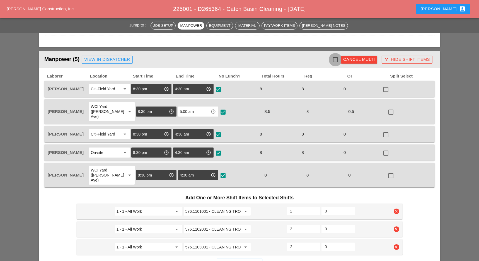
checkbox input "true"
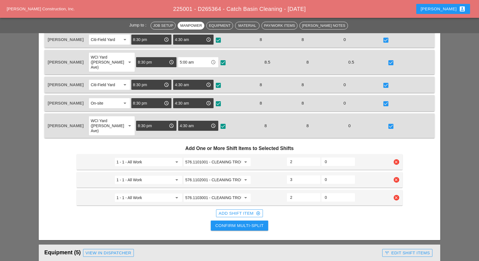
scroll to position [334, 0]
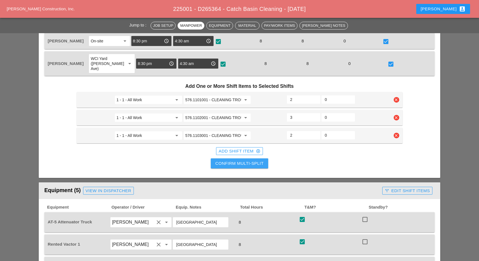
click at [260, 160] on div "Confirm Multi-Split" at bounding box center [239, 163] width 48 height 6
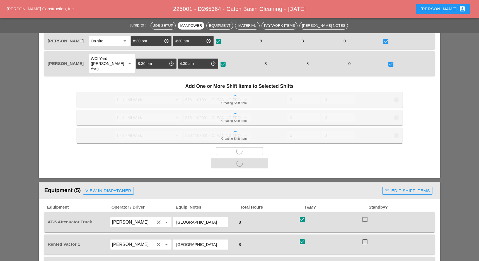
click at [259, 152] on div "Add One or More Shift Items to Selected Shifts Creating Shift Item... 1 - 1 - A…" at bounding box center [239, 125] width 330 height 94
checkbox input "false"
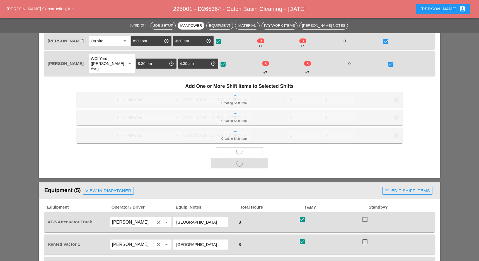
checkbox input "false"
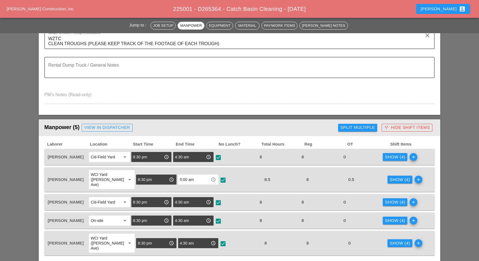
scroll to position [148, 0]
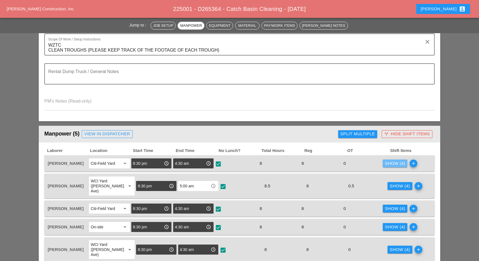
drag, startPoint x: 386, startPoint y: 159, endPoint x: 381, endPoint y: 160, distance: 5.1
click at [385, 159] on button "Show (4)" at bounding box center [395, 163] width 25 height 8
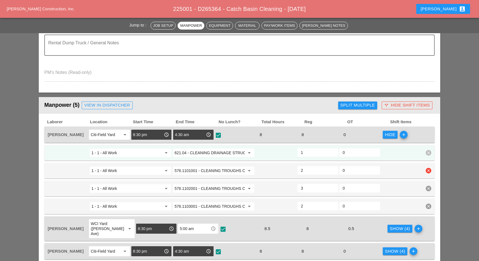
scroll to position [186, 0]
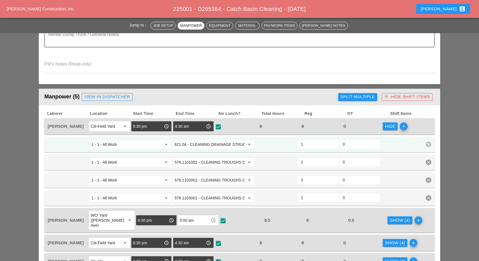
click at [204, 144] on input "621.04 - CLEANING DRAINAGE STRUCTURES" at bounding box center [209, 144] width 70 height 9
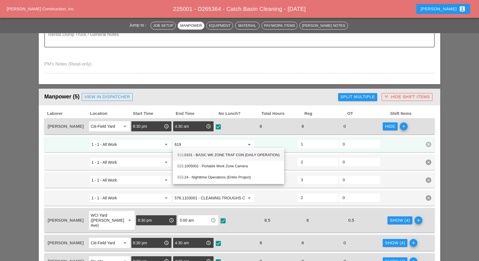
click at [211, 154] on div "619 .0101 - BASIC WK ZONE TRAF CON (DAILY OPERATION)" at bounding box center [228, 155] width 102 height 7
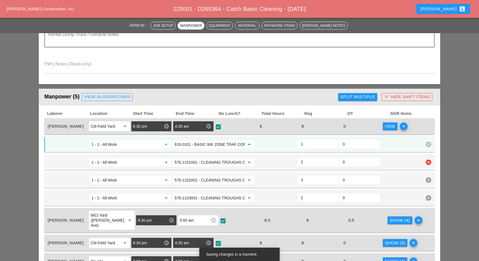
type input "619.0101 - BASIC WK ZONE TRAF CON (DAILY OPERATION)"
click at [201, 160] on input "576.1101001 - CLEANING TROUGHS OVER 0 TO 50 FT" at bounding box center [209, 162] width 70 height 9
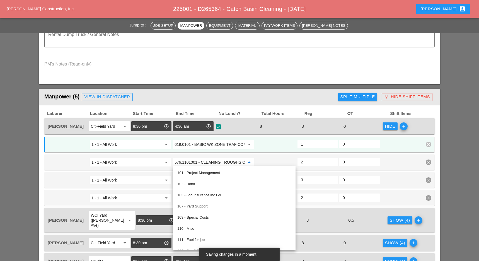
click at [192, 146] on input "619.0101 - BASIC WK ZONE TRAF CON (DAILY OPERATION)" at bounding box center [209, 144] width 70 height 9
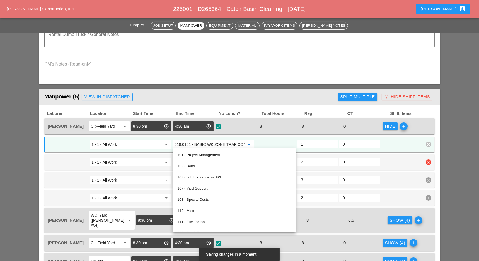
click at [332, 167] on div "1 - 1 - All Work arrow_drop_down 576.1101001 - CLEANING TROUGHS OVER 0 TO 50 FT…" at bounding box center [239, 162] width 390 height 16
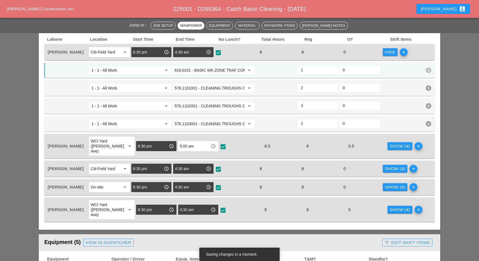
scroll to position [260, 0]
drag, startPoint x: 392, startPoint y: 142, endPoint x: 295, endPoint y: 155, distance: 98.1
click at [392, 143] on div "Show (4)" at bounding box center [399, 146] width 20 height 6
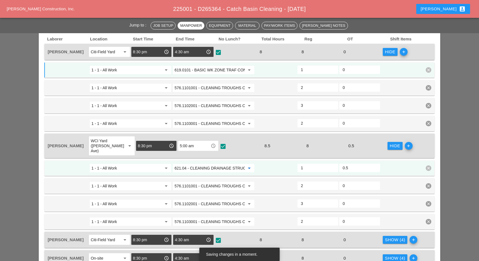
click at [212, 164] on input "621.04 - CLEANING DRAINAGE STRUCTURES" at bounding box center [209, 168] width 70 height 9
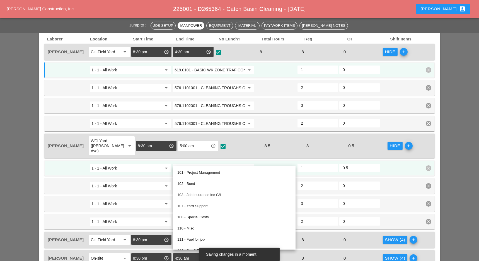
paste input "19.0101 - BASIC WK ZONE TRAF CON (DAILY OPERATION)"
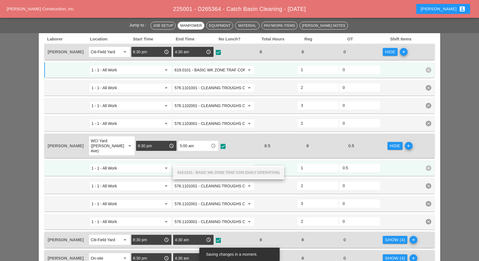
click at [212, 172] on span "619.0101 - BASIC WK ZONE TRAF CON (DAILY OPERATION)" at bounding box center [228, 172] width 102 height 4
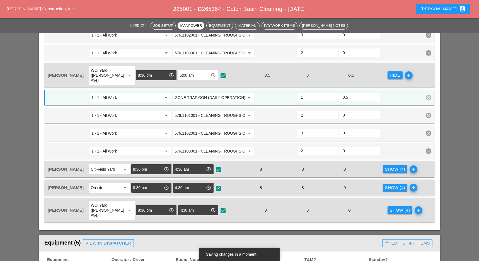
scroll to position [334, 0]
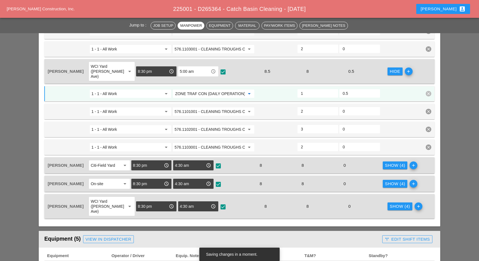
type input "619.0101 - BASIC WK ZONE TRAF CON (DAILY OPERATION)"
drag, startPoint x: 389, startPoint y: 157, endPoint x: 309, endPoint y: 168, distance: 80.5
click at [388, 162] on div "Show (4)" at bounding box center [395, 165] width 20 height 6
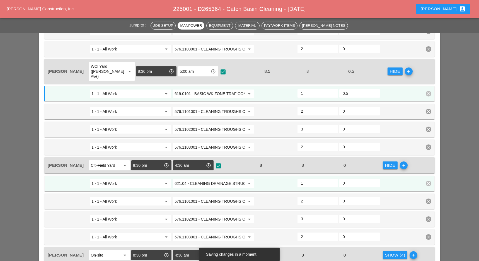
click at [211, 179] on input "621.04 - CLEANING DRAINAGE STRUCTURES" at bounding box center [209, 183] width 70 height 9
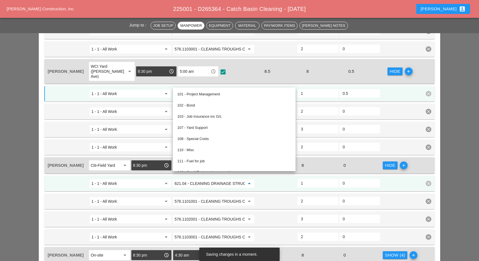
paste input "19.0101 - BASIC WK ZONE TRAF CON (DAILY OPERATION)"
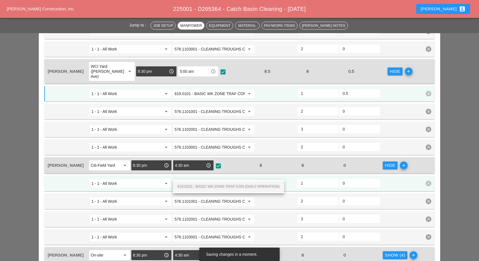
scroll to position [0, 39]
drag, startPoint x: 226, startPoint y: 188, endPoint x: 315, endPoint y: 199, distance: 89.6
click at [227, 188] on span "619.0101 - BASIC WK ZONE TRAF CON (DAILY OPERATION)" at bounding box center [228, 186] width 102 height 4
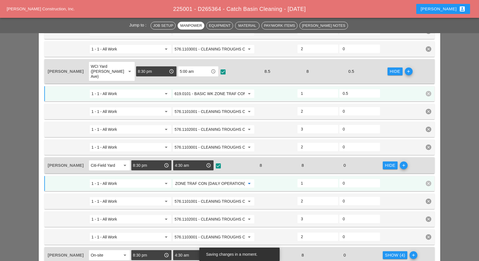
type input "619.0101 - BASIC WK ZONE TRAF CON (DAILY OPERATION)"
click at [389, 252] on div "Show (4)" at bounding box center [395, 255] width 20 height 6
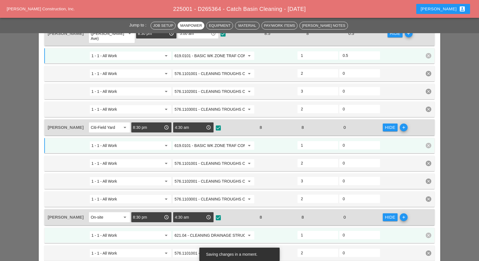
scroll to position [446, 0]
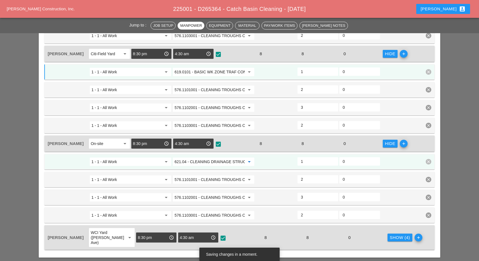
click at [201, 157] on input "621.04 - CLEANING DRAINAGE STRUCTURES" at bounding box center [209, 161] width 70 height 9
paste input "19.0101 - BASIC WK ZONE TRAF CON (DAILY OPERATION)"
drag, startPoint x: 207, startPoint y: 163, endPoint x: 314, endPoint y: 198, distance: 112.5
click at [207, 163] on span "619.0101 - BASIC WK ZONE TRAF CON (DAILY OPERATION)" at bounding box center [228, 163] width 102 height 4
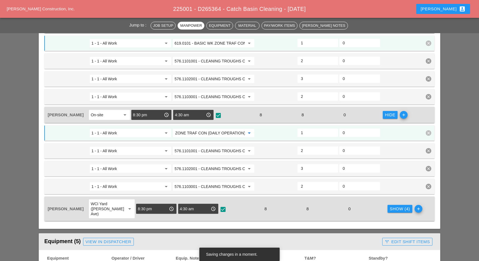
scroll to position [483, 0]
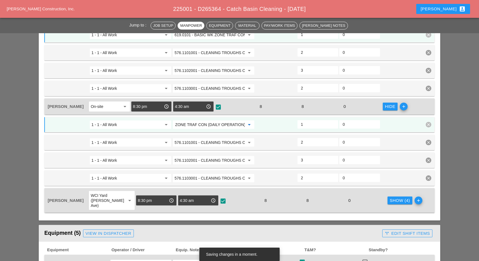
type input "619.0101 - BASIC WK ZONE TRAF CON (DAILY OPERATION)"
click at [389, 197] on div "Show (4)" at bounding box center [399, 200] width 20 height 6
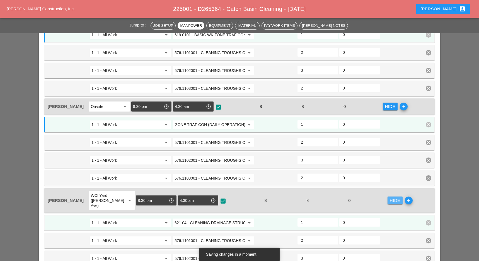
scroll to position [0, 0]
paste input "19.0101 - BASIC WK ZONE TRAF CON (DAILY OPERATION)"
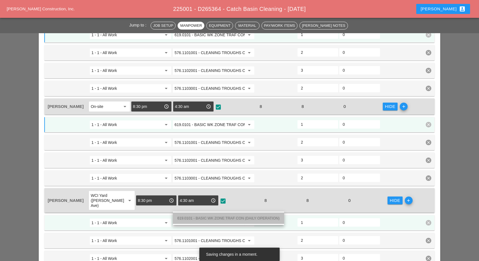
drag, startPoint x: 228, startPoint y: 218, endPoint x: 249, endPoint y: 214, distance: 21.3
click at [229, 218] on span "619.0101 - BASIC WK ZONE TRAF CON (DAILY OPERATION)" at bounding box center [228, 218] width 102 height 4
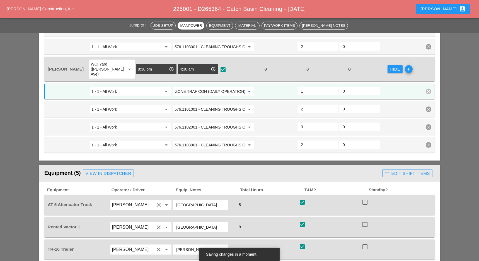
scroll to position [631, 0]
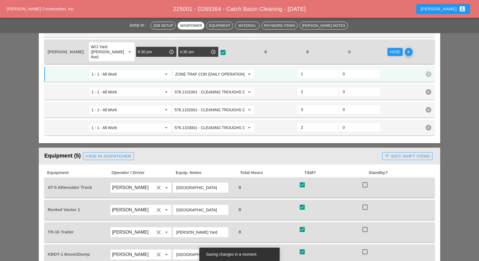
type input "619.0101 - BASIC WK ZONE TRAF CON (DAILY OPERATION)"
click at [412, 153] on div "call_split Edit Shift Items" at bounding box center [406, 156] width 45 height 6
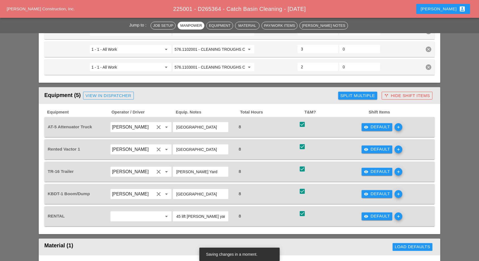
scroll to position [706, 0]
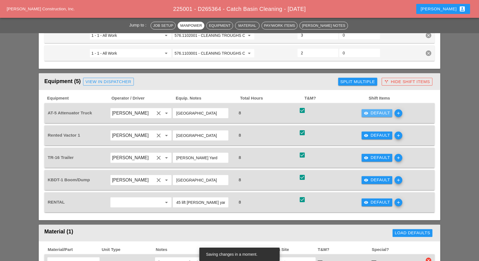
click at [374, 110] on div "visibility Default" at bounding box center [377, 113] width 26 height 6
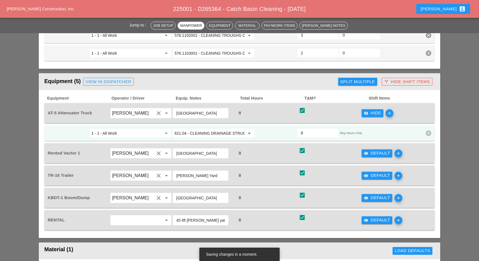
paste input "19.0101 - BASIC WK ZONE TRAF CON (DAILY OPERATION)"
click at [213, 128] on span "619.0101 - BASIC WK ZONE TRAF CON (DAILY OPERATION)" at bounding box center [228, 127] width 102 height 4
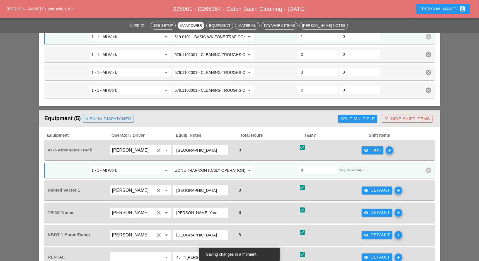
scroll to position [706, 0]
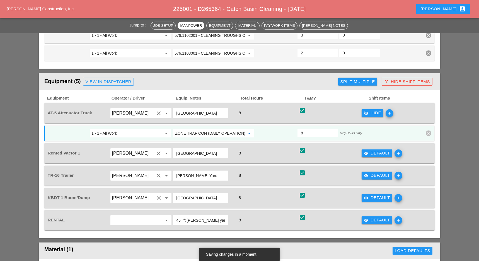
type input "619.0101 - BASIC WK ZONE TRAF CON (DAILY OPERATION)"
drag, startPoint x: 356, startPoint y: 65, endPoint x: 349, endPoint y: 68, distance: 8.1
click at [357, 79] on div "Split Multiple" at bounding box center [357, 82] width 35 height 6
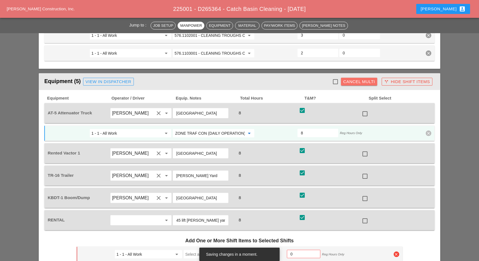
scroll to position [0, 0]
click at [336, 77] on div at bounding box center [334, 81] width 9 height 9
checkbox input "true"
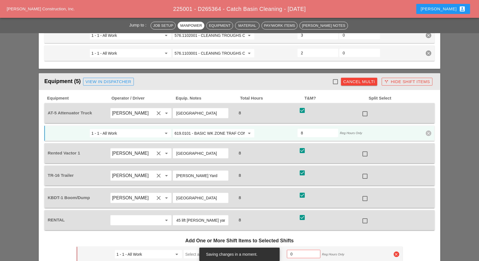
checkbox input "true"
click at [365, 109] on div at bounding box center [364, 113] width 9 height 9
checkbox input "false"
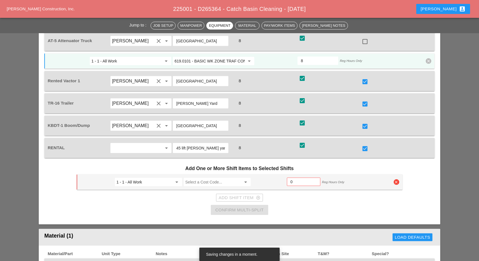
scroll to position [780, 0]
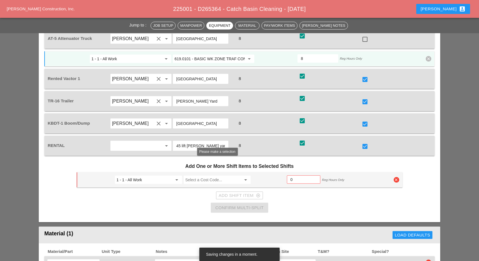
click at [191, 175] on input "Select a Cost Code..." at bounding box center [213, 179] width 56 height 9
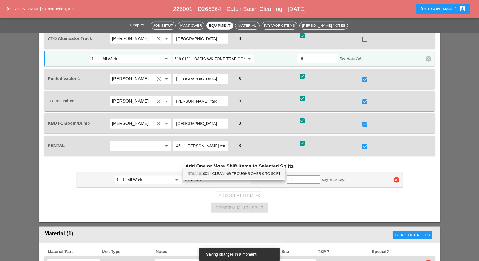
click at [227, 173] on div "576.1101 001 - CLEANING TROUGHS OVER 0 TO 50 FT" at bounding box center [234, 173] width 92 height 7
type input "576.1101001 - CLEANING TROUGHS OVER 0 TO 50 FT"
click at [294, 175] on input "0" at bounding box center [303, 179] width 26 height 9
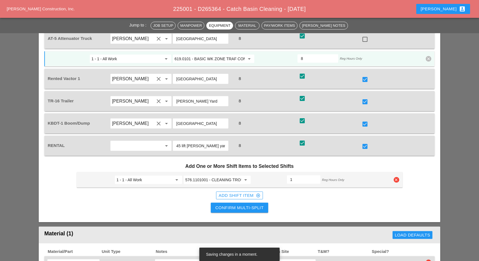
type input "1"
click at [248, 192] on div "Add Shift Item add_circle_outline" at bounding box center [239, 195] width 42 height 6
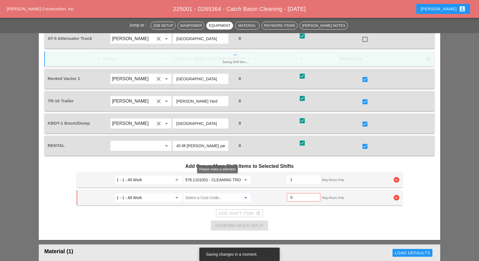
click at [197, 193] on input "Select a Cost Code..." at bounding box center [213, 197] width 56 height 9
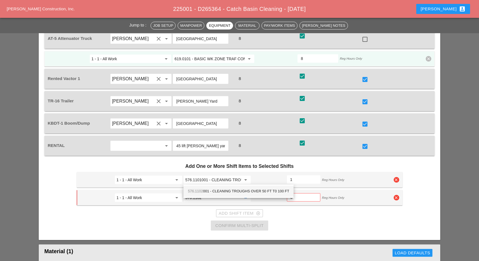
click at [216, 190] on div "576.1102 001 - CLEANING TROUGHS OVER 50 FT T0 100 FT" at bounding box center [238, 191] width 101 height 7
type input "576.1102001 - CLEANING TROUGHS OVER 50 FT T0 100 FT"
click at [294, 193] on input "0" at bounding box center [303, 197] width 26 height 9
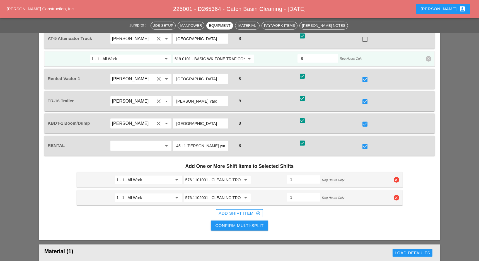
type input "1"
click at [250, 210] on div "Add Shift Item add_circle_outline" at bounding box center [239, 213] width 42 height 6
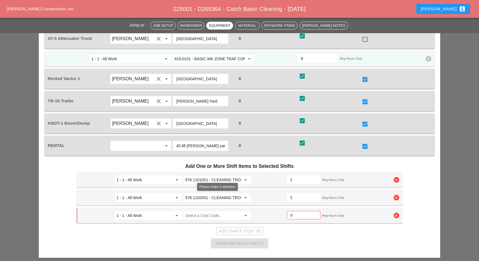
click at [213, 211] on input "Select a Cost Code..." at bounding box center [213, 215] width 56 height 9
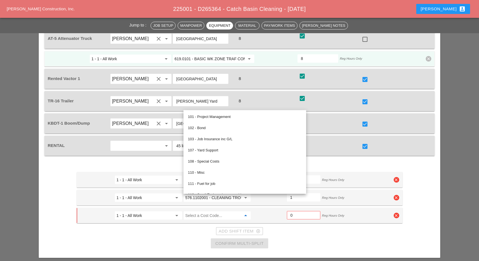
click at [180, 225] on div "Add Shift Item add_circle_outline" at bounding box center [240, 230] width 326 height 11
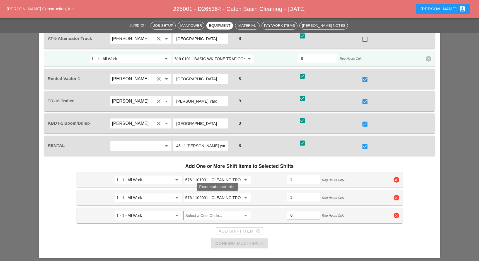
click at [191, 211] on input "Select a Cost Code..." at bounding box center [213, 215] width 56 height 9
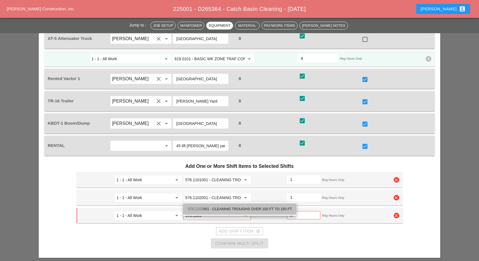
click at [214, 207] on div "576.1103 001 - CLEANING TROUGHS OVER 100 FT TO 150 FT" at bounding box center [240, 209] width 104 height 7
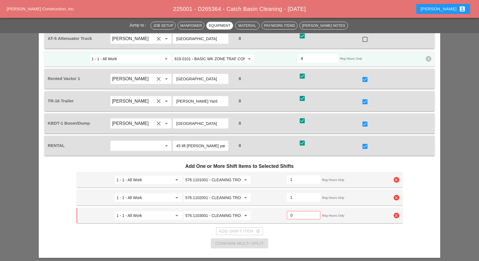
type input "576.1103001 - CLEANING TROUGHS OVER 100 FT TO 150 FT"
click at [296, 211] on input "0" at bounding box center [303, 215] width 26 height 9
drag, startPoint x: 292, startPoint y: 198, endPoint x: 280, endPoint y: 193, distance: 12.5
click at [280, 210] on div "1 - 1 - All Work arrow_drop_down 576.1103001 - CLEANING TROUGHS OVER 100 FT TO …" at bounding box center [235, 215] width 312 height 10
type input "2"
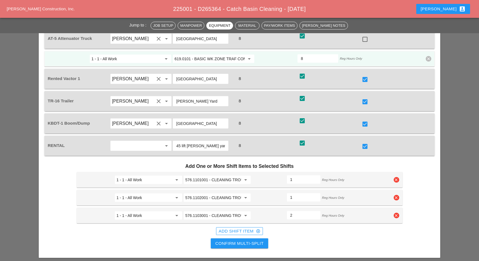
drag, startPoint x: 276, startPoint y: 177, endPoint x: 273, endPoint y: 177, distance: 3.3
click at [273, 193] on div "1 - 1 - All Work arrow_drop_down 576.1102001 - CLEANING TROUGHS OVER 50 FT T0 1…" at bounding box center [235, 198] width 312 height 10
type input "2"
drag, startPoint x: 293, startPoint y: 164, endPoint x: 284, endPoint y: 161, distance: 10.1
click at [287, 175] on div "12" at bounding box center [303, 179] width 33 height 8
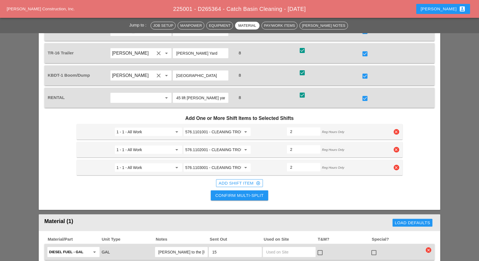
scroll to position [817, 0]
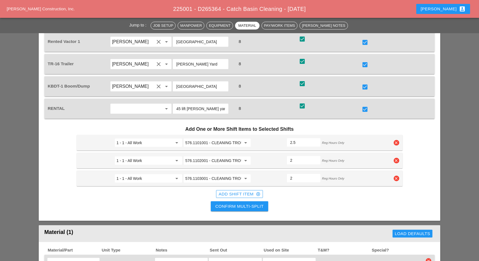
click at [316, 138] on input "2.5" at bounding box center [303, 142] width 27 height 9
type input "3"
click at [316, 138] on input "3" at bounding box center [303, 142] width 27 height 9
type input "2.5"
click at [316, 174] on input "2.5" at bounding box center [303, 178] width 27 height 9
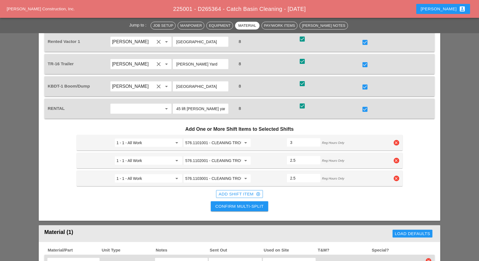
type input "2.5"
click at [316, 156] on input "2.5" at bounding box center [303, 160] width 27 height 9
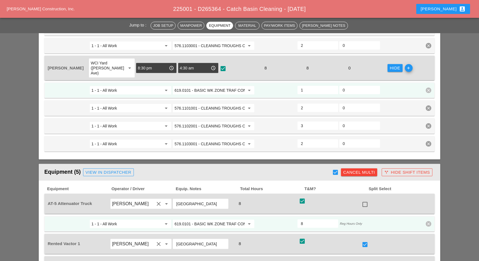
scroll to position [557, 0]
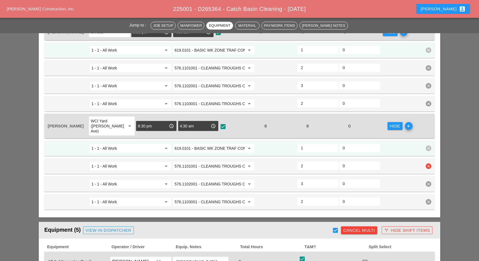
type input "2.5"
click at [333, 161] on input "2.5" at bounding box center [318, 165] width 34 height 9
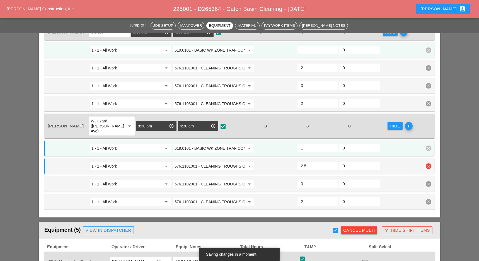
type input "0.5"
type input "3"
click at [333, 161] on input "3" at bounding box center [318, 165] width 34 height 9
type input "0"
type input "2.5"
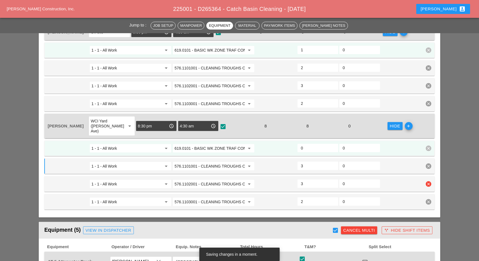
click at [333, 179] on input "2.5" at bounding box center [318, 183] width 34 height 9
type input "0.5"
type input "2"
click at [333, 179] on input "2" at bounding box center [318, 183] width 34 height 9
type input "1"
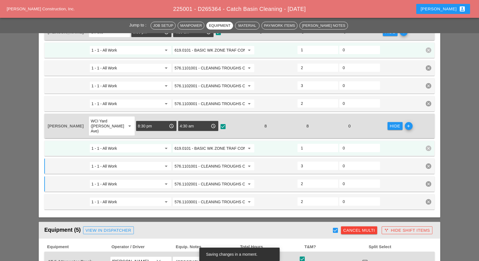
scroll to position [520, 0]
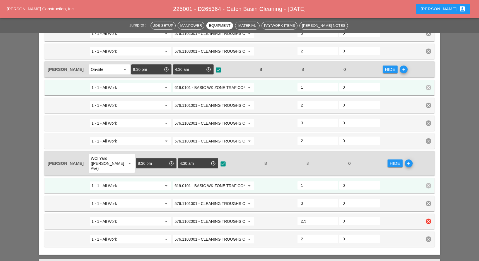
click at [332, 216] on input "2.5" at bounding box center [318, 220] width 34 height 9
type input "3"
click at [332, 216] on input "3" at bounding box center [318, 220] width 34 height 9
type input "0"
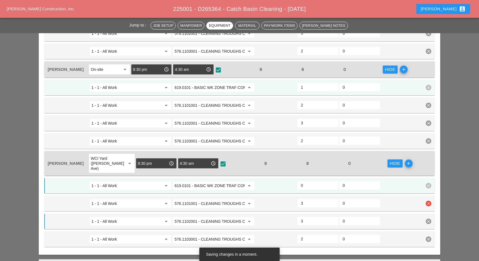
type input "2.5"
click at [334, 199] on input "2.5" at bounding box center [318, 203] width 34 height 9
type input "0.5"
type input "2"
click at [334, 199] on input "2" at bounding box center [318, 203] width 34 height 9
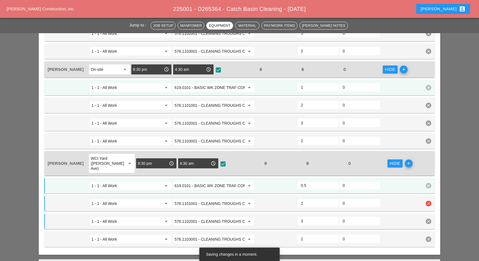
type input "1"
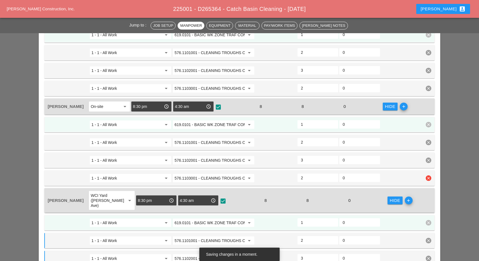
scroll to position [408, 0]
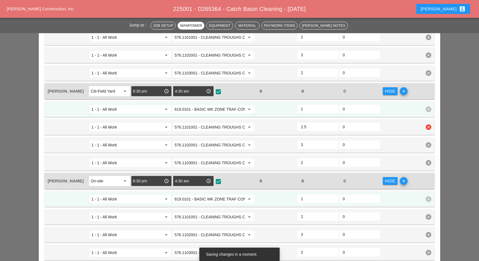
click at [333, 122] on input "2.5" at bounding box center [318, 126] width 34 height 9
type input "3"
click at [333, 122] on input "3" at bounding box center [318, 126] width 34 height 9
type input "0"
type input "2.5"
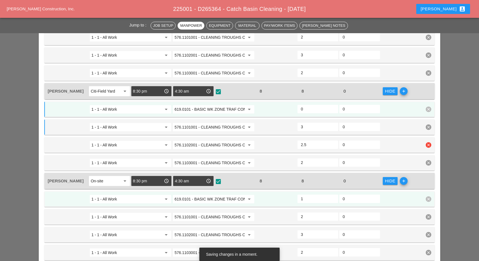
click at [333, 140] on input "2.5" at bounding box center [318, 144] width 34 height 9
type input "0.5"
type input "2"
click at [333, 140] on input "2" at bounding box center [318, 144] width 34 height 9
type input "1"
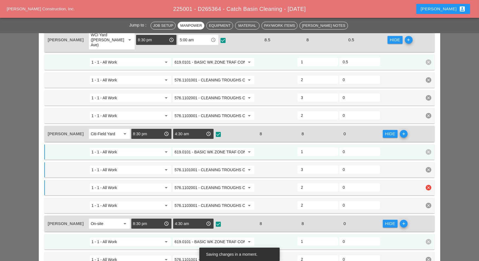
scroll to position [334, 0]
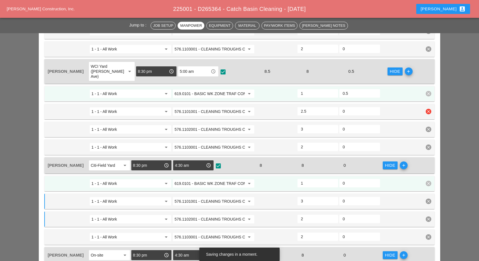
click at [332, 107] on input "2.5" at bounding box center [318, 111] width 34 height 9
type input "3"
click at [332, 107] on input "3" at bounding box center [318, 111] width 34 height 9
type input "0"
click at [333, 125] on input "2.5" at bounding box center [318, 129] width 34 height 9
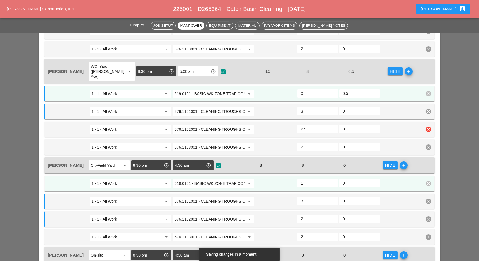
type input "2"
click at [333, 125] on input "2" at bounding box center [318, 129] width 34 height 9
type input "1"
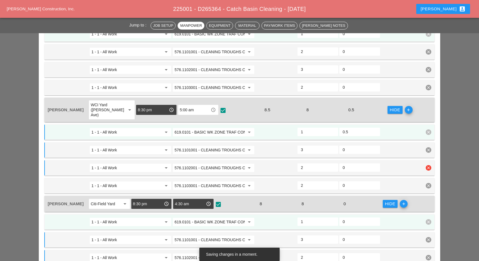
scroll to position [260, 0]
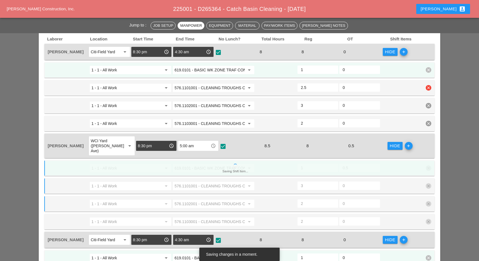
click at [332, 85] on input "2.5" at bounding box center [318, 87] width 34 height 9
type input "3"
click at [332, 85] on input "3" at bounding box center [318, 87] width 34 height 9
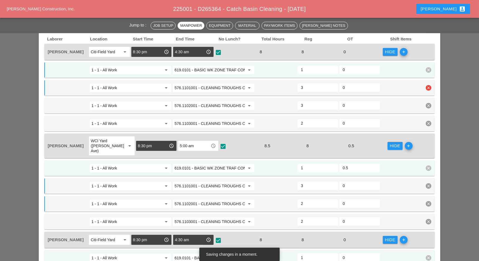
type input "0"
click at [333, 106] on input "2.5" at bounding box center [318, 105] width 34 height 9
type input "2"
click at [333, 106] on input "2" at bounding box center [318, 105] width 34 height 9
type input "1"
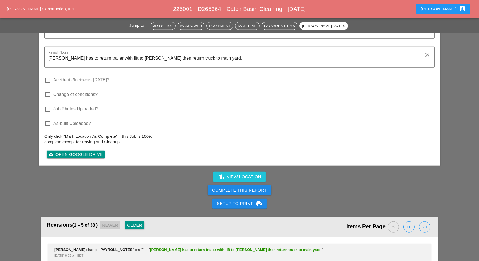
scroll to position [1374, 0]
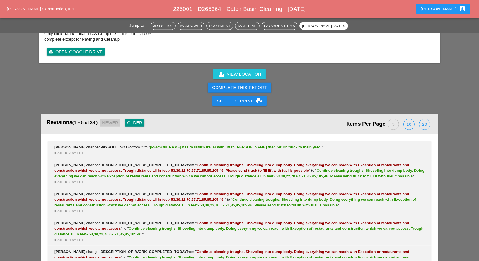
click at [135, 120] on div "Older" at bounding box center [134, 123] width 15 height 6
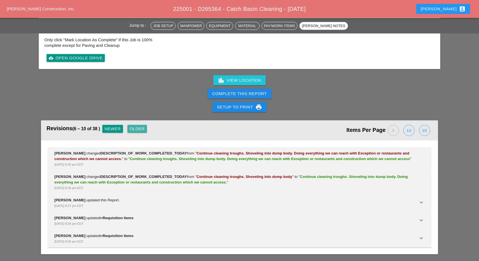
scroll to position [1348, 0]
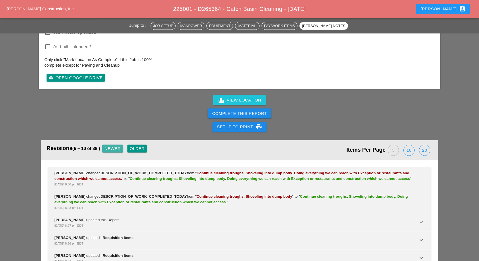
click at [121, 145] on div "Newer" at bounding box center [112, 148] width 16 height 6
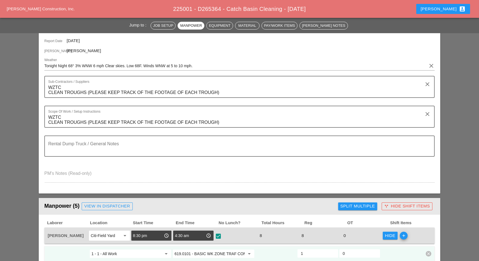
scroll to position [37, 0]
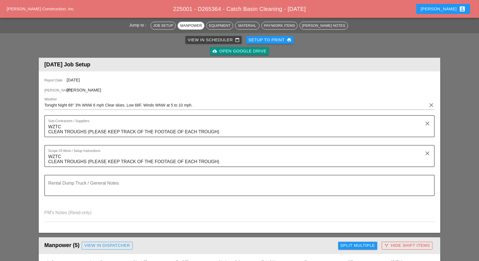
click at [203, 40] on div "View in Scheduler calendar_today" at bounding box center [214, 40] width 52 height 6
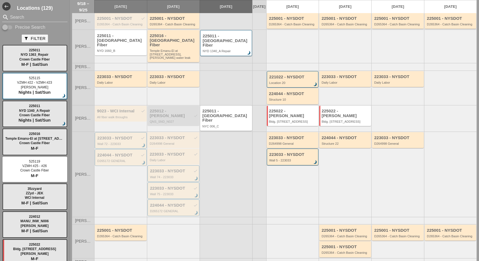
scroll to position [134, 0]
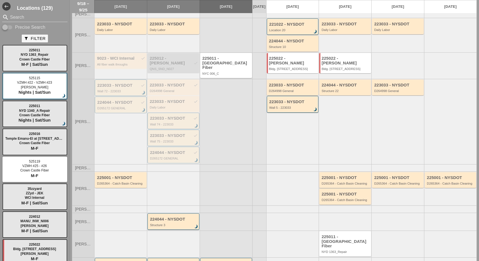
click at [344, 182] on div "D265364 - Catch Basin Cleaning" at bounding box center [345, 183] width 48 height 3
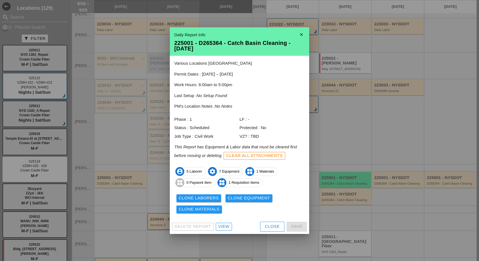
click at [276, 227] on div "Close" at bounding box center [272, 226] width 15 height 6
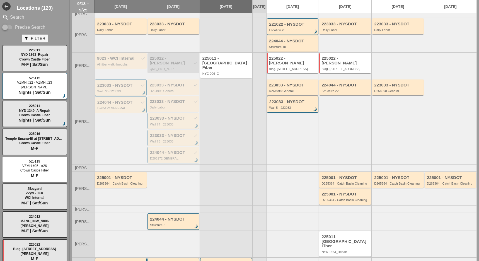
click at [338, 198] on div "D265364 - Catch Basin Cleaning" at bounding box center [345, 199] width 48 height 3
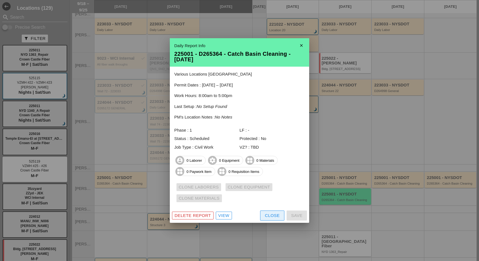
drag, startPoint x: 274, startPoint y: 216, endPoint x: 278, endPoint y: 214, distance: 4.4
click at [274, 216] on div "Close" at bounding box center [272, 215] width 15 height 6
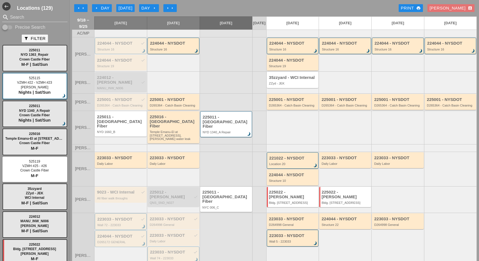
scroll to position [0, 0]
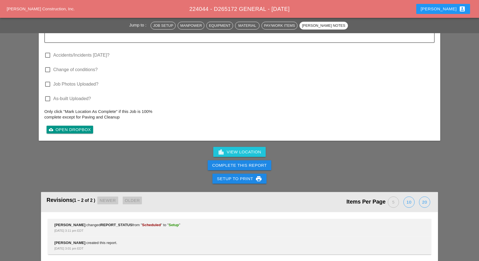
scroll to position [611, 0]
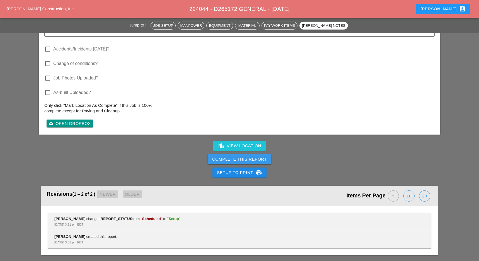
click at [255, 156] on div "Complete This Report" at bounding box center [239, 159] width 55 height 6
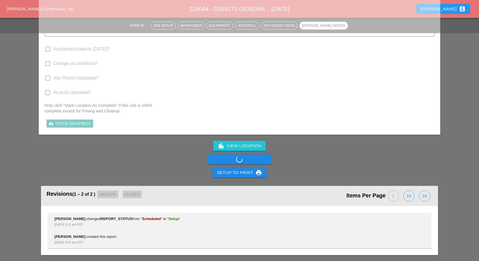
click at [254, 158] on div "Complete This Report" at bounding box center [239, 158] width 479 height 13
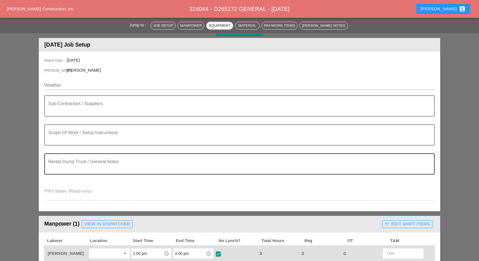
scroll to position [0, 0]
